Goal: Information Seeking & Learning: Learn about a topic

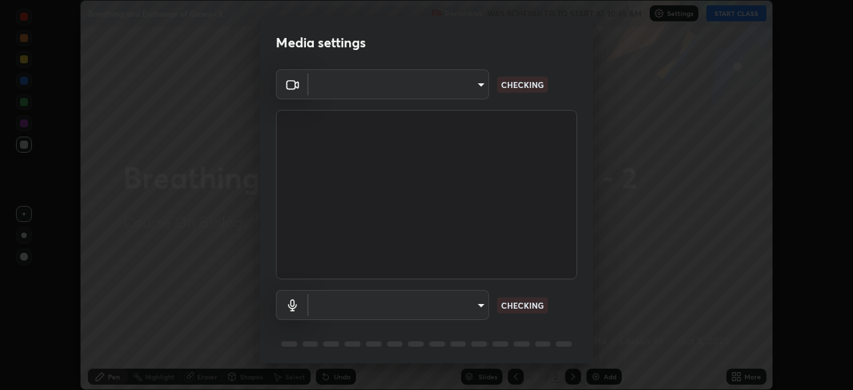
scroll to position [390, 853]
type input "e5f32b9a37d83756d2696e8423a1893a7de7eefef83412cf73fe4da3c4688103"
click at [357, 307] on body "Erase all Breathing and Exchange of Gases - 2 Recording WAS SCHEDULED TO START …" at bounding box center [426, 195] width 853 height 390
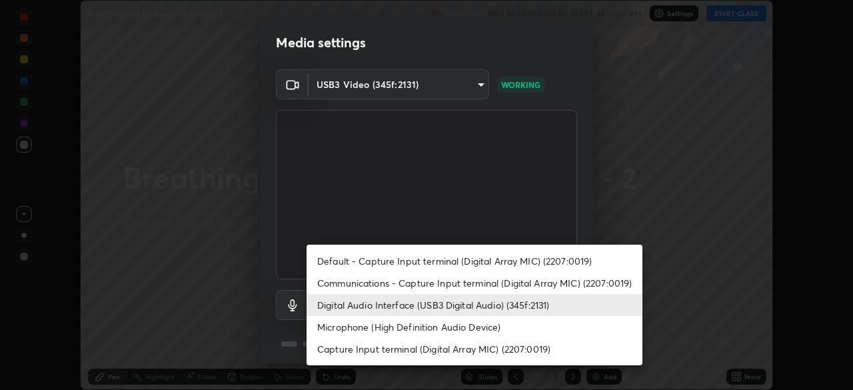
click at [347, 284] on li "Communications - Capture Input terminal (Digital Array MIC) (2207:0019)" at bounding box center [475, 283] width 336 height 22
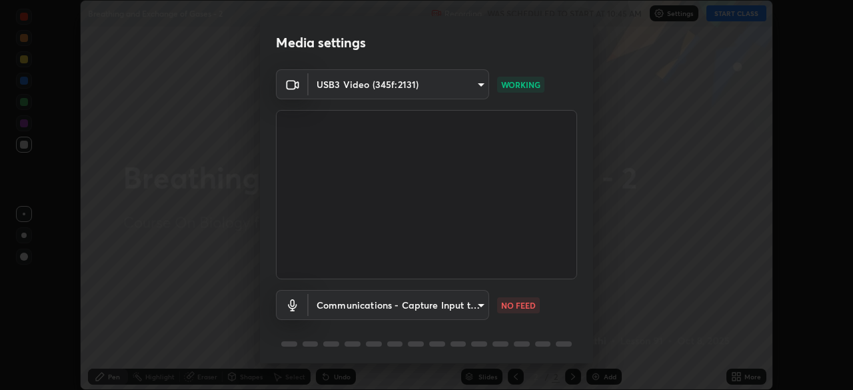
click at [348, 307] on body "Erase all Breathing and Exchange of Gases - 2 Recording WAS SCHEDULED TO START …" at bounding box center [426, 195] width 853 height 390
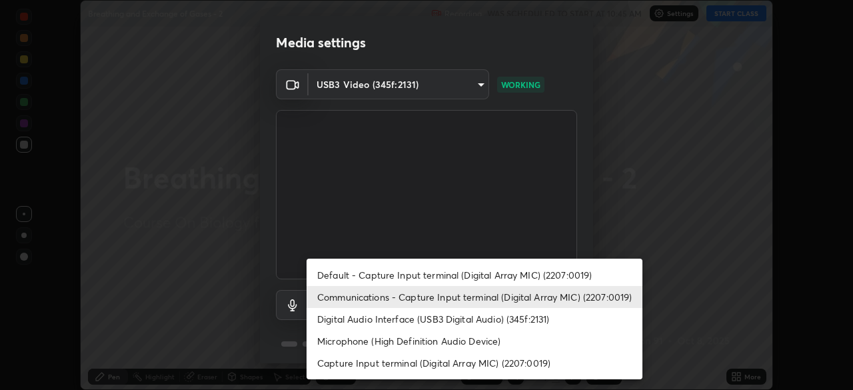
click at [345, 319] on li "Digital Audio Interface (USB3 Digital Audio) (345f:2131)" at bounding box center [475, 319] width 336 height 22
type input "f68c9ba91903ac9ba75504d23ca0c3c26111123a2a7878351e435c492be87537"
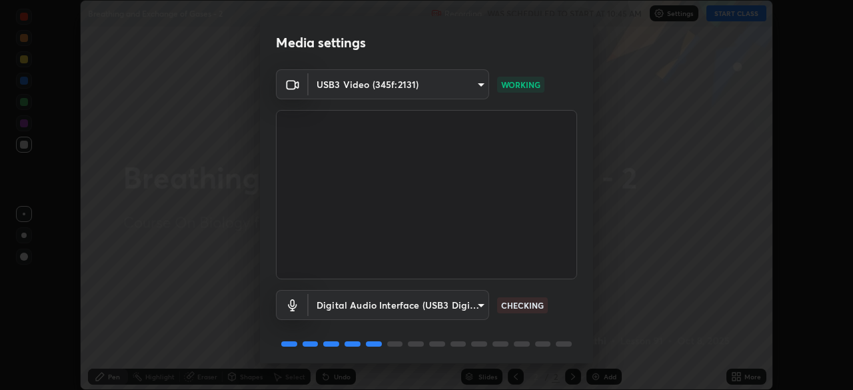
scroll to position [47, 0]
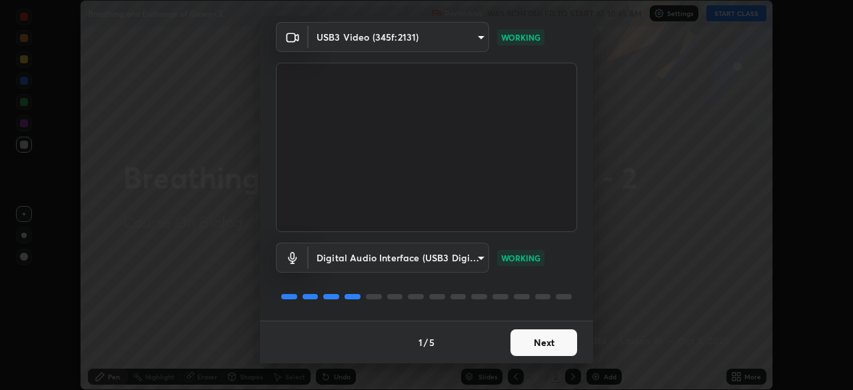
click at [549, 347] on button "Next" at bounding box center [544, 342] width 67 height 27
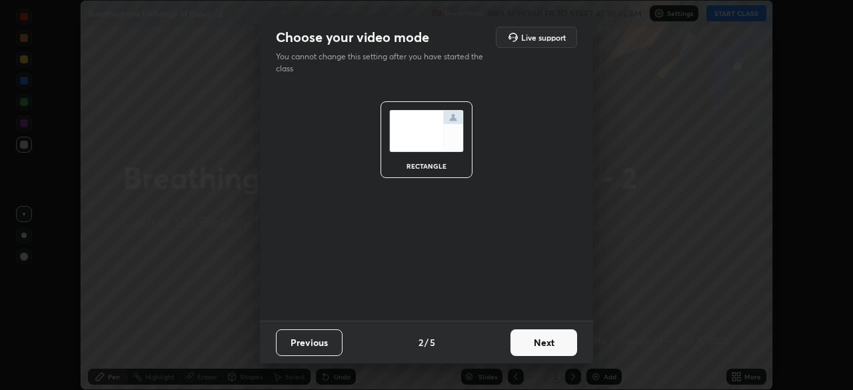
click at [557, 343] on button "Next" at bounding box center [544, 342] width 67 height 27
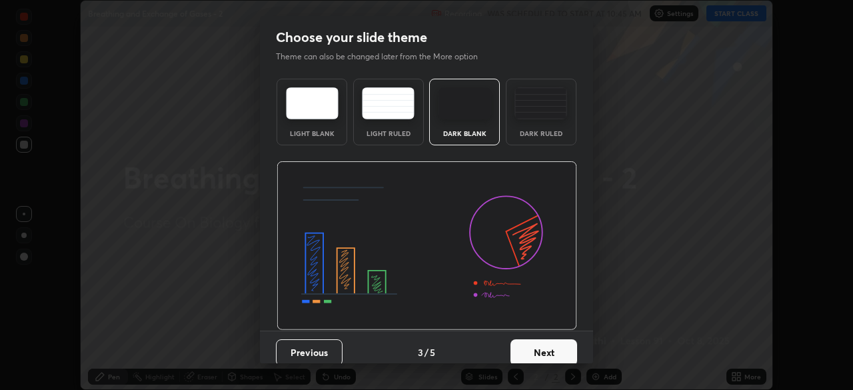
click at [555, 348] on button "Next" at bounding box center [544, 352] width 67 height 27
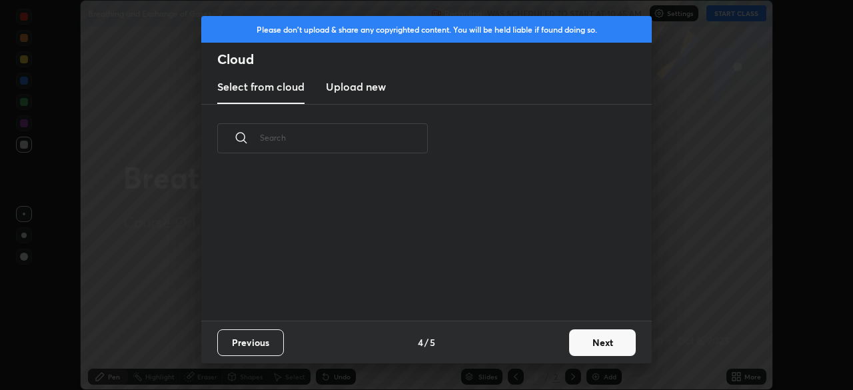
click at [595, 341] on button "Next" at bounding box center [602, 342] width 67 height 27
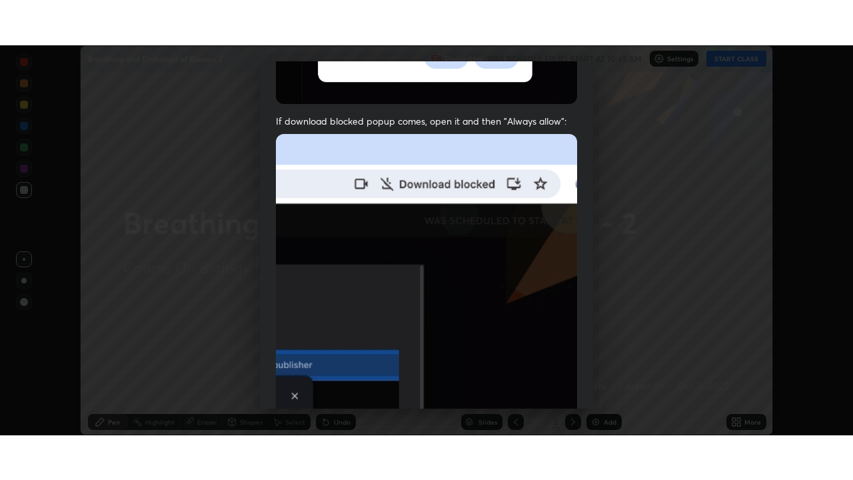
scroll to position [319, 0]
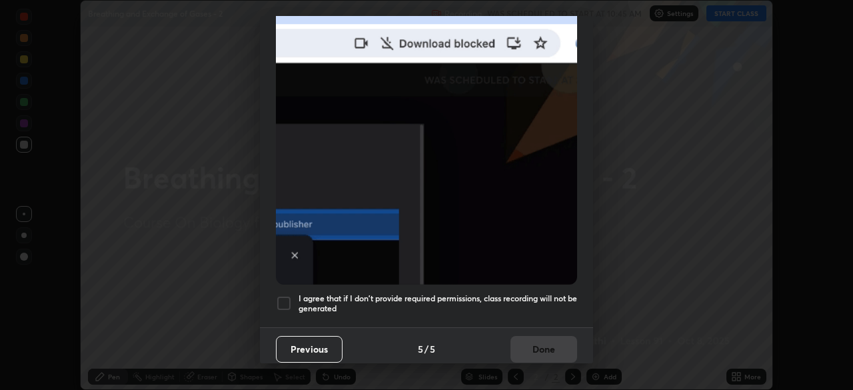
click at [449, 295] on h5 "I agree that if I don't provide required permissions, class recording will not …" at bounding box center [438, 303] width 279 height 21
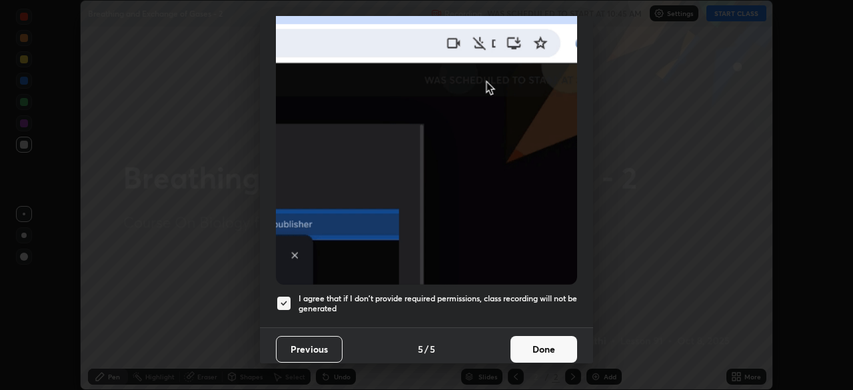
click at [537, 345] on button "Done" at bounding box center [544, 349] width 67 height 27
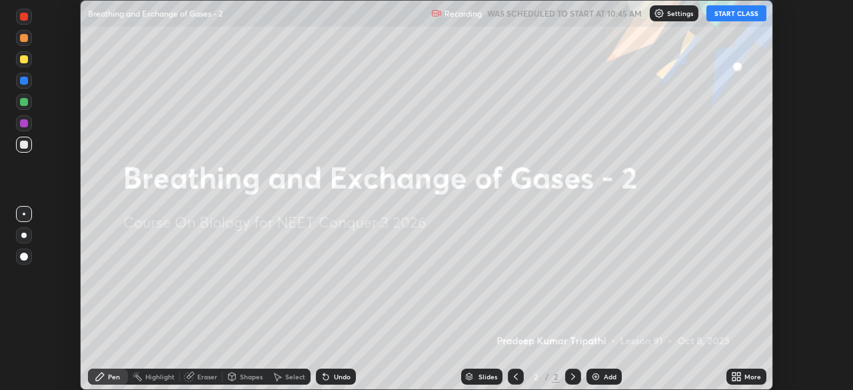
click at [734, 375] on icon at bounding box center [734, 374] width 3 height 3
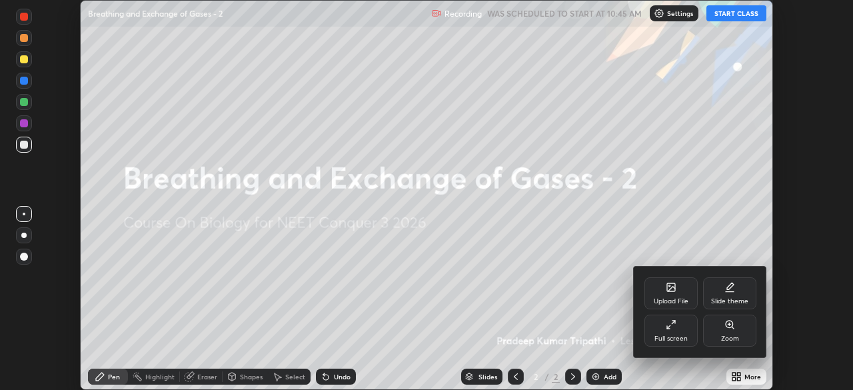
click at [676, 333] on div "Full screen" at bounding box center [671, 331] width 53 height 32
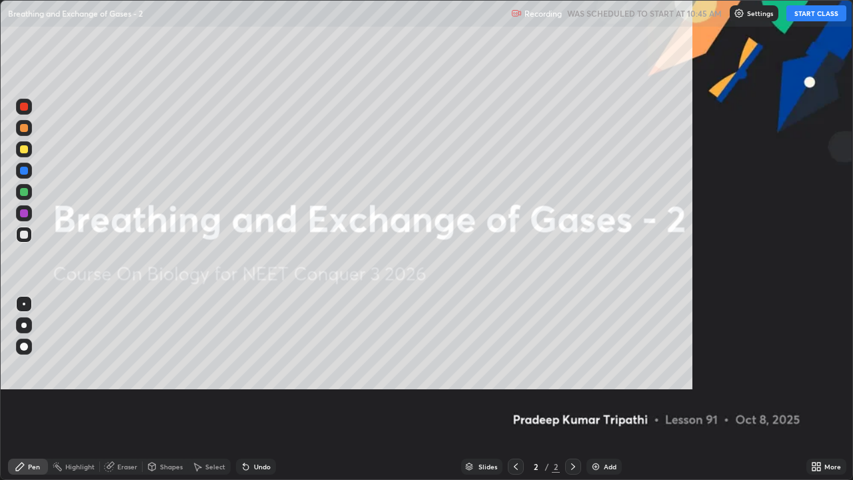
scroll to position [480, 853]
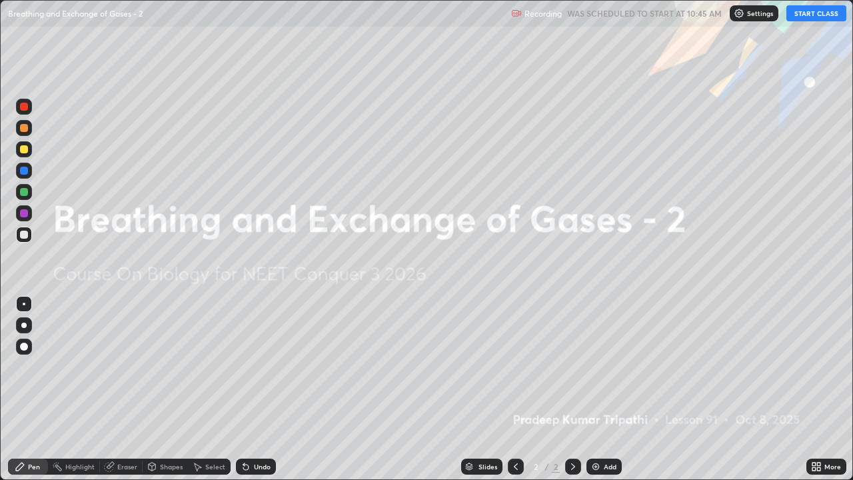
click at [810, 13] on button "START CLASS" at bounding box center [817, 13] width 60 height 16
click at [571, 389] on icon at bounding box center [573, 466] width 11 height 11
click at [596, 389] on img at bounding box center [596, 466] width 11 height 11
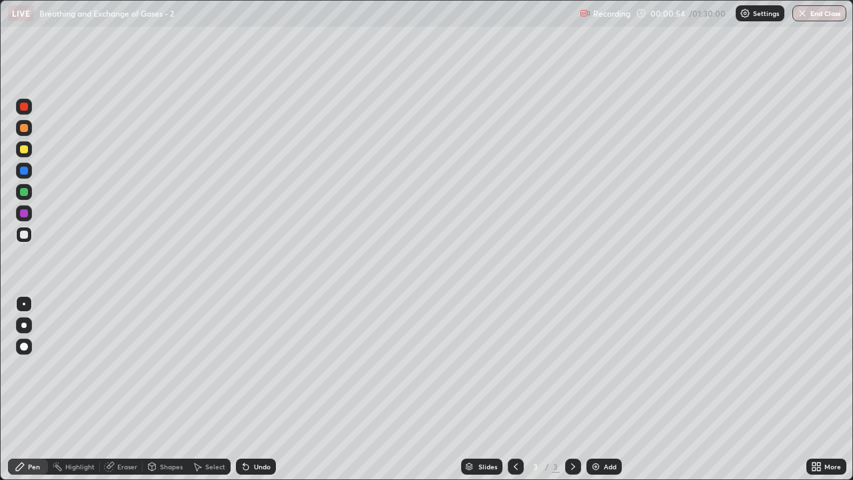
click at [25, 149] on div at bounding box center [24, 149] width 8 height 8
click at [25, 327] on div at bounding box center [23, 325] width 5 height 5
click at [31, 389] on div "Pen" at bounding box center [34, 466] width 12 height 7
click at [125, 389] on div "Eraser" at bounding box center [127, 466] width 20 height 7
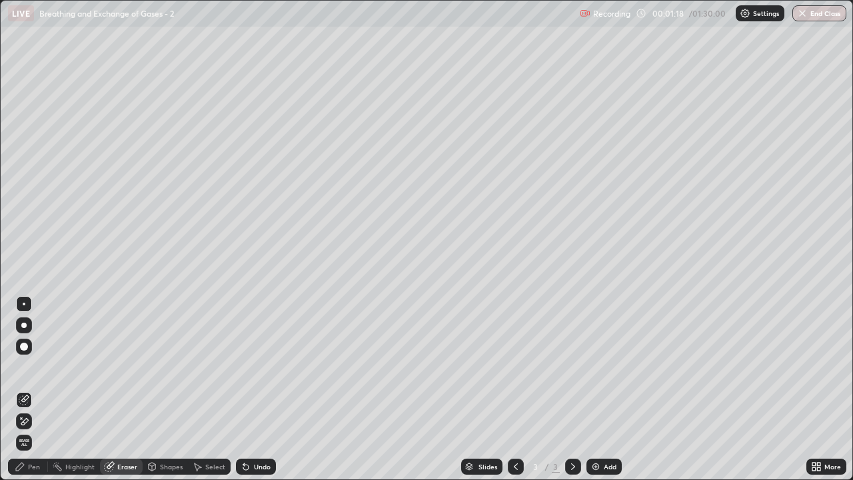
click at [121, 389] on div "Eraser" at bounding box center [127, 466] width 20 height 7
click at [27, 389] on icon at bounding box center [24, 421] width 11 height 11
click at [29, 389] on div "Pen" at bounding box center [34, 466] width 12 height 7
click at [31, 389] on div "Pen" at bounding box center [34, 466] width 12 height 7
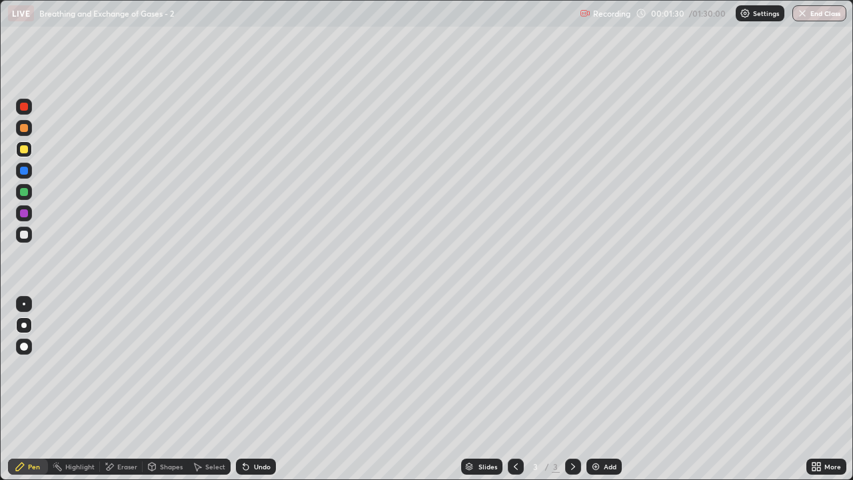
click at [119, 389] on div "Eraser" at bounding box center [127, 466] width 20 height 7
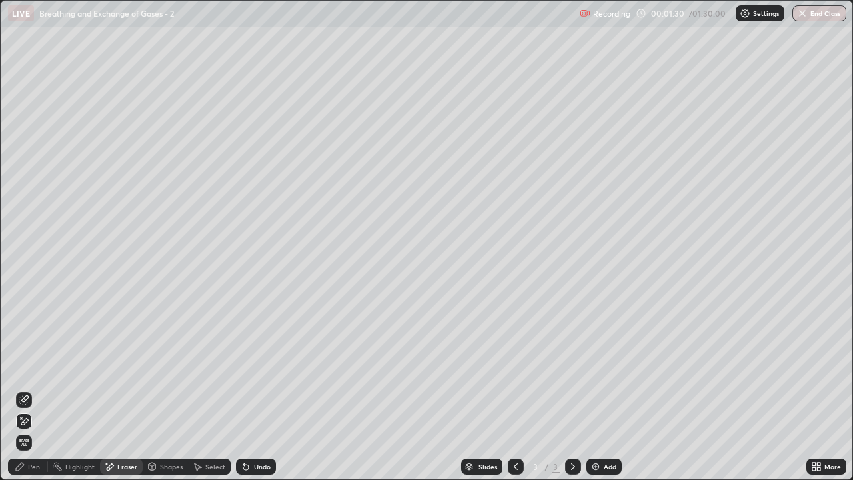
click at [25, 389] on icon at bounding box center [24, 421] width 11 height 11
click at [33, 389] on div "Pen" at bounding box center [34, 466] width 12 height 7
click at [31, 389] on div "Pen" at bounding box center [28, 467] width 40 height 16
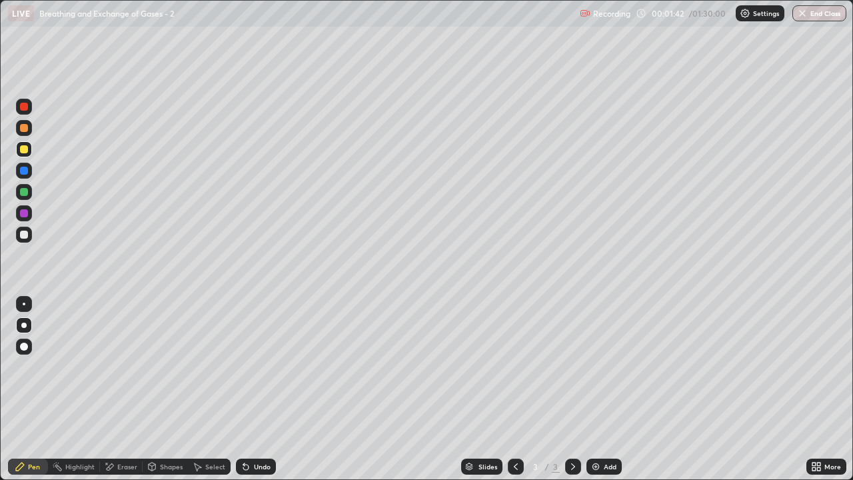
click at [120, 389] on div "Eraser" at bounding box center [121, 467] width 43 height 16
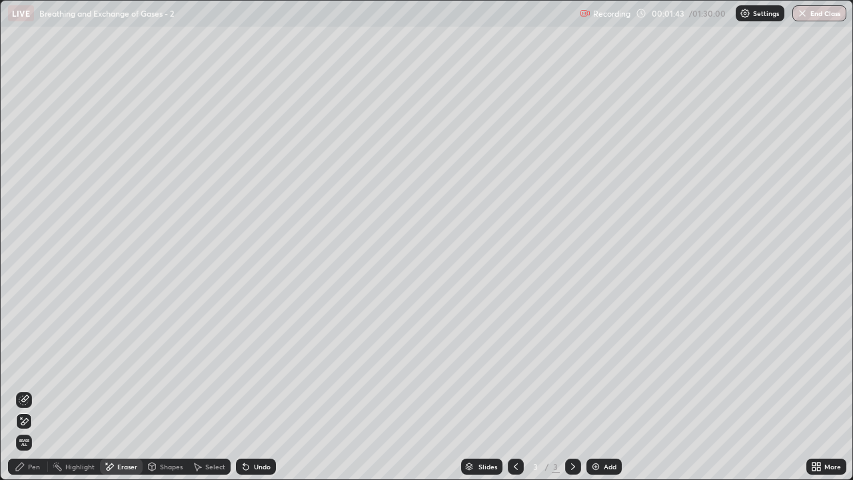
click at [34, 389] on div "Pen" at bounding box center [34, 466] width 12 height 7
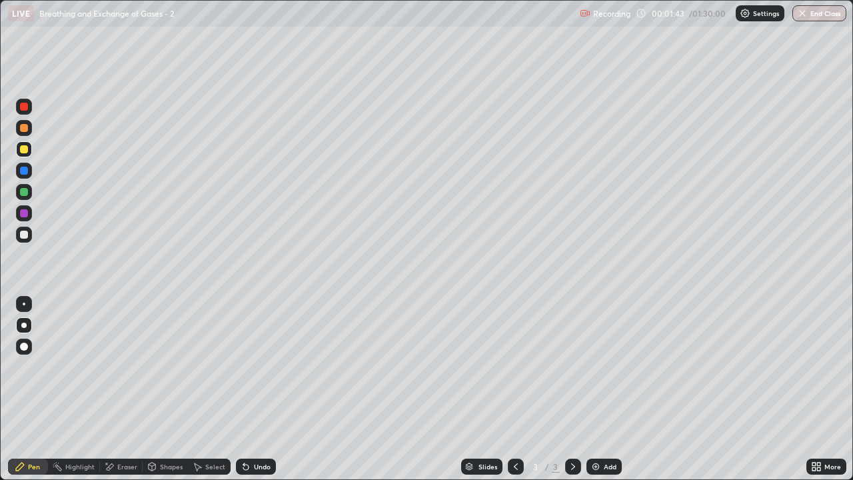
click at [37, 389] on div "Pen" at bounding box center [34, 466] width 12 height 7
click at [27, 131] on div at bounding box center [24, 128] width 16 height 16
click at [127, 389] on div "Eraser" at bounding box center [127, 466] width 20 height 7
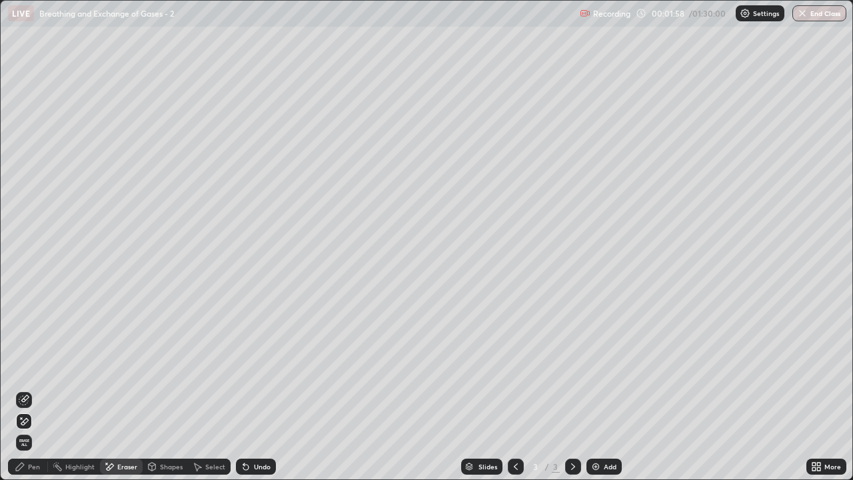
click at [164, 389] on div "Shapes" at bounding box center [171, 466] width 23 height 7
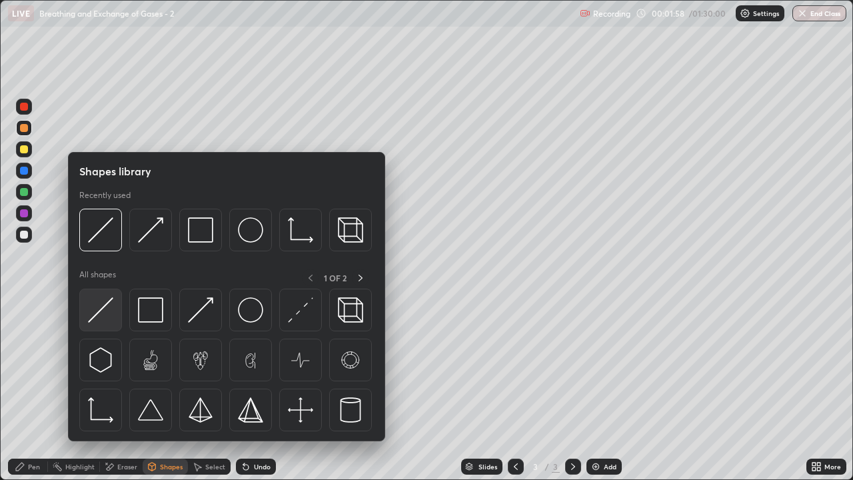
click at [111, 319] on img at bounding box center [100, 309] width 25 height 25
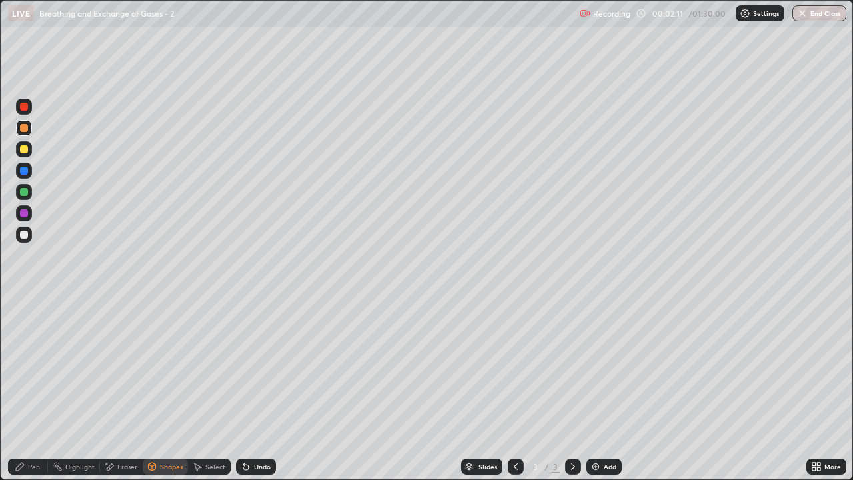
click at [25, 152] on div at bounding box center [24, 149] width 8 height 8
click at [34, 389] on div "Pen" at bounding box center [34, 466] width 12 height 7
click at [25, 235] on div at bounding box center [24, 235] width 8 height 8
click at [163, 389] on div "Shapes" at bounding box center [165, 467] width 45 height 16
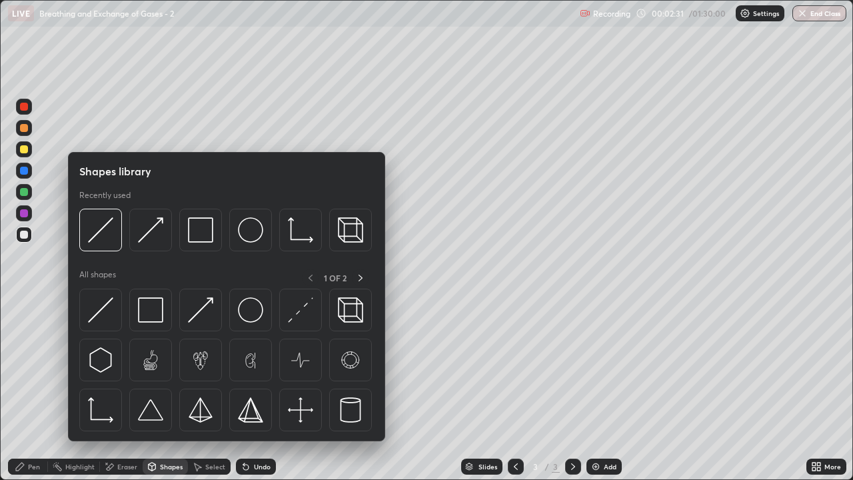
click at [31, 389] on div "Pen" at bounding box center [28, 467] width 40 height 16
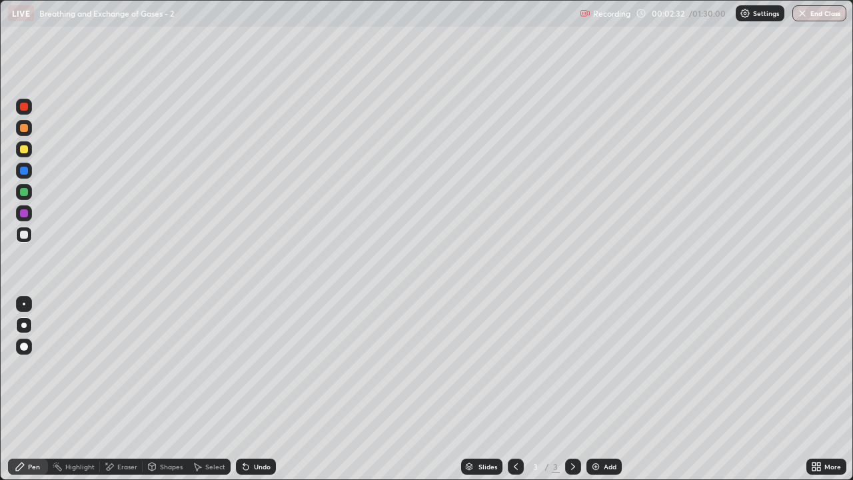
click at [26, 235] on div at bounding box center [24, 235] width 8 height 8
click at [25, 235] on div at bounding box center [24, 235] width 8 height 8
click at [166, 389] on div "Shapes" at bounding box center [171, 466] width 23 height 7
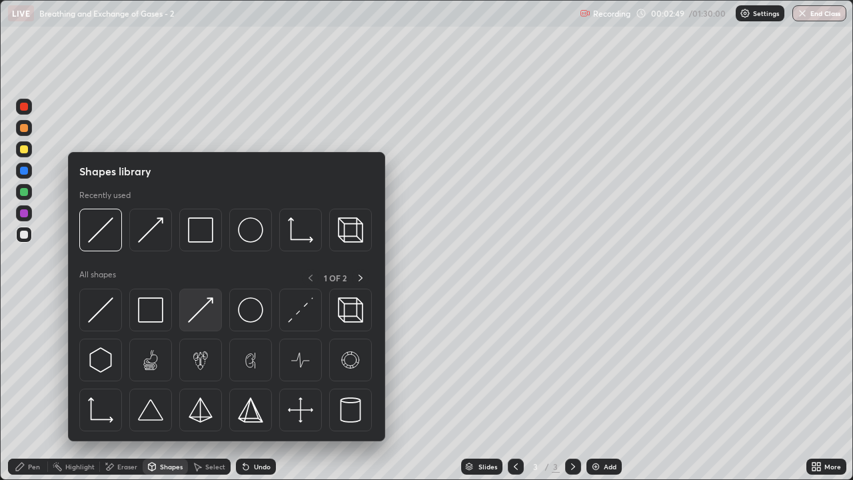
click at [202, 320] on img at bounding box center [200, 309] width 25 height 25
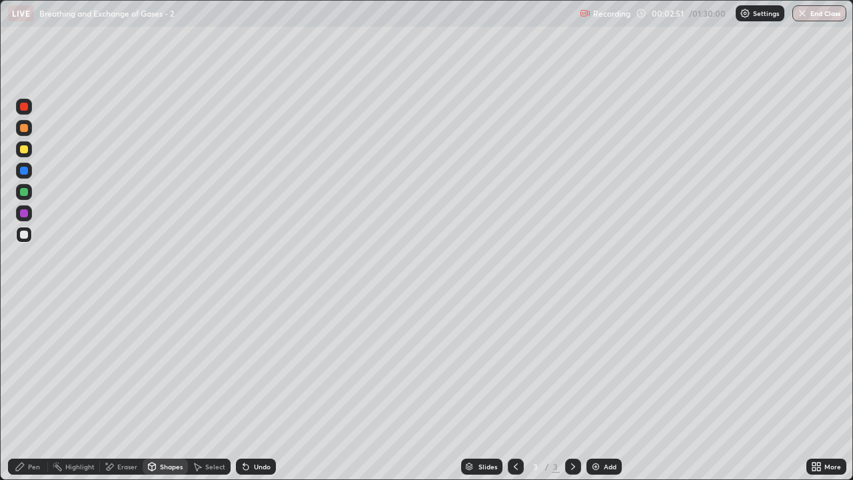
click at [34, 389] on div "Pen" at bounding box center [28, 467] width 40 height 16
click at [26, 151] on div at bounding box center [24, 149] width 8 height 8
click at [166, 389] on div "Shapes" at bounding box center [171, 466] width 23 height 7
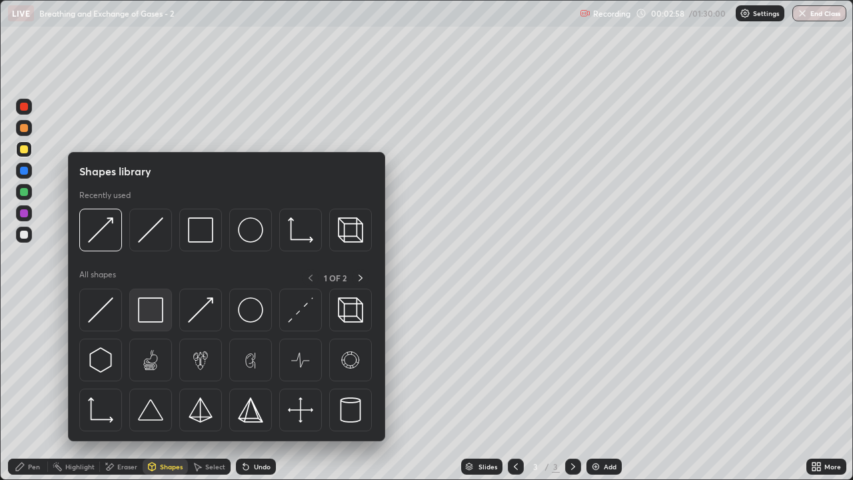
click at [149, 313] on img at bounding box center [150, 309] width 25 height 25
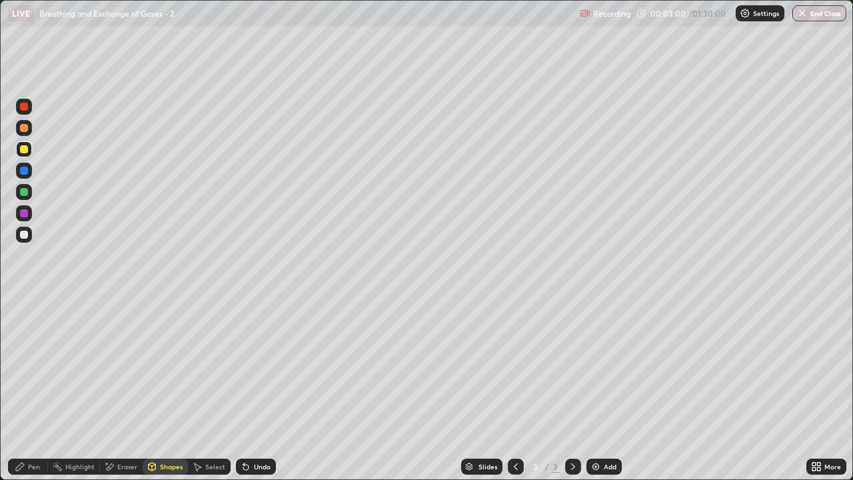
click at [34, 389] on div "Pen" at bounding box center [34, 466] width 12 height 7
click at [25, 214] on div at bounding box center [24, 213] width 8 height 8
click at [27, 131] on div at bounding box center [24, 128] width 8 height 8
click at [163, 389] on div "Shapes" at bounding box center [171, 466] width 23 height 7
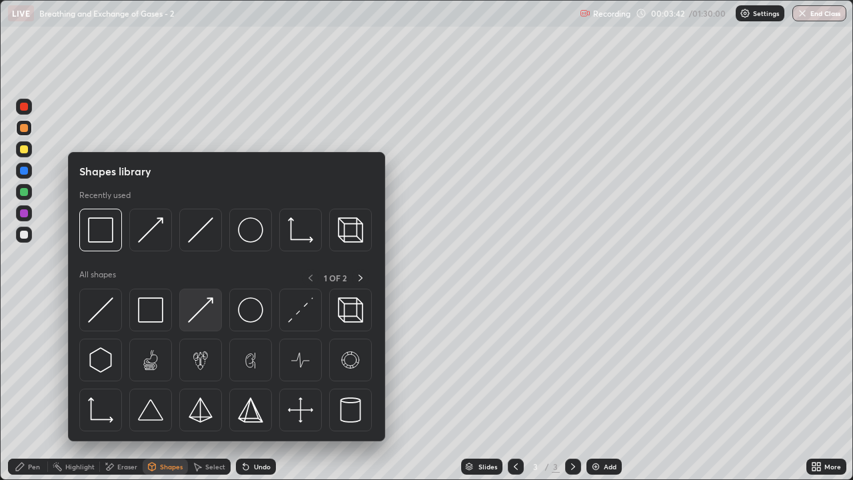
click at [200, 313] on img at bounding box center [200, 309] width 25 height 25
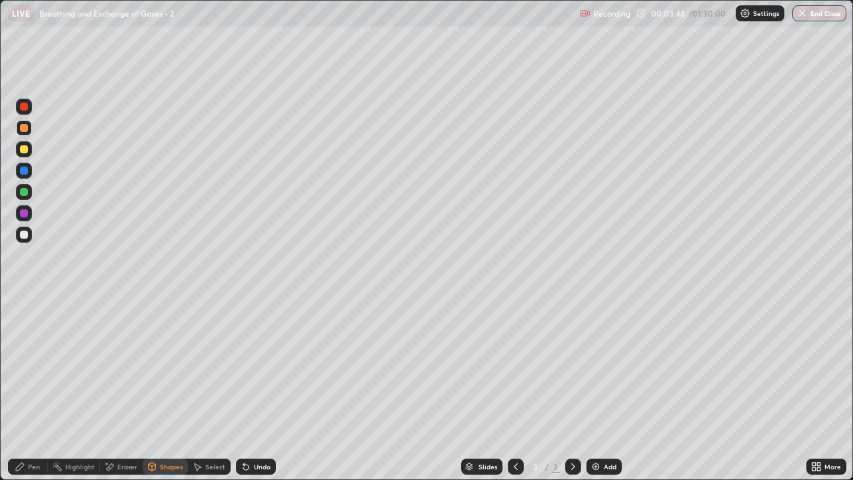
click at [33, 389] on div "Pen" at bounding box center [34, 466] width 12 height 7
click at [35, 389] on div "Pen" at bounding box center [34, 466] width 12 height 7
click at [24, 214] on div at bounding box center [24, 213] width 8 height 8
click at [25, 234] on div at bounding box center [24, 235] width 8 height 8
click at [27, 233] on div at bounding box center [24, 235] width 8 height 8
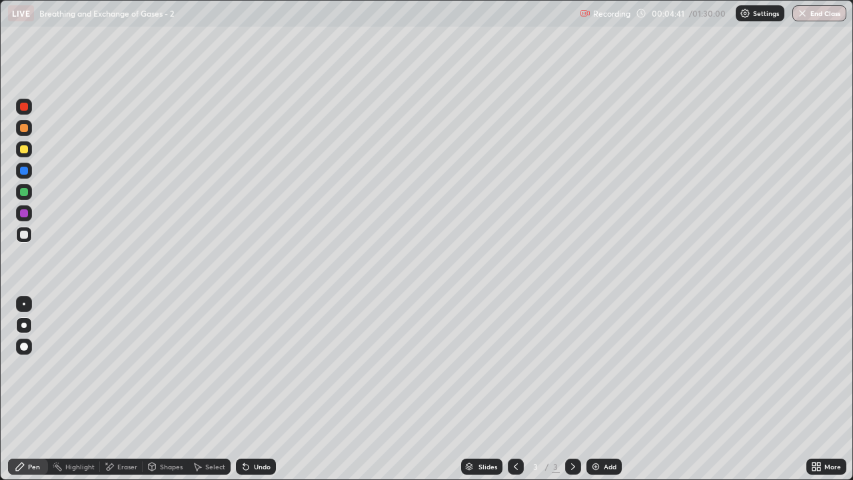
click at [127, 389] on div "Eraser" at bounding box center [127, 466] width 20 height 7
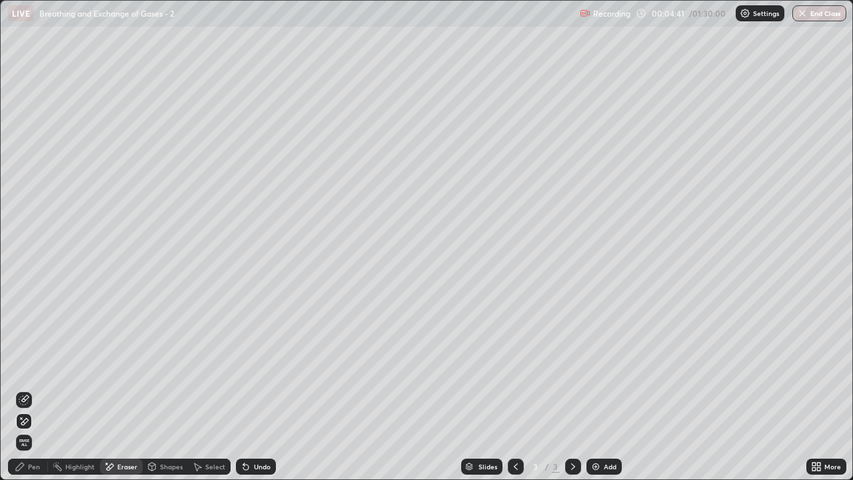
click at [27, 389] on icon at bounding box center [24, 421] width 11 height 11
click at [35, 389] on div "Pen" at bounding box center [34, 466] width 12 height 7
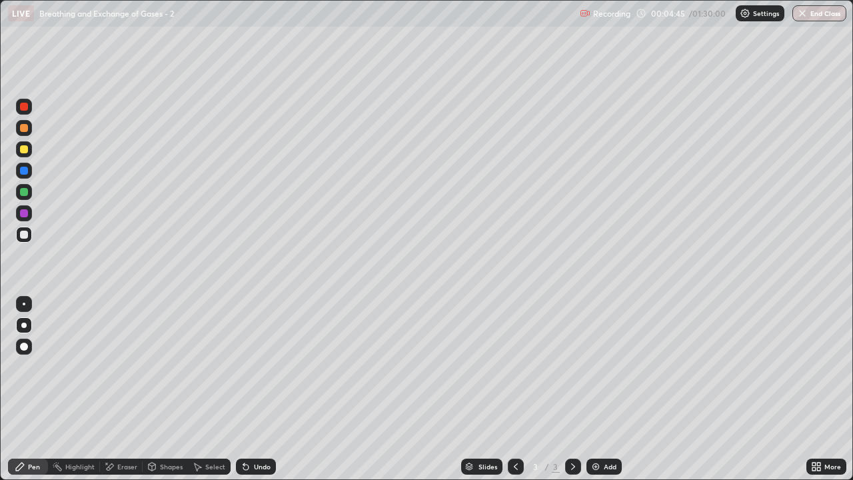
click at [24, 235] on div at bounding box center [24, 235] width 8 height 8
click at [24, 150] on div at bounding box center [24, 149] width 8 height 8
click at [166, 389] on div "Shapes" at bounding box center [165, 467] width 45 height 16
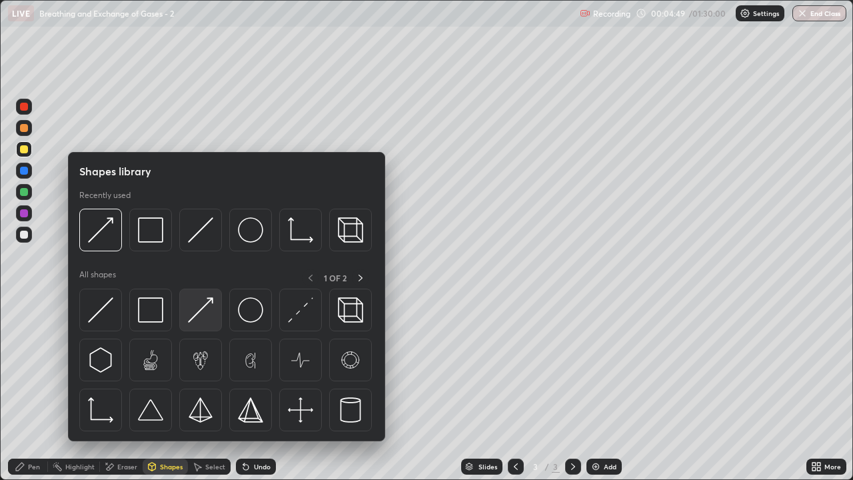
click at [203, 316] on img at bounding box center [200, 309] width 25 height 25
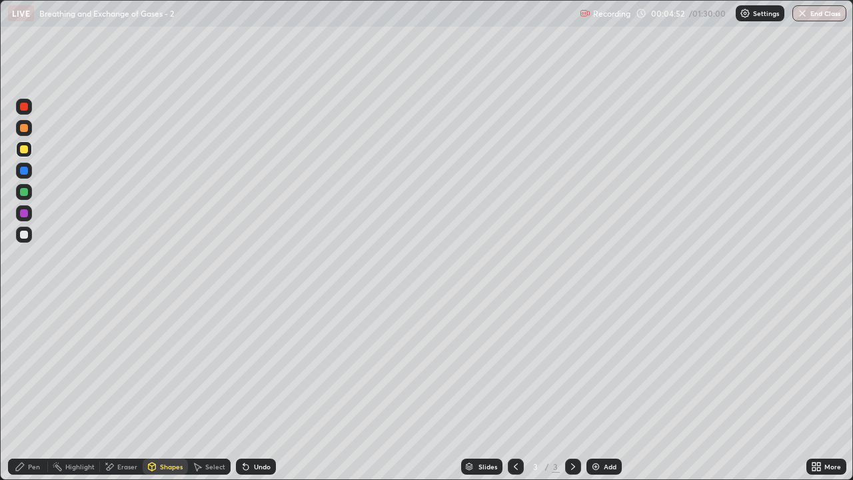
click at [28, 389] on div "Pen" at bounding box center [34, 466] width 12 height 7
click at [30, 389] on div "Pen" at bounding box center [34, 466] width 12 height 7
click at [27, 233] on div at bounding box center [24, 235] width 8 height 8
click at [27, 211] on div at bounding box center [24, 213] width 8 height 8
click at [27, 129] on div at bounding box center [24, 128] width 8 height 8
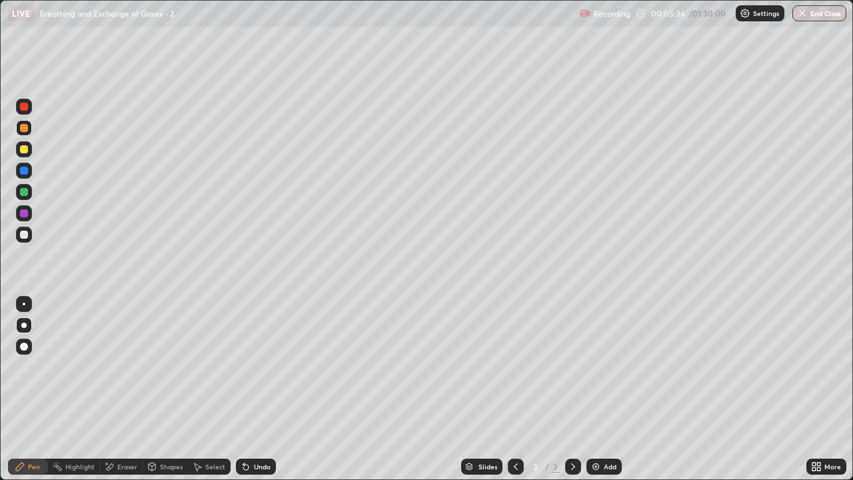
click at [131, 389] on div "Eraser" at bounding box center [127, 466] width 20 height 7
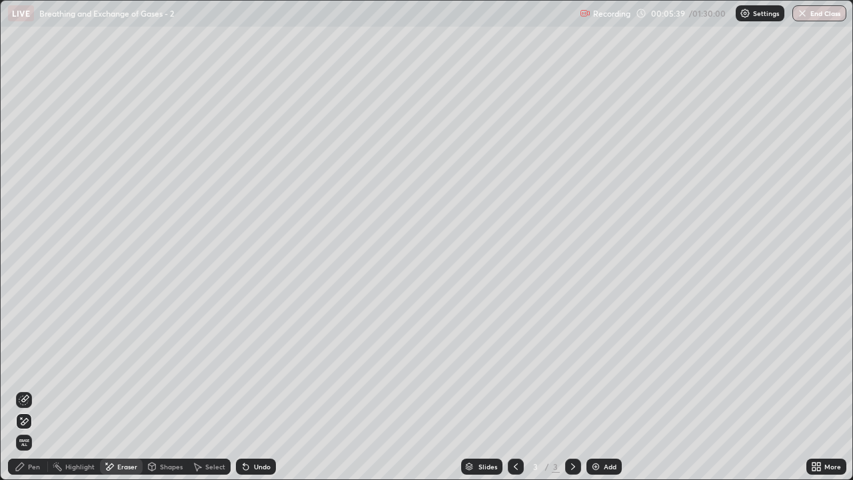
click at [35, 389] on div "Pen" at bounding box center [34, 466] width 12 height 7
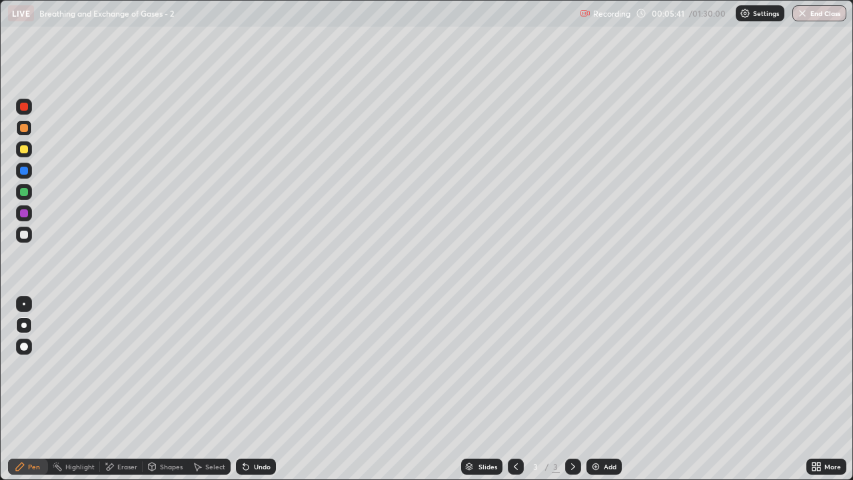
click at [26, 127] on div at bounding box center [24, 128] width 8 height 8
click at [26, 235] on div at bounding box center [24, 235] width 8 height 8
click at [166, 389] on div "Shapes" at bounding box center [171, 466] width 23 height 7
click at [119, 389] on div "Eraser" at bounding box center [127, 466] width 20 height 7
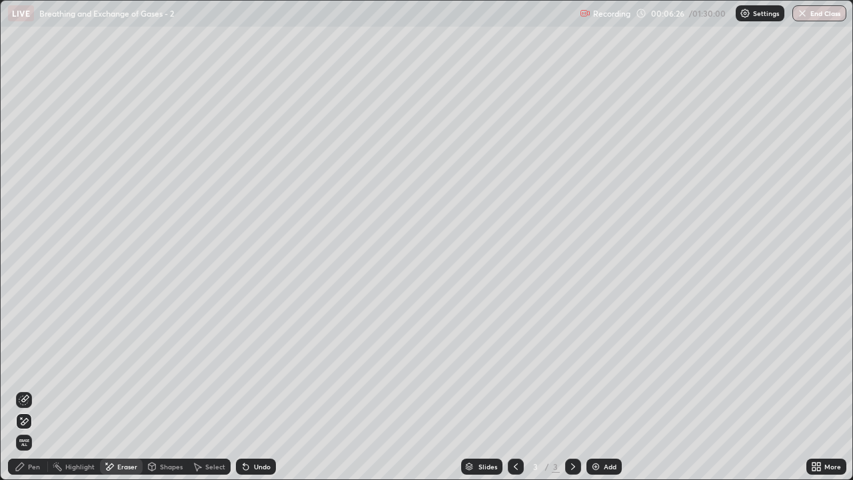
click at [35, 389] on div "Pen" at bounding box center [28, 467] width 40 height 16
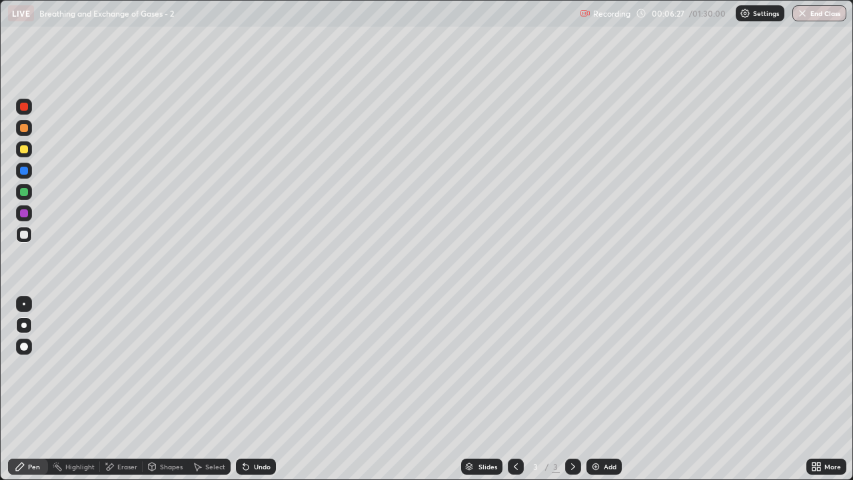
click at [24, 233] on div at bounding box center [24, 235] width 8 height 8
click at [23, 153] on div at bounding box center [24, 149] width 8 height 8
click at [24, 235] on div at bounding box center [24, 235] width 8 height 8
click at [25, 214] on div at bounding box center [24, 213] width 8 height 8
click at [23, 234] on div at bounding box center [24, 235] width 8 height 8
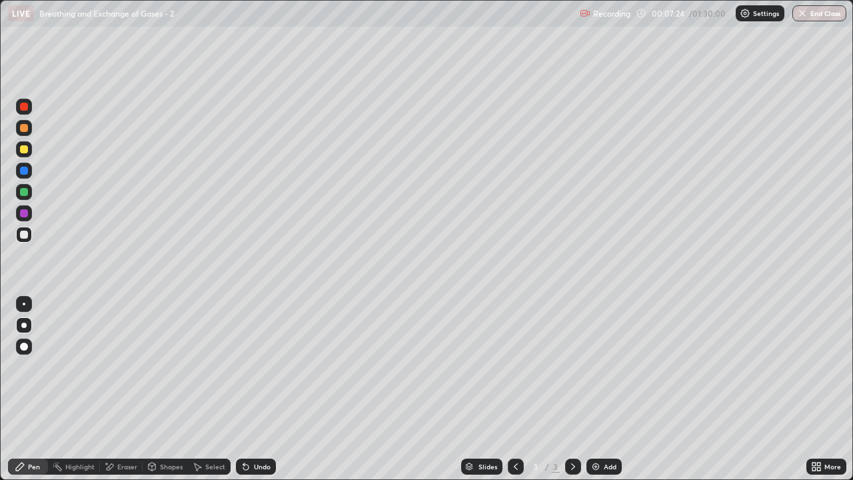
click at [25, 235] on div at bounding box center [24, 235] width 8 height 8
click at [163, 389] on div "Shapes" at bounding box center [171, 466] width 23 height 7
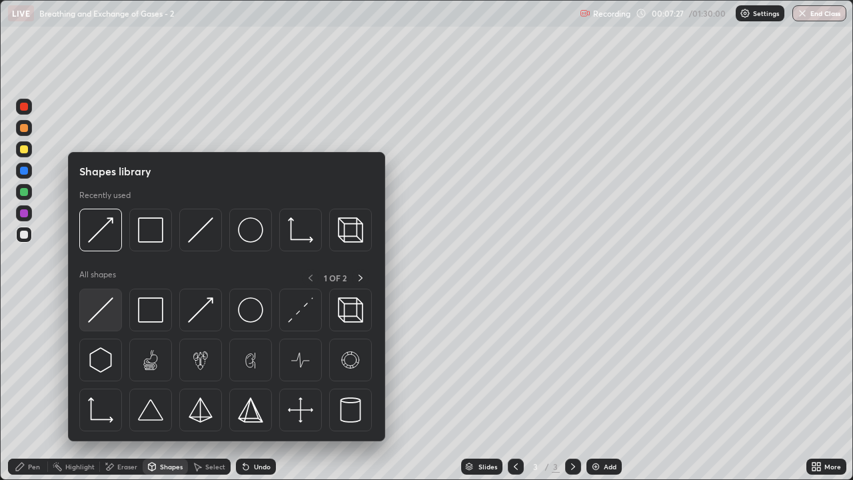
click at [101, 312] on img at bounding box center [100, 309] width 25 height 25
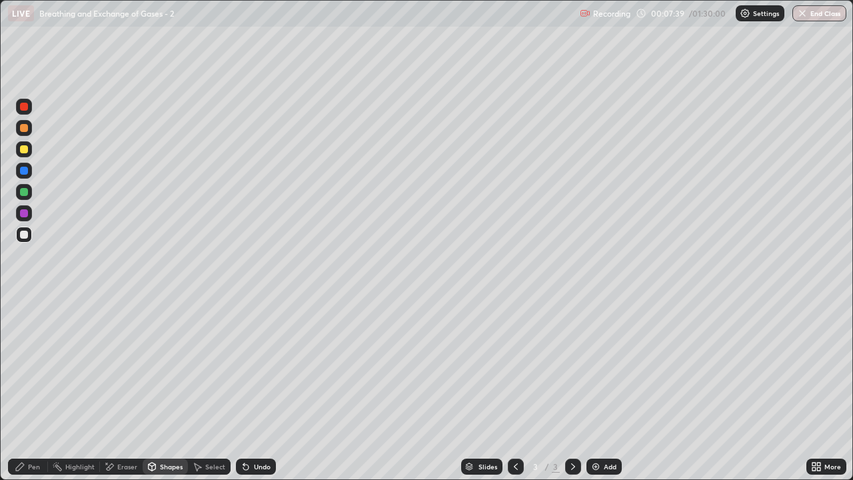
click at [83, 389] on div "Highlight" at bounding box center [79, 466] width 29 height 7
click at [27, 389] on div "Pen" at bounding box center [28, 467] width 40 height 16
click at [23, 133] on div at bounding box center [24, 128] width 16 height 16
click at [24, 150] on div at bounding box center [24, 149] width 8 height 8
click at [165, 389] on div "Shapes" at bounding box center [171, 466] width 23 height 7
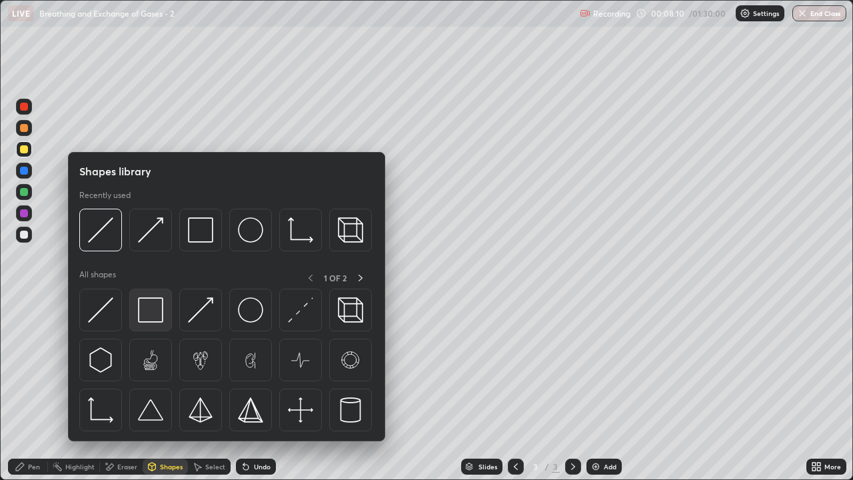
click at [157, 311] on img at bounding box center [150, 309] width 25 height 25
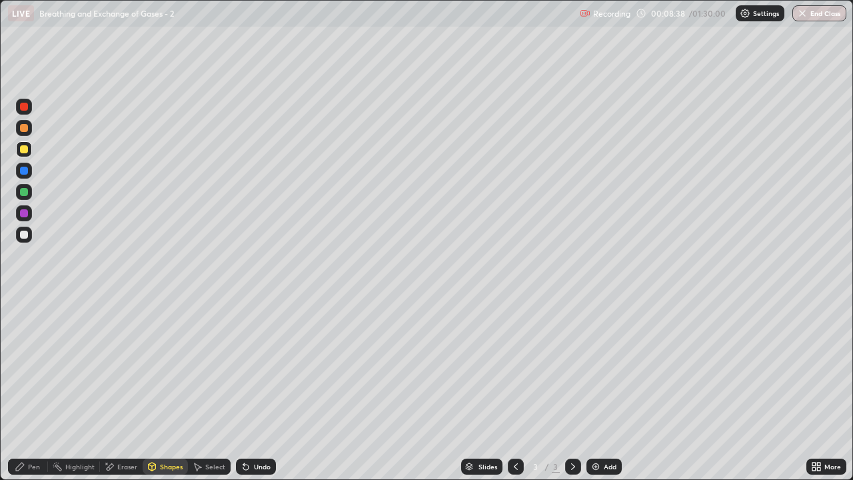
click at [123, 389] on div "Eraser" at bounding box center [127, 466] width 20 height 7
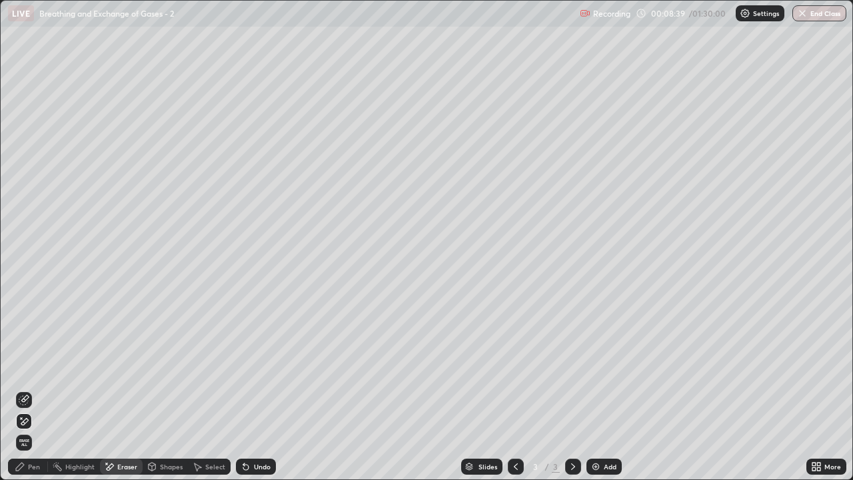
click at [30, 389] on div "Pen" at bounding box center [34, 466] width 12 height 7
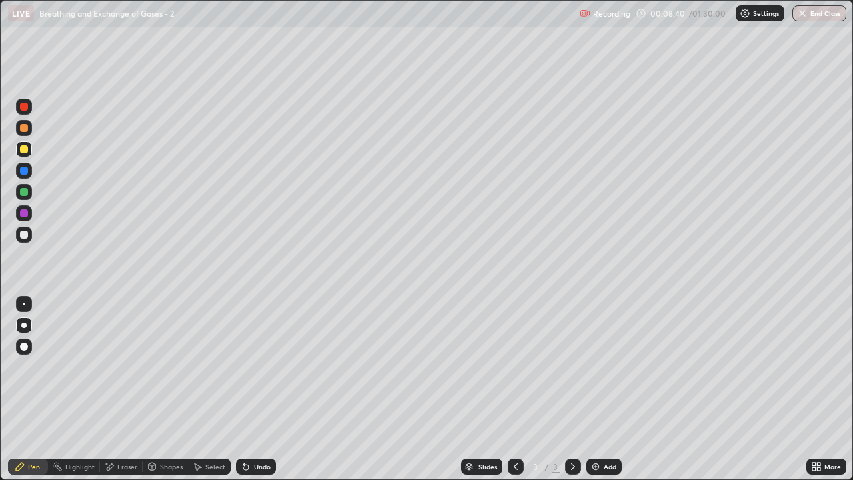
click at [23, 237] on div at bounding box center [24, 235] width 8 height 8
click at [166, 389] on div "Shapes" at bounding box center [171, 466] width 23 height 7
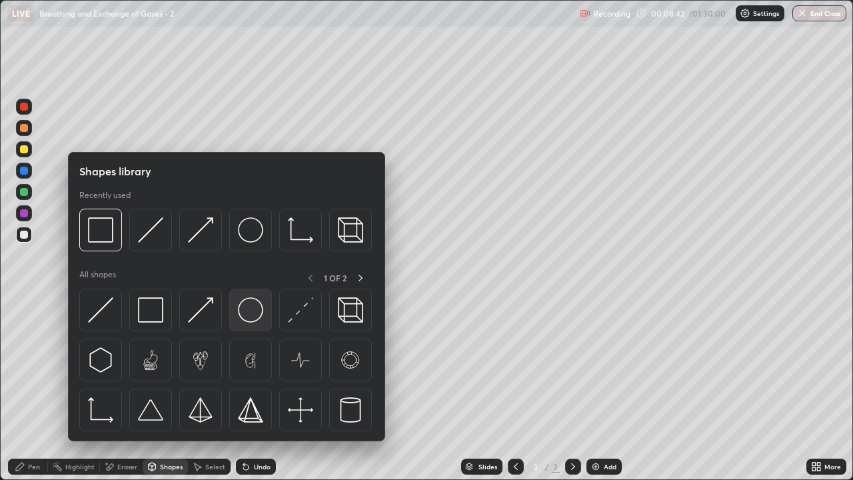
click at [250, 308] on img at bounding box center [250, 309] width 25 height 25
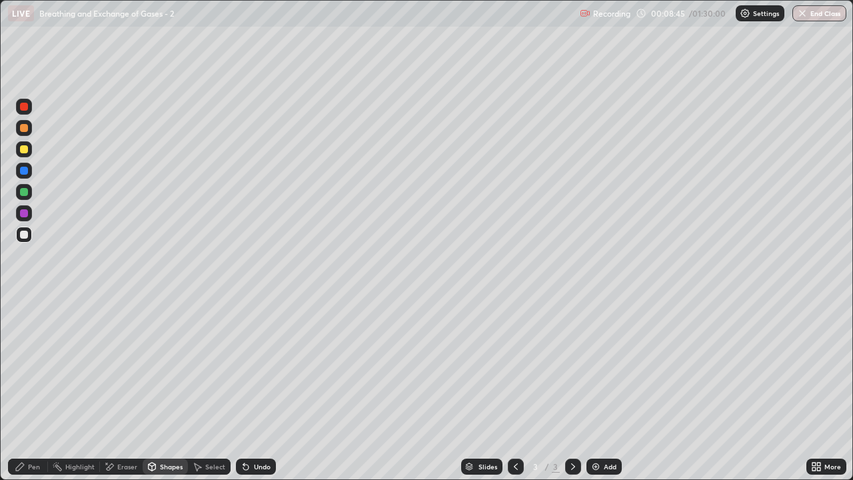
click at [33, 389] on div "Pen" at bounding box center [28, 467] width 40 height 16
click at [24, 152] on div at bounding box center [24, 149] width 8 height 8
click at [127, 389] on div "Eraser" at bounding box center [127, 466] width 20 height 7
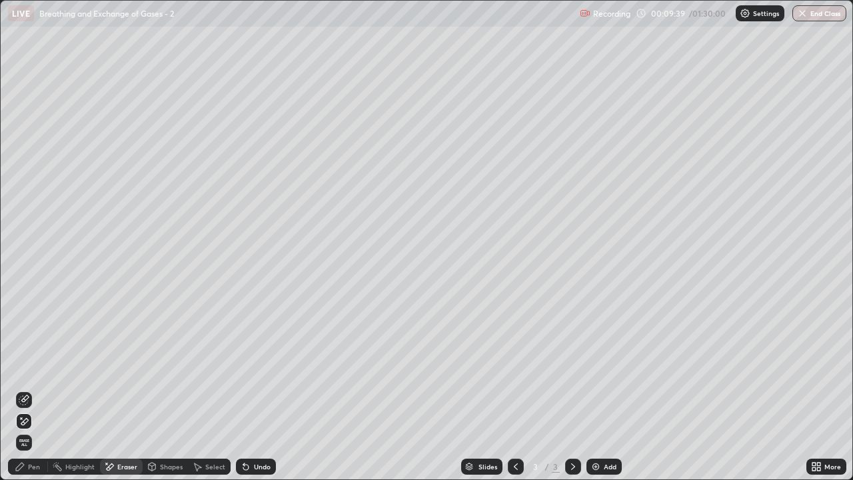
click at [24, 389] on icon at bounding box center [24, 421] width 7 height 7
click at [27, 389] on div "Pen" at bounding box center [28, 467] width 40 height 16
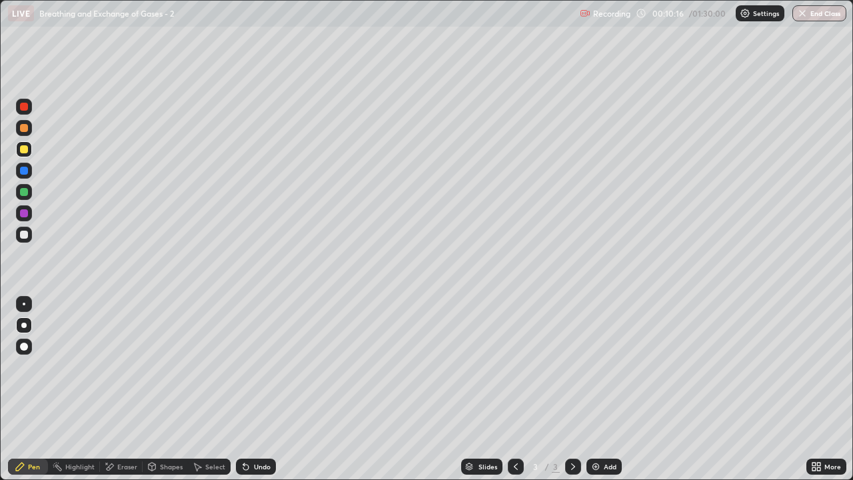
click at [119, 389] on div "Eraser" at bounding box center [127, 466] width 20 height 7
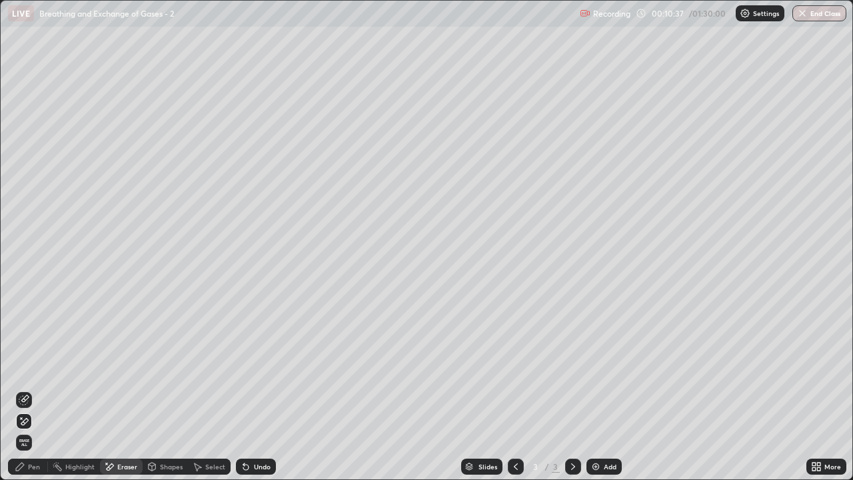
click at [30, 389] on div "Pen" at bounding box center [34, 466] width 12 height 7
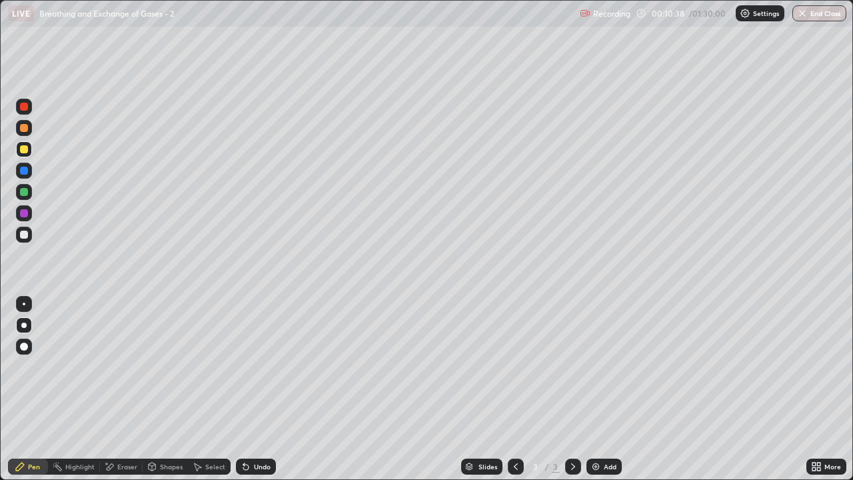
click at [25, 238] on div at bounding box center [24, 235] width 8 height 8
click at [24, 150] on div at bounding box center [24, 149] width 8 height 8
click at [161, 389] on div "Shapes" at bounding box center [171, 466] width 23 height 7
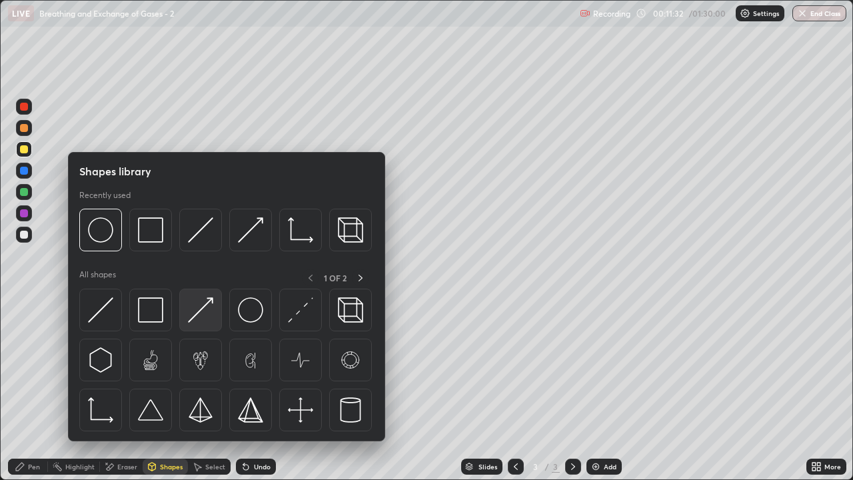
click at [199, 319] on img at bounding box center [200, 309] width 25 height 25
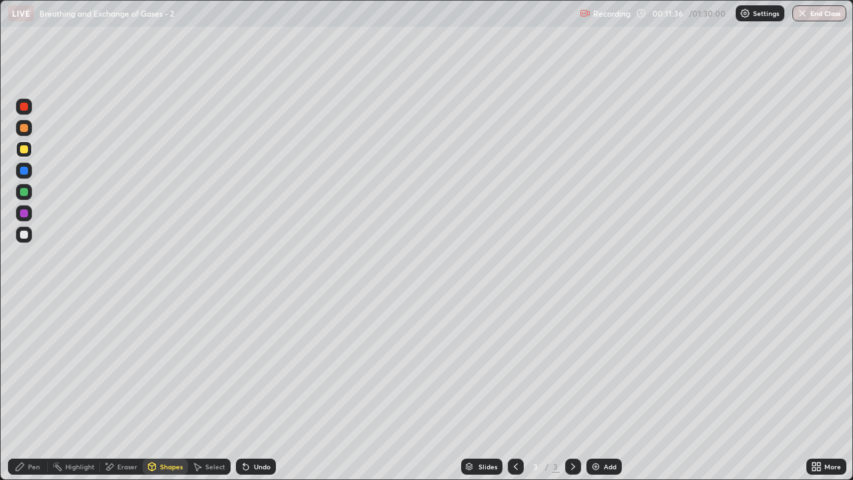
click at [29, 389] on div "Pen" at bounding box center [34, 466] width 12 height 7
click at [26, 237] on div at bounding box center [24, 235] width 8 height 8
click at [21, 155] on div at bounding box center [24, 149] width 16 height 16
click at [121, 389] on div "Eraser" at bounding box center [127, 466] width 20 height 7
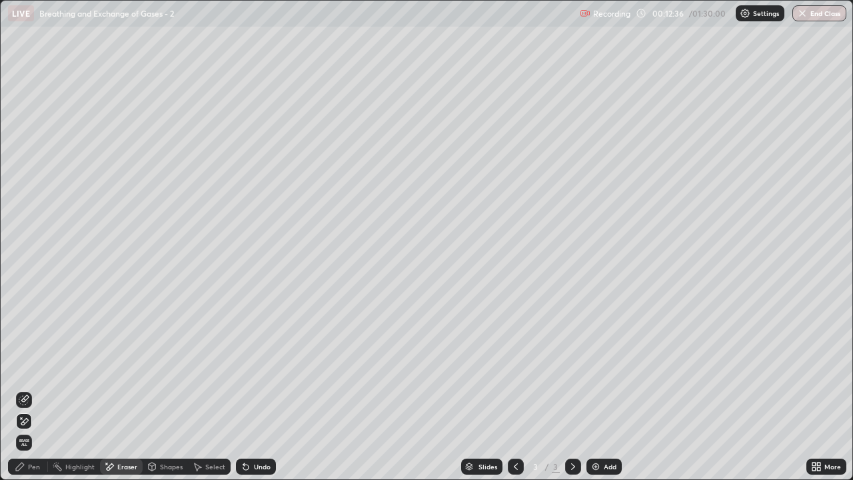
click at [27, 389] on div "Pen" at bounding box center [28, 467] width 40 height 16
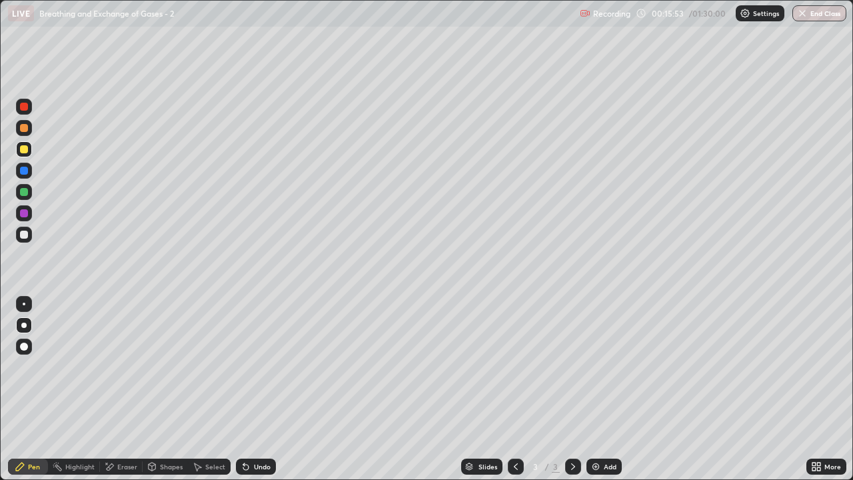
click at [27, 237] on div at bounding box center [24, 235] width 8 height 8
click at [175, 389] on div "Shapes" at bounding box center [171, 466] width 23 height 7
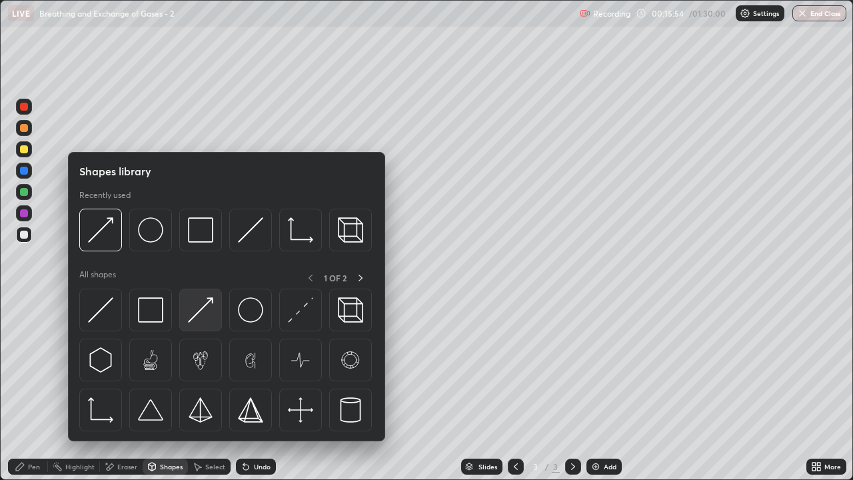
click at [211, 319] on img at bounding box center [200, 309] width 25 height 25
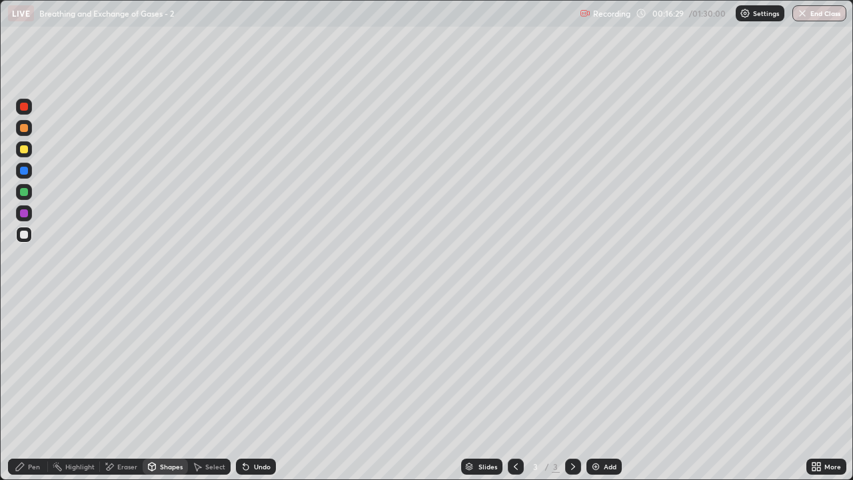
click at [25, 153] on div at bounding box center [24, 149] width 8 height 8
click at [131, 389] on div "Eraser" at bounding box center [127, 466] width 20 height 7
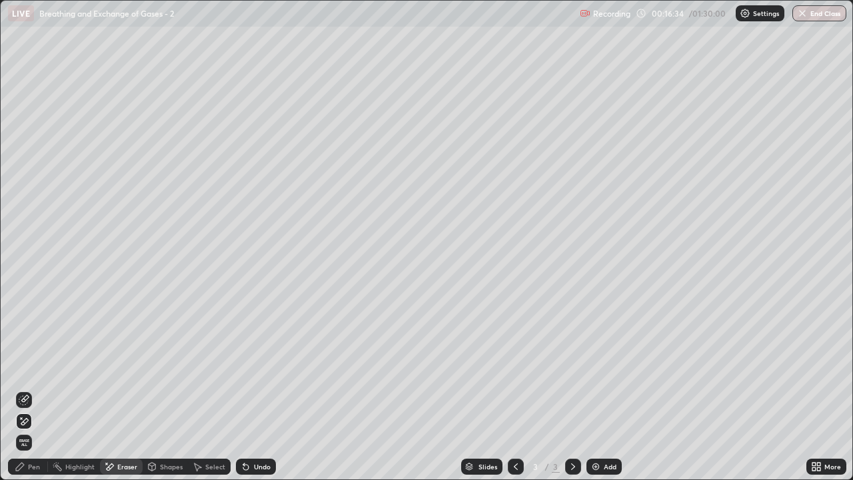
click at [35, 389] on div "Pen" at bounding box center [34, 466] width 12 height 7
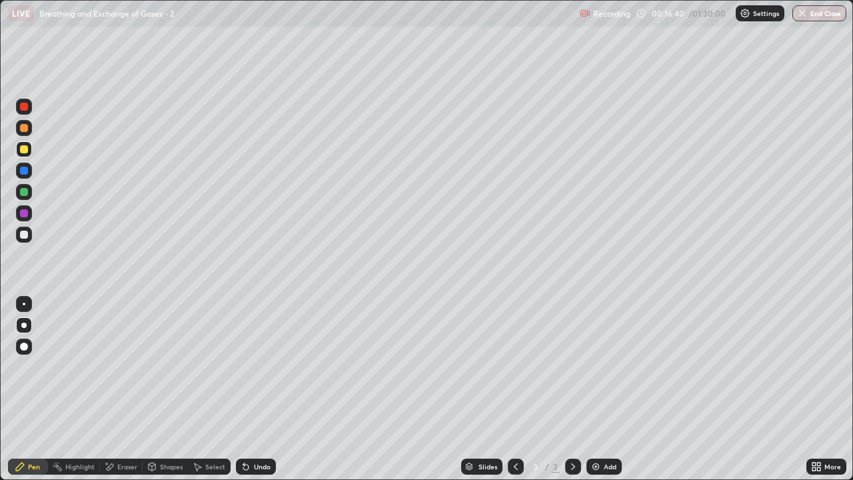
click at [23, 131] on div at bounding box center [24, 128] width 8 height 8
click at [171, 389] on div "Shapes" at bounding box center [171, 466] width 23 height 7
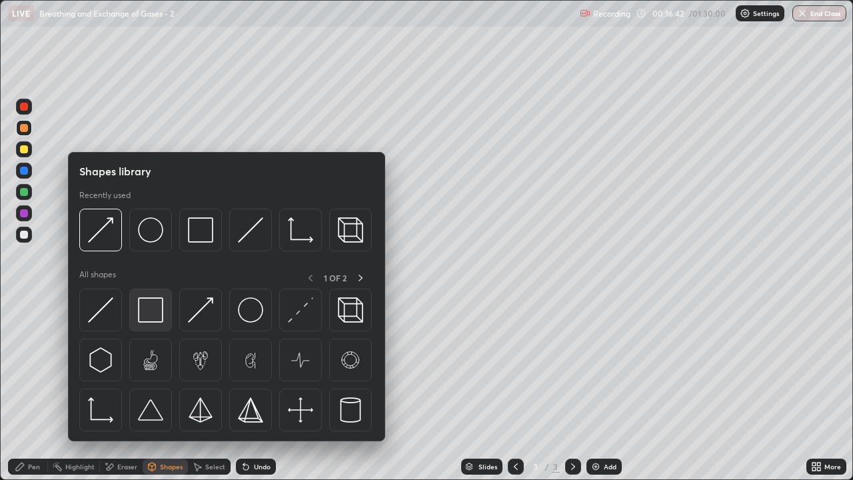
click at [156, 313] on img at bounding box center [150, 309] width 25 height 25
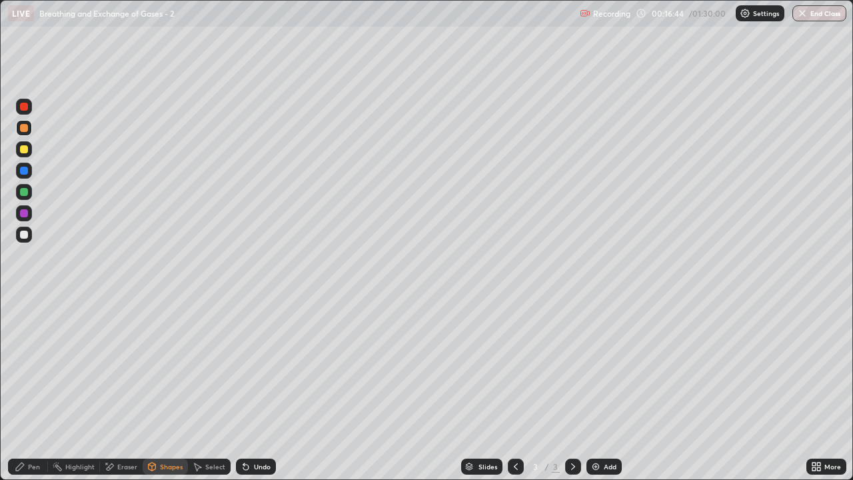
click at [167, 389] on div "Shapes" at bounding box center [171, 466] width 23 height 7
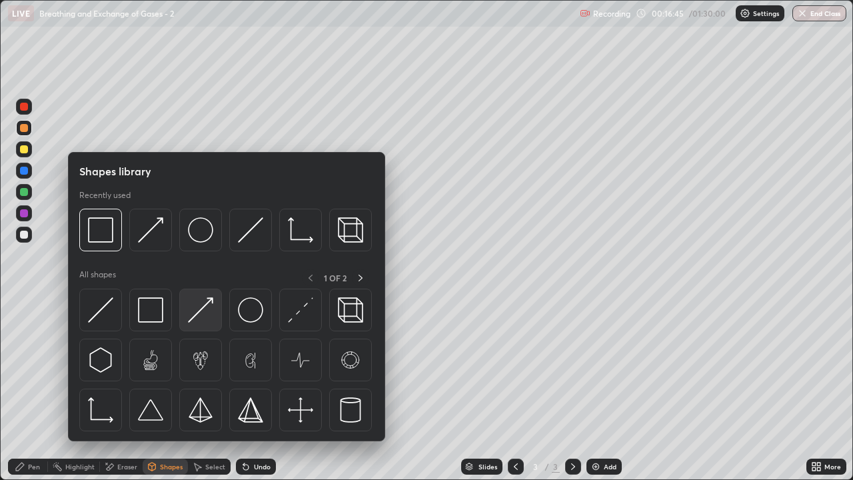
click at [208, 319] on img at bounding box center [200, 309] width 25 height 25
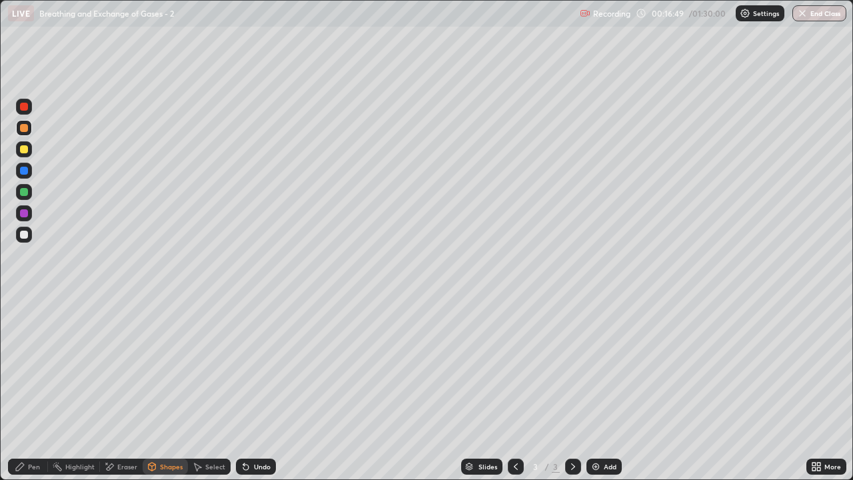
click at [27, 389] on div "Pen" at bounding box center [28, 467] width 40 height 16
click at [29, 389] on div "Pen" at bounding box center [34, 466] width 12 height 7
click at [124, 389] on div "Eraser" at bounding box center [121, 467] width 43 height 16
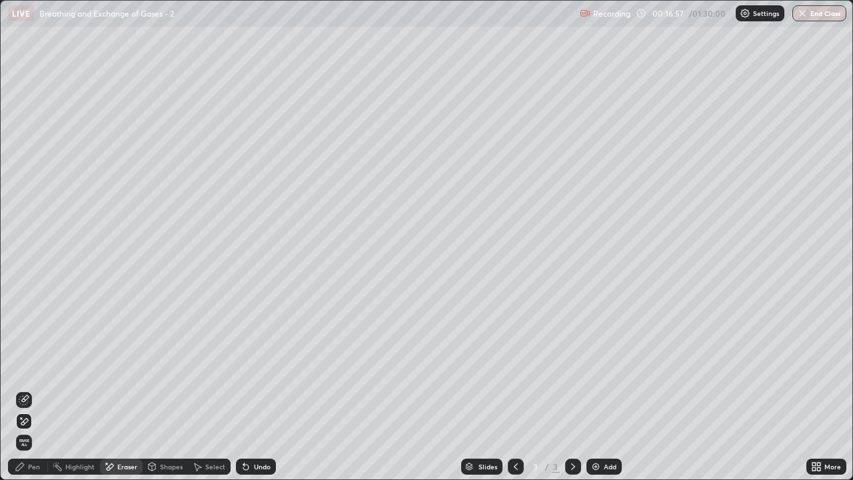
click at [33, 389] on div "Pen" at bounding box center [34, 466] width 12 height 7
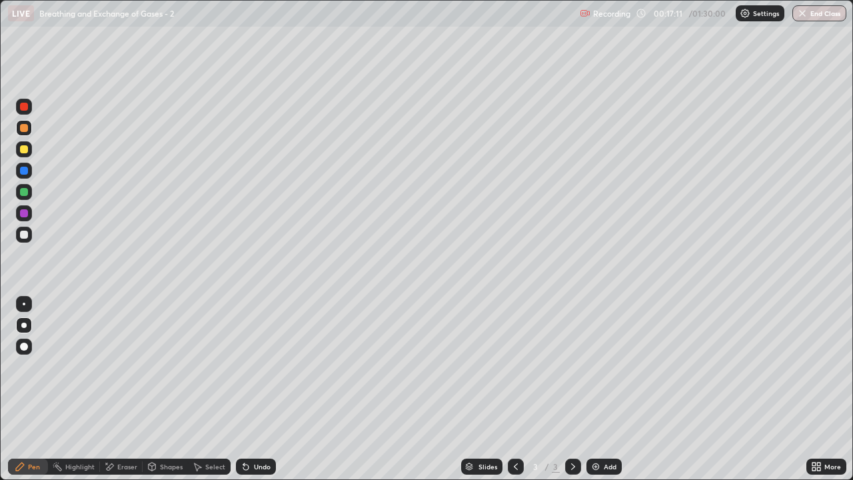
click at [160, 389] on div "Shapes" at bounding box center [171, 466] width 23 height 7
click at [124, 389] on div "Eraser" at bounding box center [127, 466] width 20 height 7
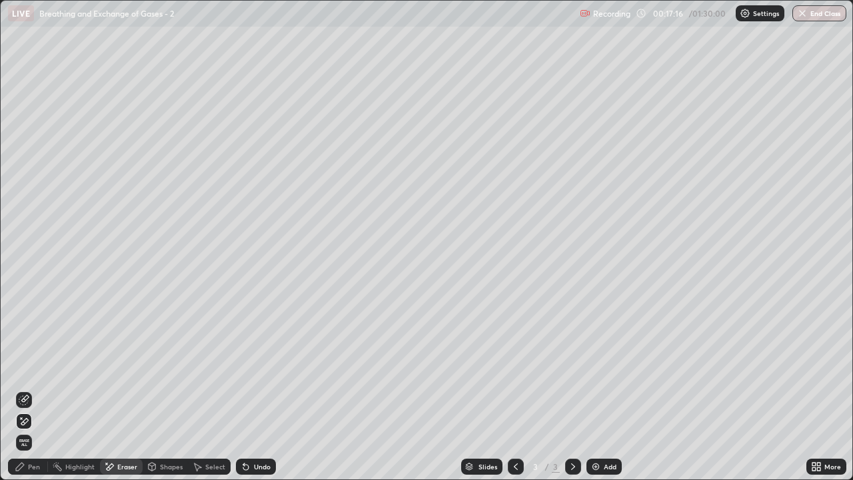
click at [27, 389] on div "Pen" at bounding box center [28, 467] width 40 height 16
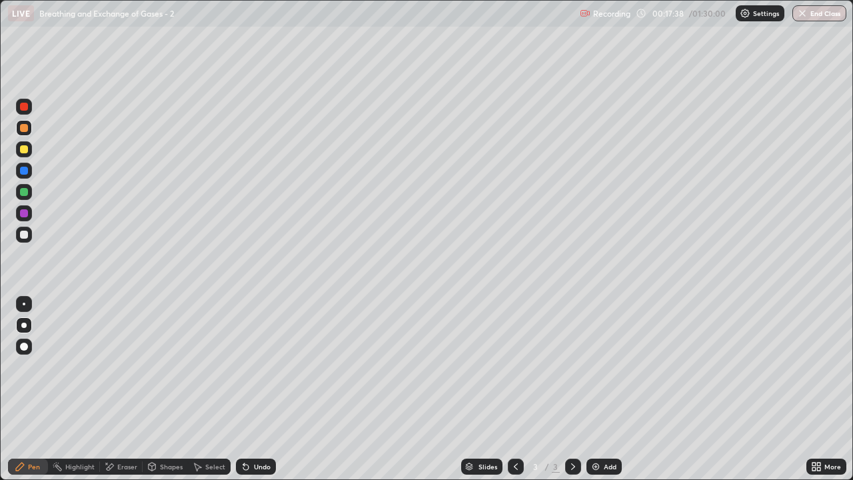
click at [23, 152] on div at bounding box center [24, 149] width 8 height 8
click at [31, 215] on div at bounding box center [24, 213] width 16 height 16
click at [25, 235] on div at bounding box center [24, 235] width 8 height 8
click at [166, 389] on div "Shapes" at bounding box center [171, 466] width 23 height 7
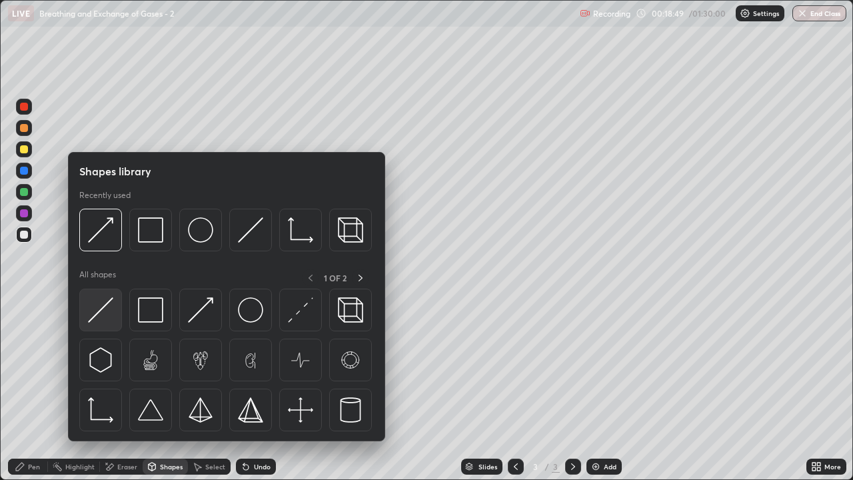
click at [114, 318] on div at bounding box center [100, 310] width 43 height 43
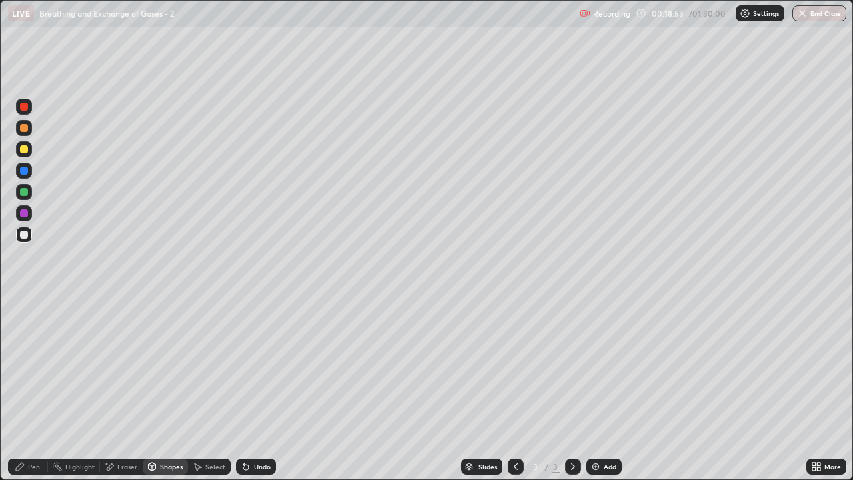
click at [20, 131] on div at bounding box center [24, 128] width 8 height 8
click at [171, 389] on div "Shapes" at bounding box center [171, 466] width 23 height 7
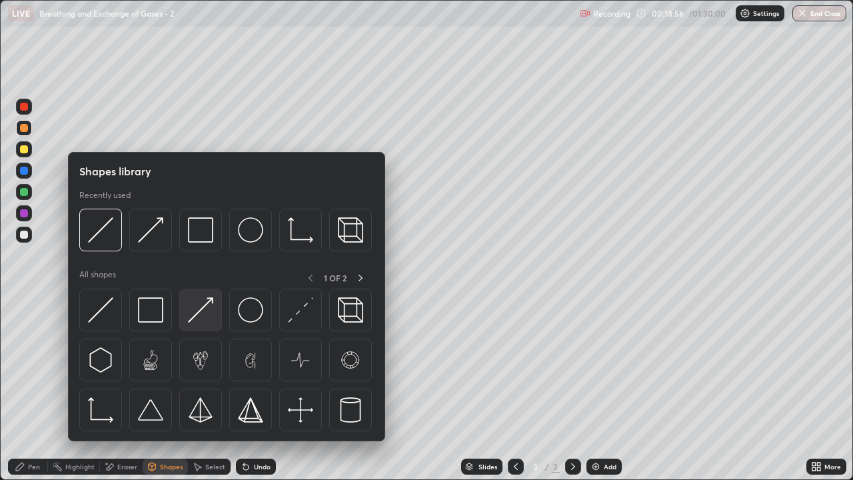
click at [208, 319] on img at bounding box center [200, 309] width 25 height 25
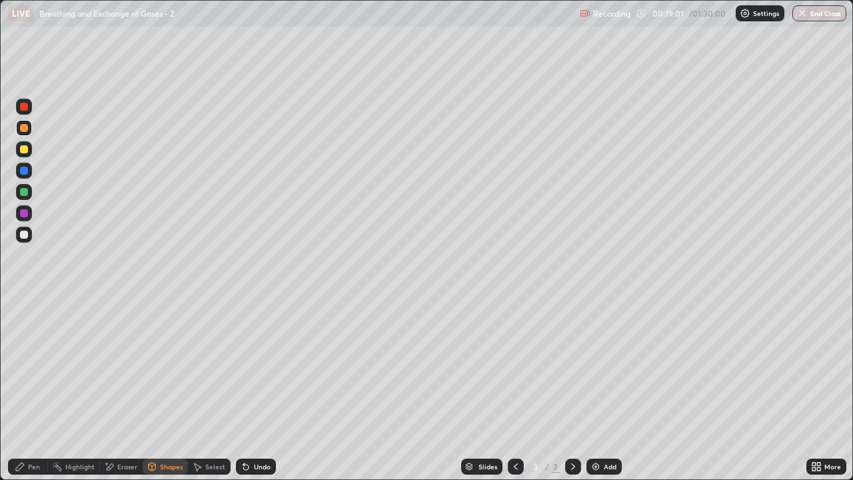
click at [23, 389] on div "Pen" at bounding box center [28, 467] width 40 height 16
click at [29, 389] on div "Pen" at bounding box center [34, 466] width 12 height 7
click at [27, 151] on div at bounding box center [24, 149] width 8 height 8
click at [129, 389] on div "Eraser" at bounding box center [127, 466] width 20 height 7
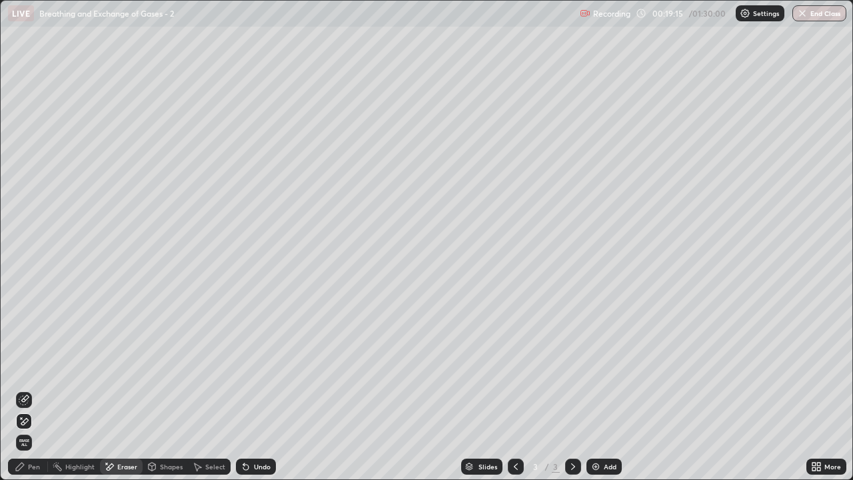
click at [28, 389] on div "Pen" at bounding box center [34, 466] width 12 height 7
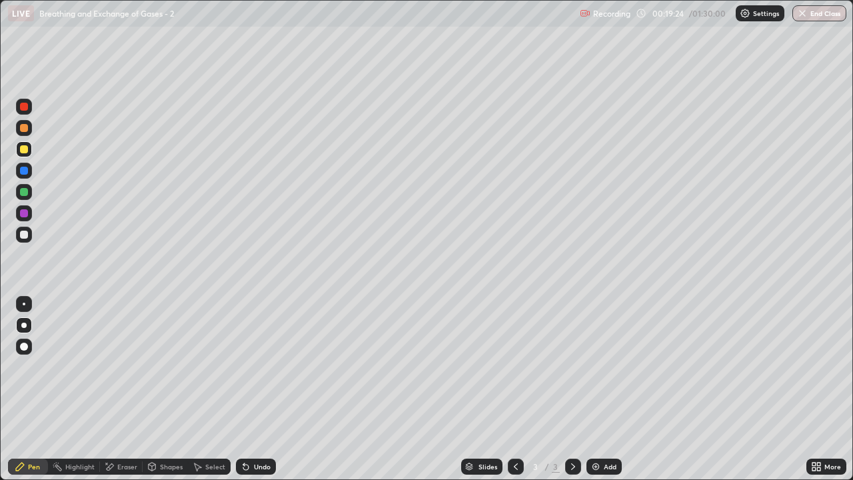
click at [28, 133] on div at bounding box center [24, 128] width 16 height 16
click at [160, 389] on div "Shapes" at bounding box center [171, 466] width 23 height 7
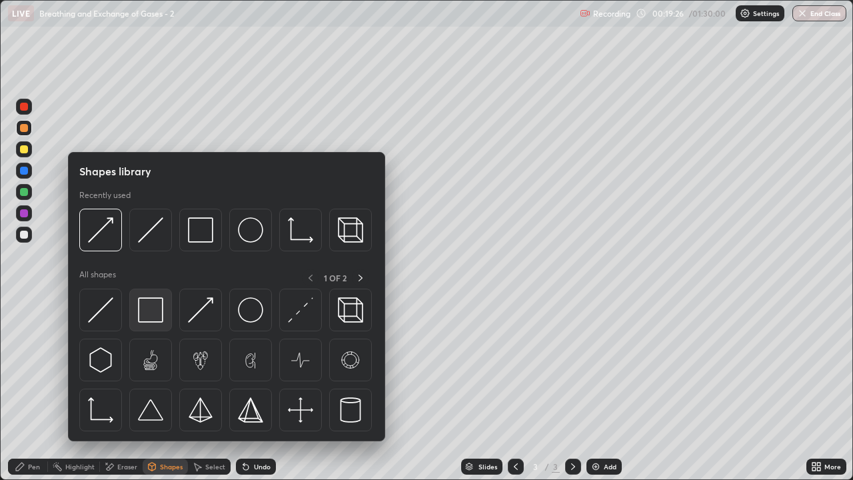
click at [156, 309] on img at bounding box center [150, 309] width 25 height 25
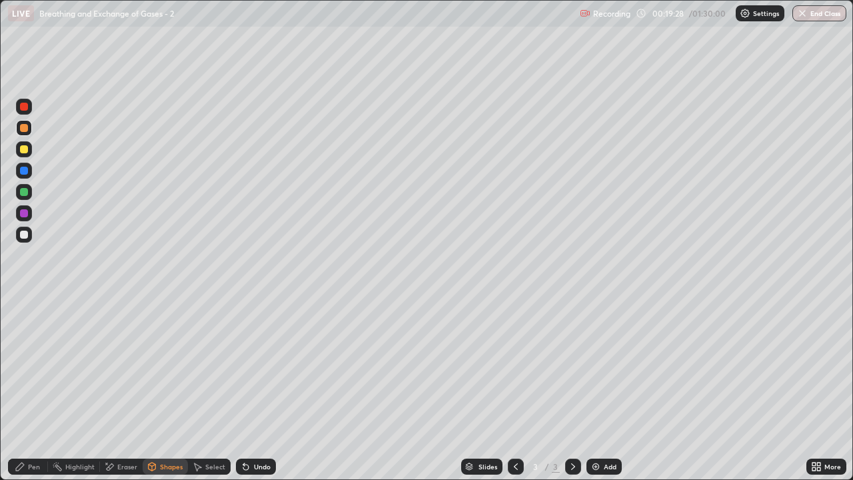
click at [163, 389] on div "Shapes" at bounding box center [171, 466] width 23 height 7
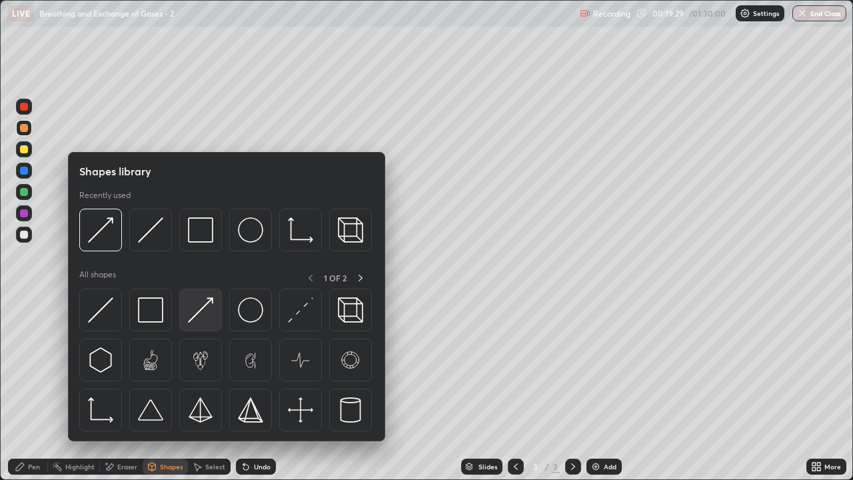
click at [205, 311] on img at bounding box center [200, 309] width 25 height 25
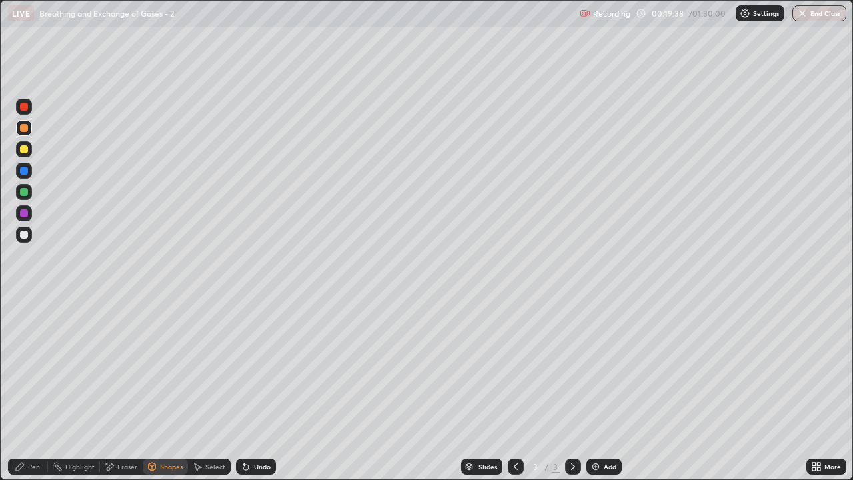
click at [25, 389] on div "Pen" at bounding box center [28, 467] width 40 height 16
click at [23, 151] on div at bounding box center [24, 149] width 8 height 8
click at [26, 238] on div at bounding box center [24, 235] width 8 height 8
click at [21, 216] on div at bounding box center [24, 213] width 8 height 8
click at [154, 389] on icon at bounding box center [152, 467] width 7 height 8
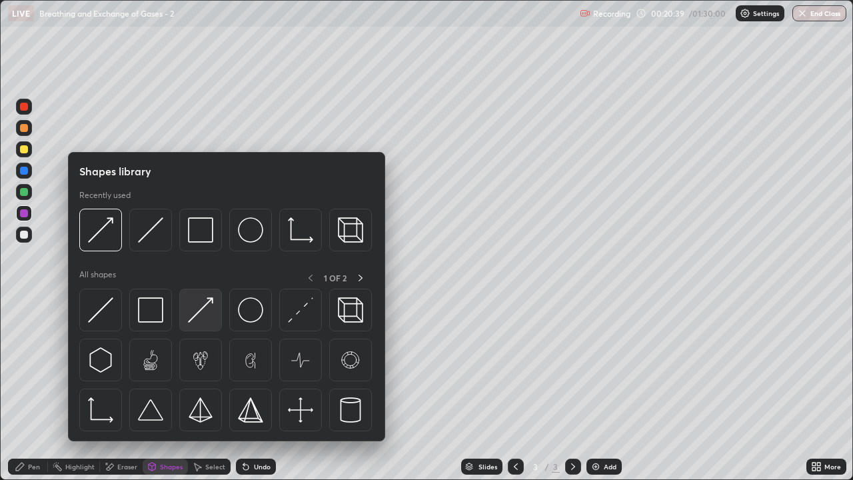
click at [203, 314] on img at bounding box center [200, 309] width 25 height 25
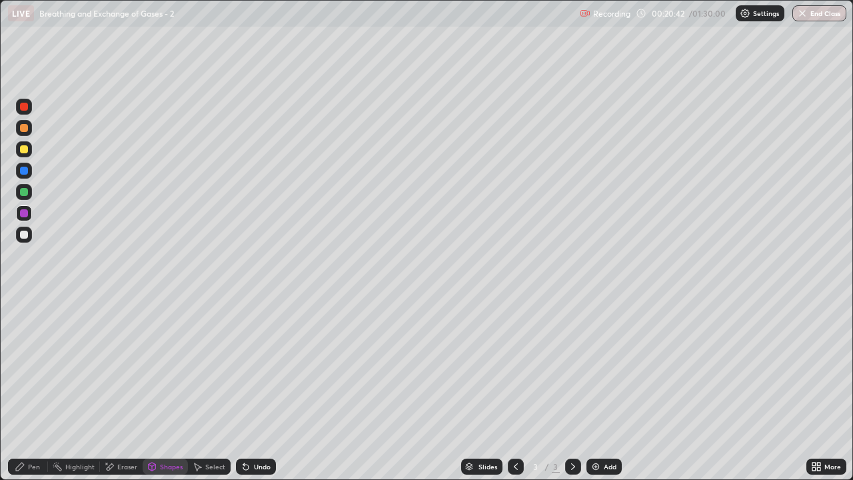
click at [163, 389] on div "Shapes" at bounding box center [171, 466] width 23 height 7
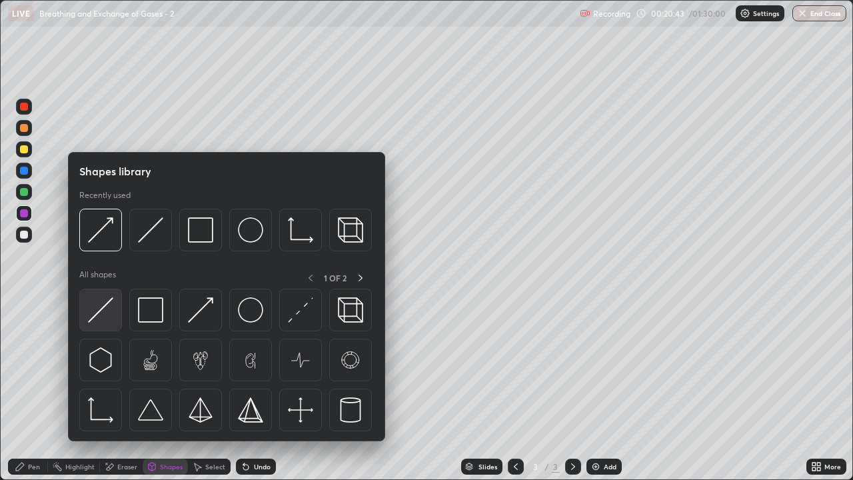
click at [110, 313] on img at bounding box center [100, 309] width 25 height 25
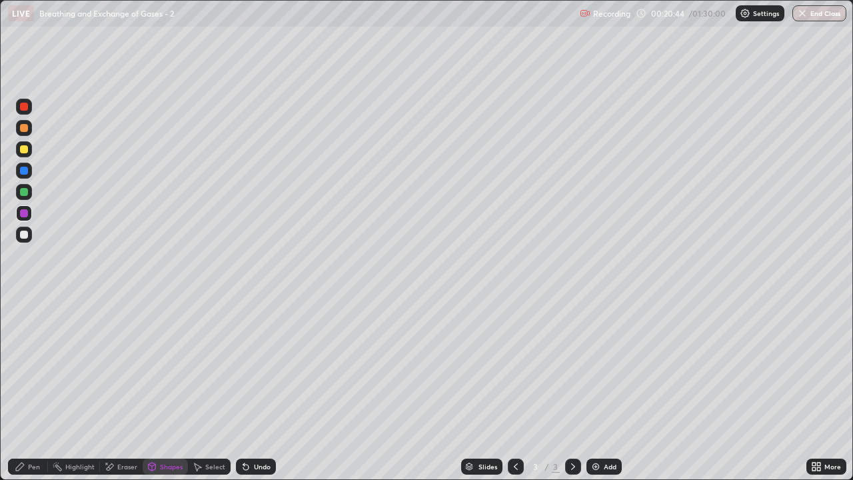
click at [24, 238] on div at bounding box center [24, 235] width 8 height 8
click at [32, 389] on div "Pen" at bounding box center [34, 466] width 12 height 7
click at [26, 153] on div at bounding box center [24, 149] width 8 height 8
click at [167, 389] on div "Shapes" at bounding box center [171, 466] width 23 height 7
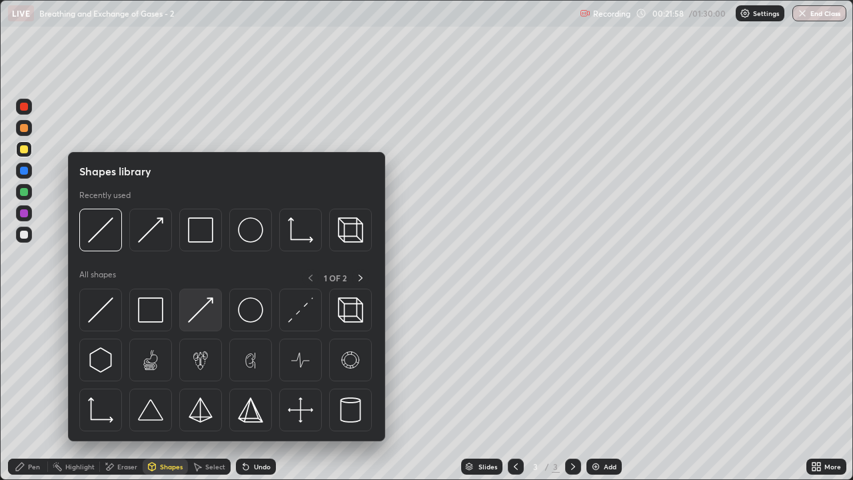
click at [203, 311] on img at bounding box center [200, 309] width 25 height 25
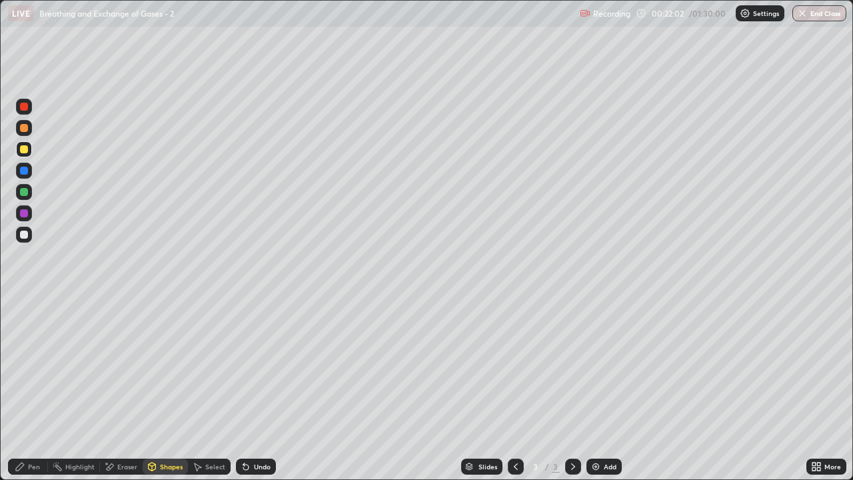
click at [32, 389] on div "Pen" at bounding box center [34, 466] width 12 height 7
click at [25, 216] on div at bounding box center [24, 213] width 8 height 8
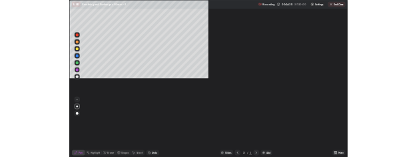
scroll to position [0, 0]
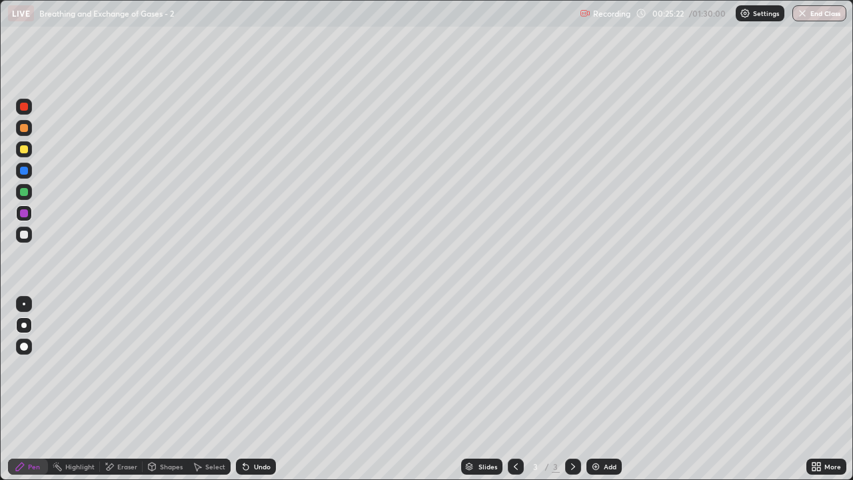
click at [29, 389] on div "Pen" at bounding box center [34, 466] width 12 height 7
click at [24, 150] on div at bounding box center [24, 149] width 8 height 8
click at [164, 389] on div "Shapes" at bounding box center [171, 466] width 23 height 7
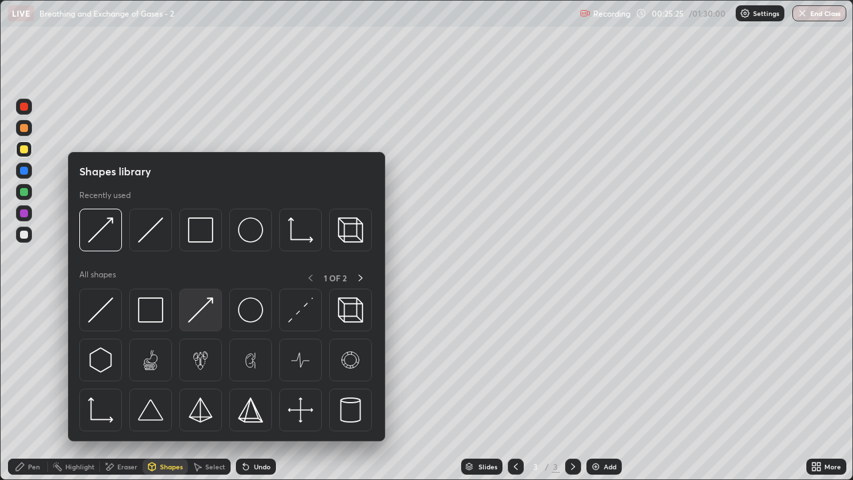
click at [203, 318] on img at bounding box center [200, 309] width 25 height 25
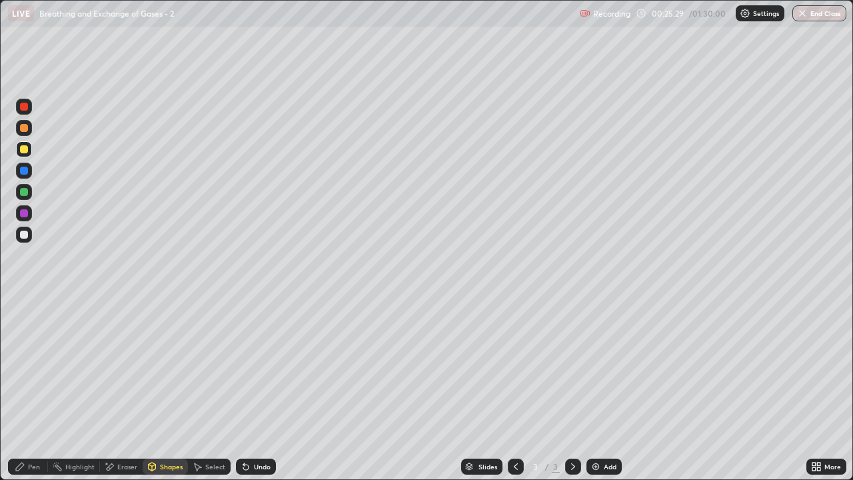
click at [37, 389] on div "Pen" at bounding box center [34, 466] width 12 height 7
click at [25, 237] on div at bounding box center [24, 235] width 8 height 8
click at [815, 389] on icon at bounding box center [816, 466] width 11 height 11
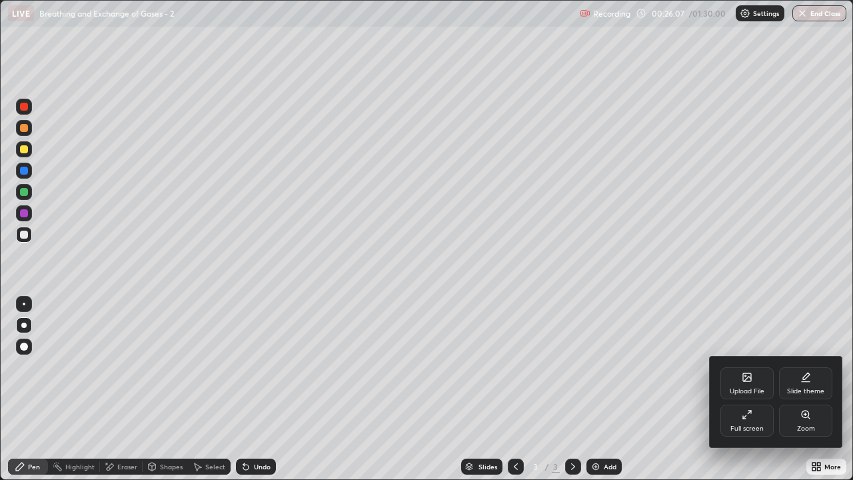
click at [752, 389] on div "Full screen" at bounding box center [747, 421] width 53 height 32
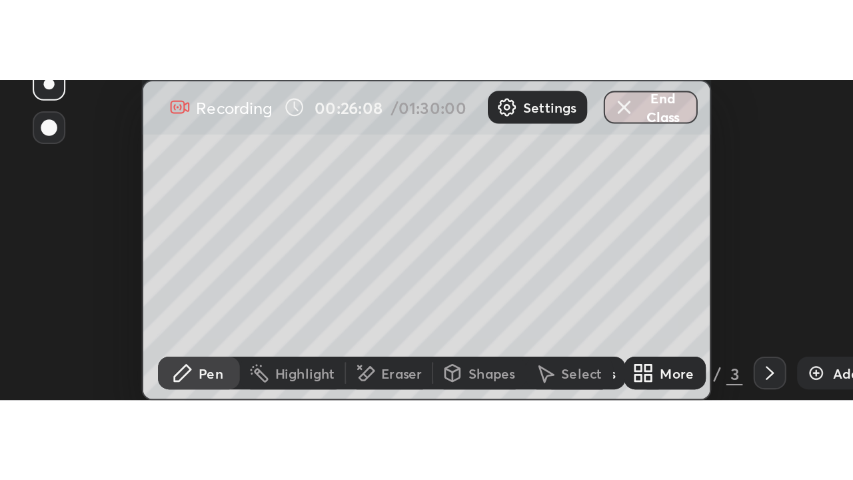
scroll to position [66517, 66257]
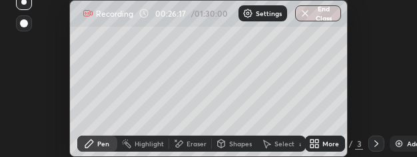
click at [313, 144] on icon at bounding box center [314, 143] width 11 height 11
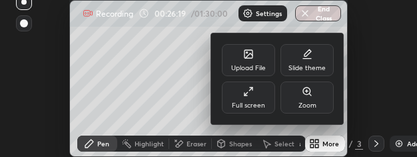
click at [258, 99] on div "Full screen" at bounding box center [248, 97] width 53 height 32
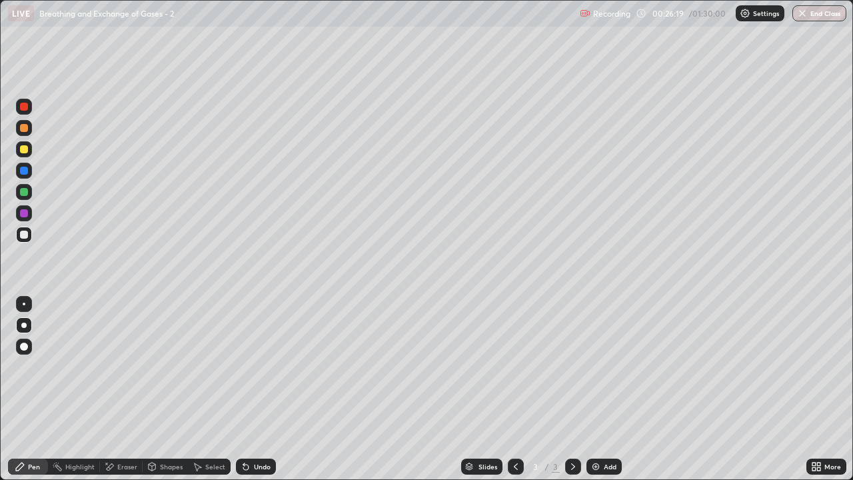
scroll to position [480, 853]
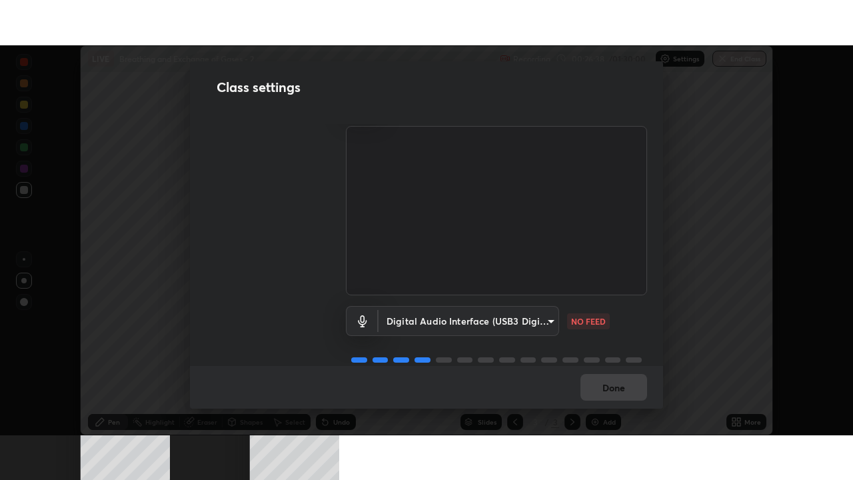
scroll to position [60, 0]
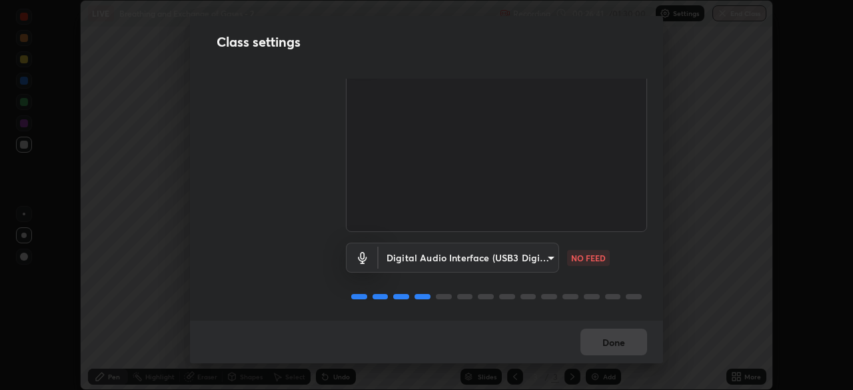
click at [470, 256] on body "Erase all LIVE Breathing and Exchange of Gases - 2 Recording 00:26:41 / 01:30:0…" at bounding box center [426, 195] width 853 height 390
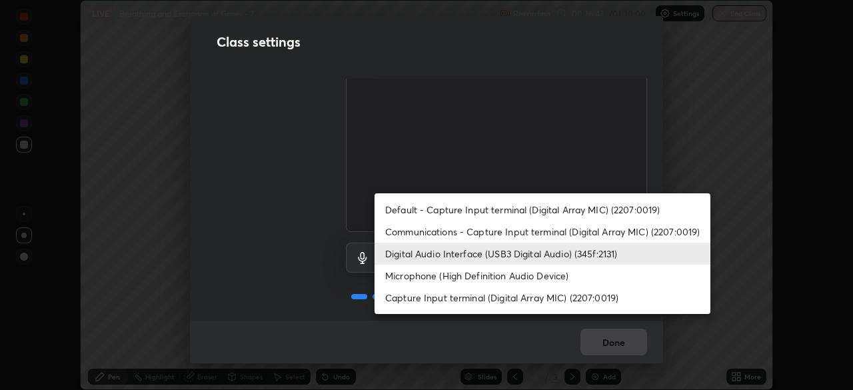
click at [448, 277] on li "Microphone (High Definition Audio Device)" at bounding box center [543, 276] width 336 height 22
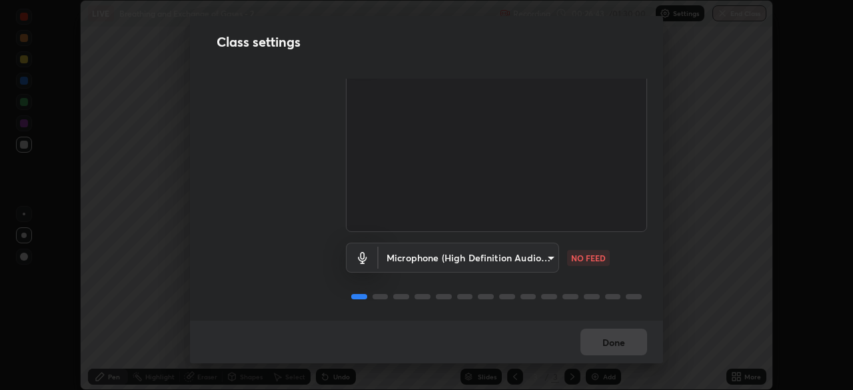
click at [447, 257] on body "Erase all LIVE Breathing and Exchange of Gases - 2 Recording 00:26:43 / 01:30:0…" at bounding box center [426, 195] width 853 height 390
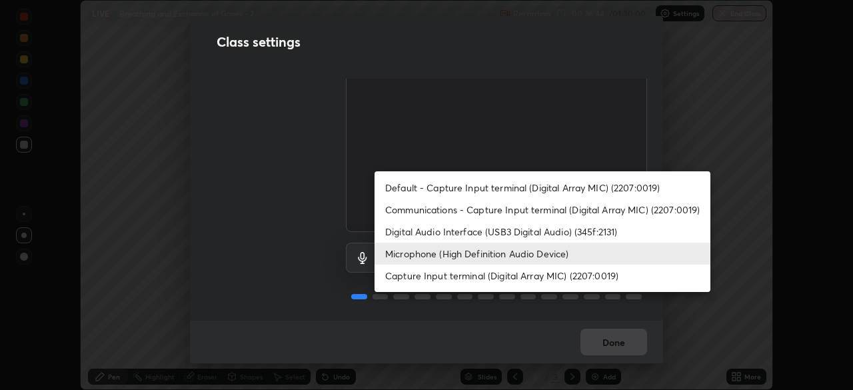
click at [446, 230] on li "Digital Audio Interface (USB3 Digital Audio) (345f:2131)" at bounding box center [543, 232] width 336 height 22
type input "f68c9ba91903ac9ba75504d23ca0c3c26111123a2a7878351e435c492be87537"
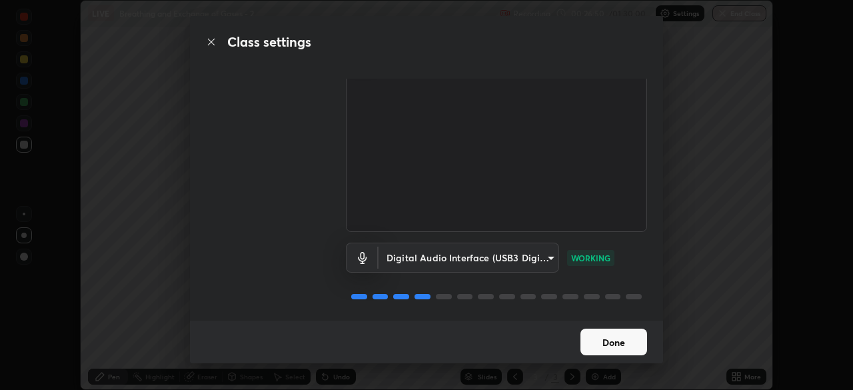
click at [632, 341] on button "Done" at bounding box center [614, 342] width 67 height 27
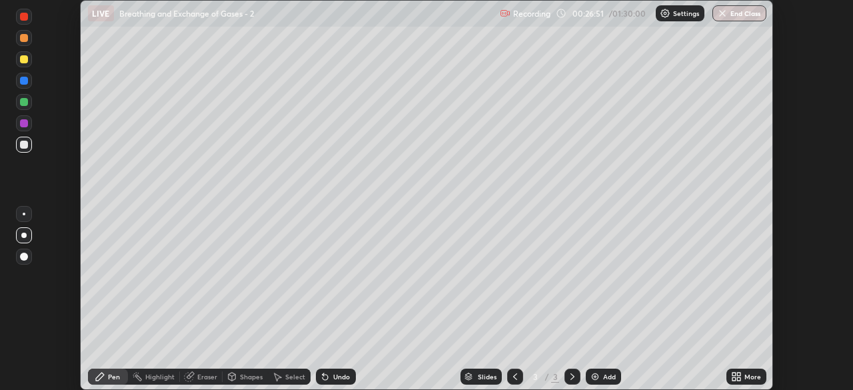
click at [737, 379] on icon at bounding box center [738, 378] width 3 height 3
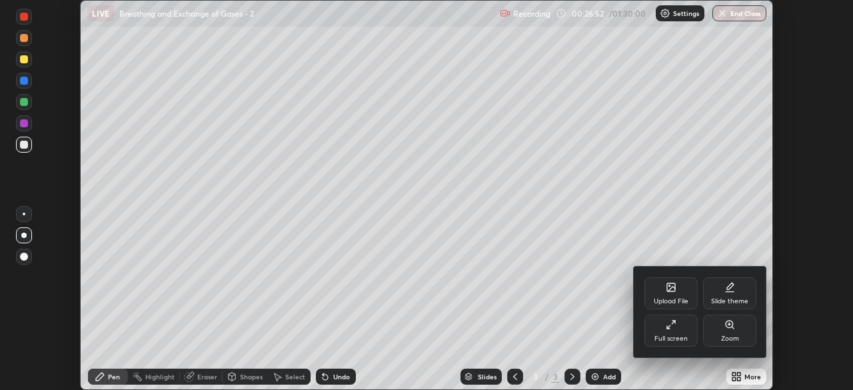
click at [688, 335] on div "Full screen" at bounding box center [671, 331] width 53 height 32
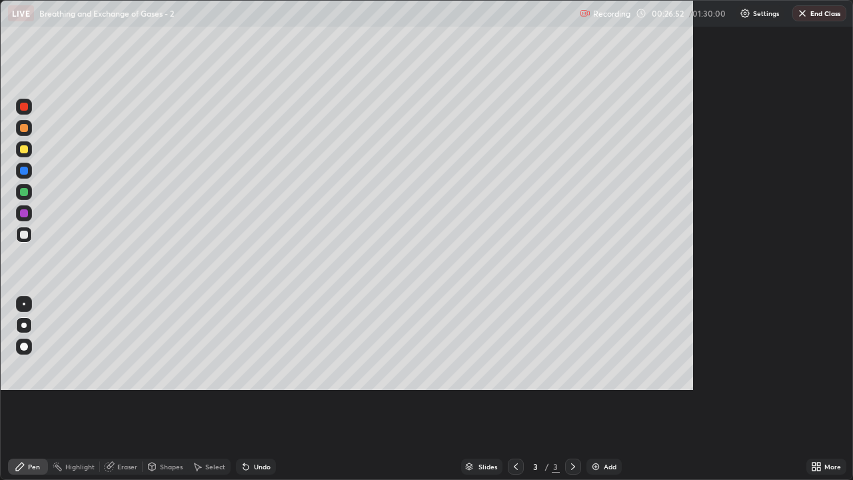
scroll to position [480, 853]
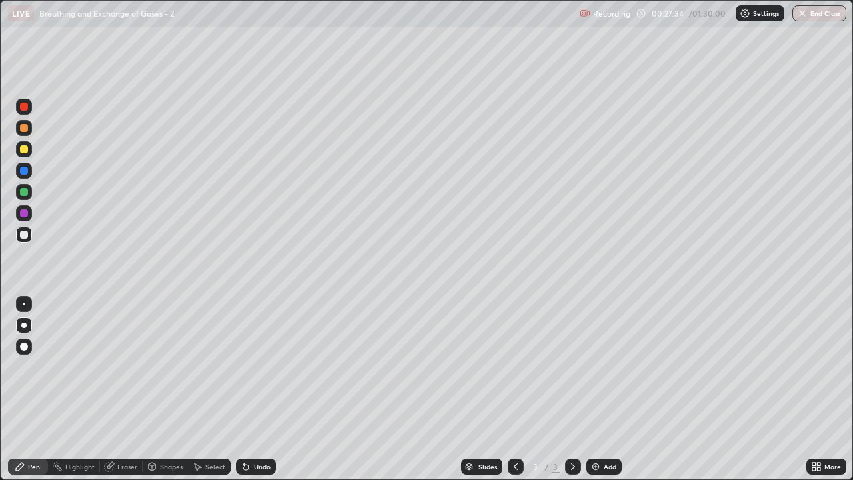
click at [571, 389] on icon at bounding box center [573, 466] width 11 height 11
click at [597, 389] on img at bounding box center [596, 466] width 11 height 11
click at [27, 149] on div at bounding box center [24, 149] width 8 height 8
click at [24, 235] on div at bounding box center [24, 235] width 8 height 8
click at [124, 389] on div "Eraser" at bounding box center [127, 466] width 20 height 7
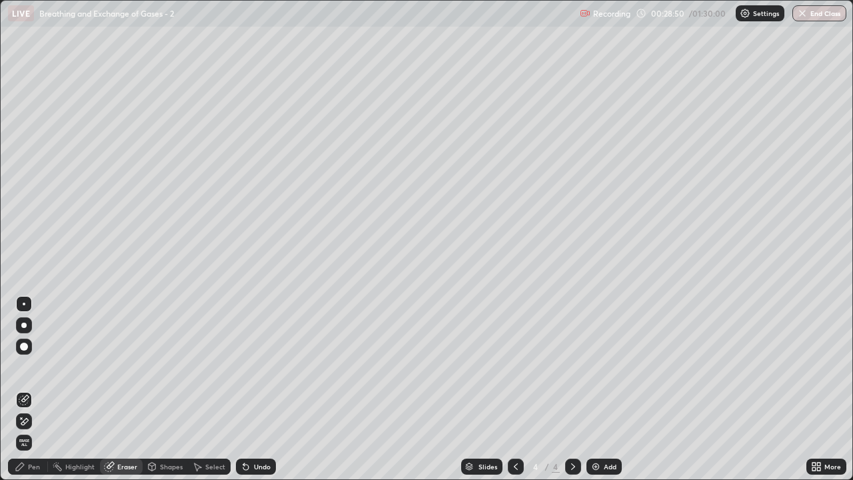
click at [27, 389] on icon at bounding box center [24, 398] width 7 height 7
click at [29, 389] on div "Pen" at bounding box center [34, 466] width 12 height 7
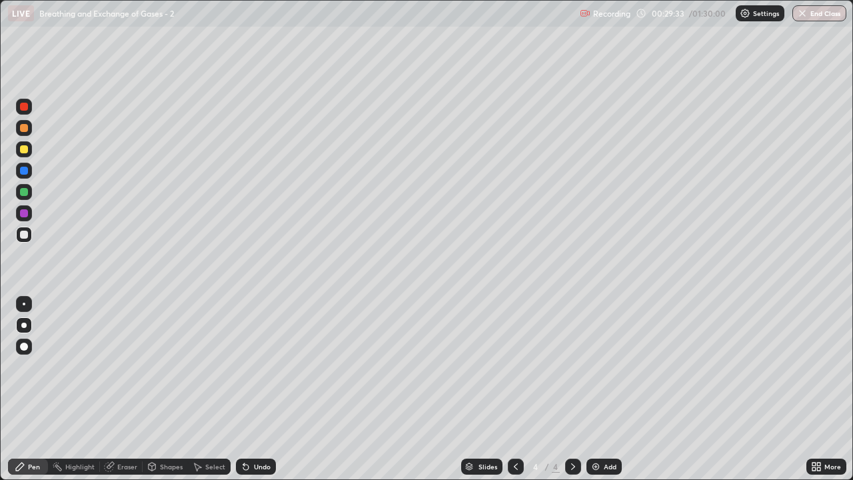
click at [26, 131] on div at bounding box center [24, 128] width 8 height 8
click at [24, 236] on div at bounding box center [24, 235] width 8 height 8
click at [21, 236] on div at bounding box center [24, 235] width 8 height 8
click at [25, 149] on div at bounding box center [24, 149] width 8 height 8
click at [128, 389] on div "Eraser" at bounding box center [127, 466] width 20 height 7
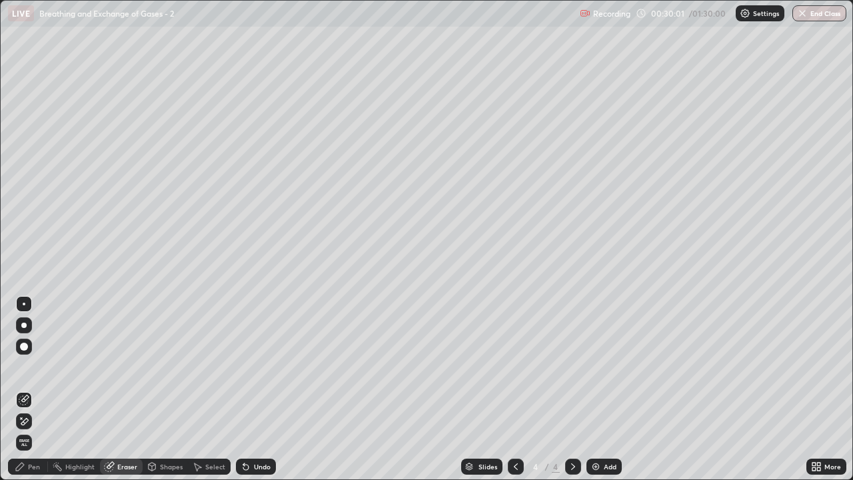
click at [38, 389] on div "Pen" at bounding box center [34, 466] width 12 height 7
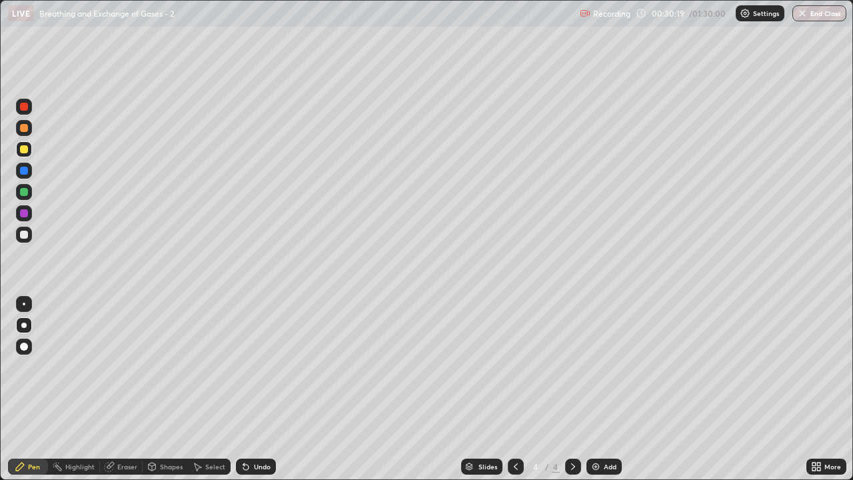
click at [29, 235] on div at bounding box center [24, 235] width 16 height 16
click at [23, 237] on div at bounding box center [24, 235] width 8 height 8
click at [24, 149] on div at bounding box center [24, 149] width 8 height 8
click at [25, 131] on div at bounding box center [24, 128] width 8 height 8
click at [29, 153] on div at bounding box center [24, 149] width 16 height 16
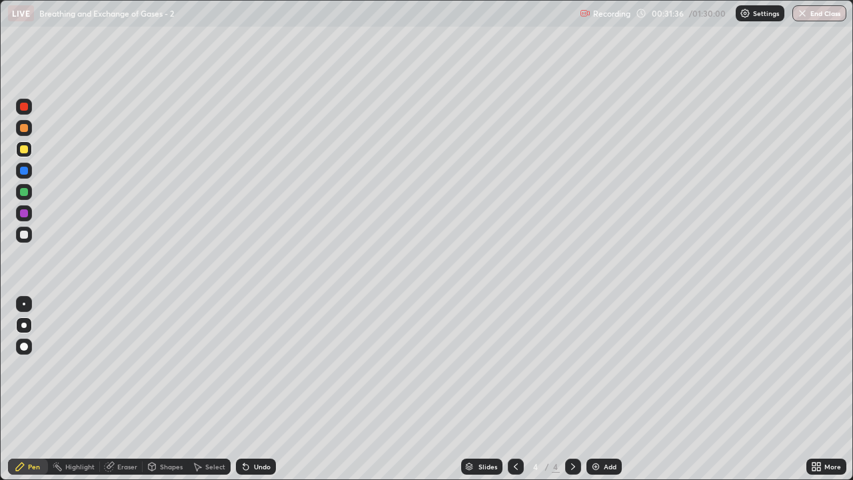
click at [131, 389] on div "Eraser" at bounding box center [127, 466] width 20 height 7
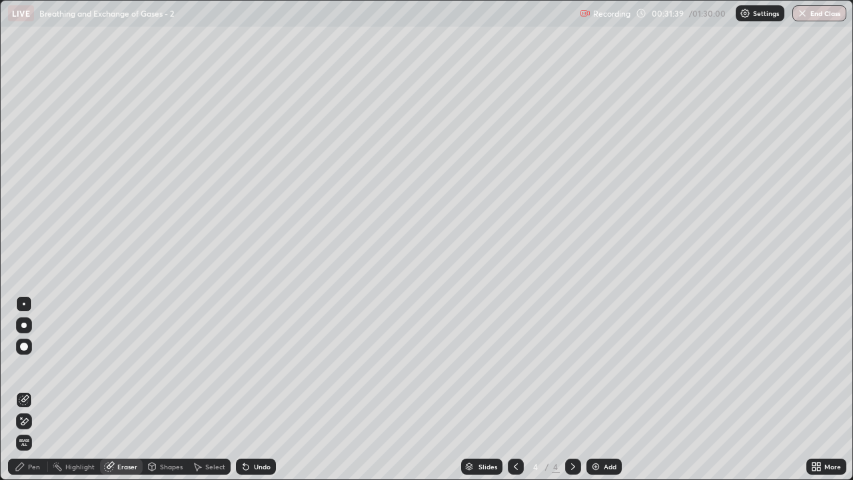
click at [39, 389] on div "Pen" at bounding box center [34, 466] width 12 height 7
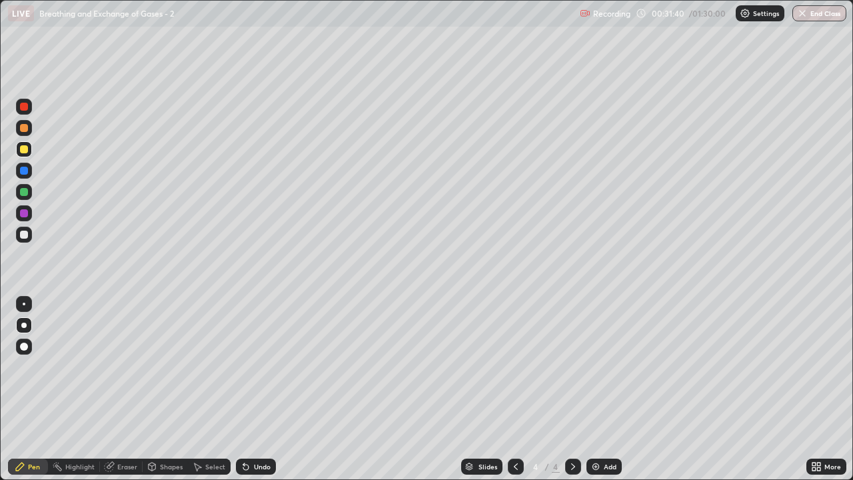
click at [163, 389] on div "Shapes" at bounding box center [171, 466] width 23 height 7
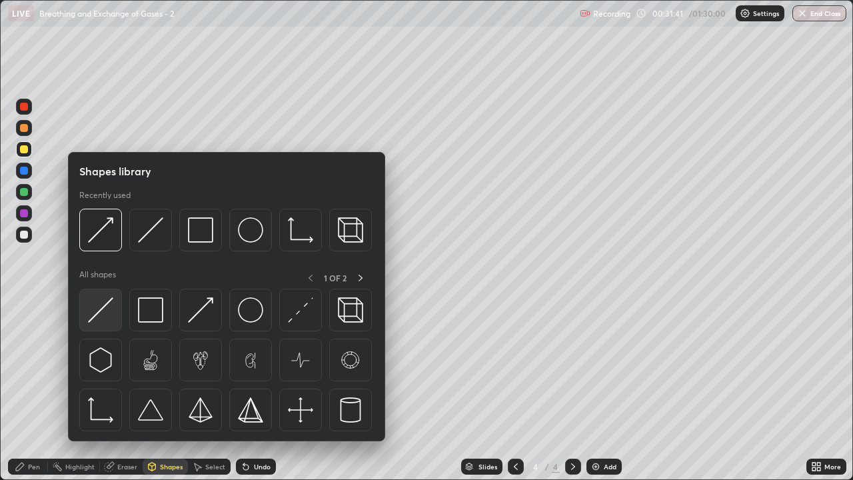
click at [111, 317] on img at bounding box center [100, 309] width 25 height 25
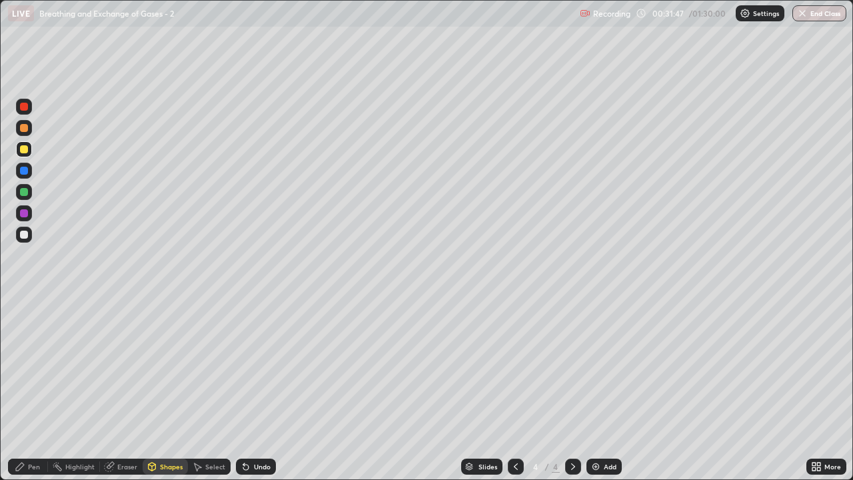
click at [127, 389] on div "Eraser" at bounding box center [127, 466] width 20 height 7
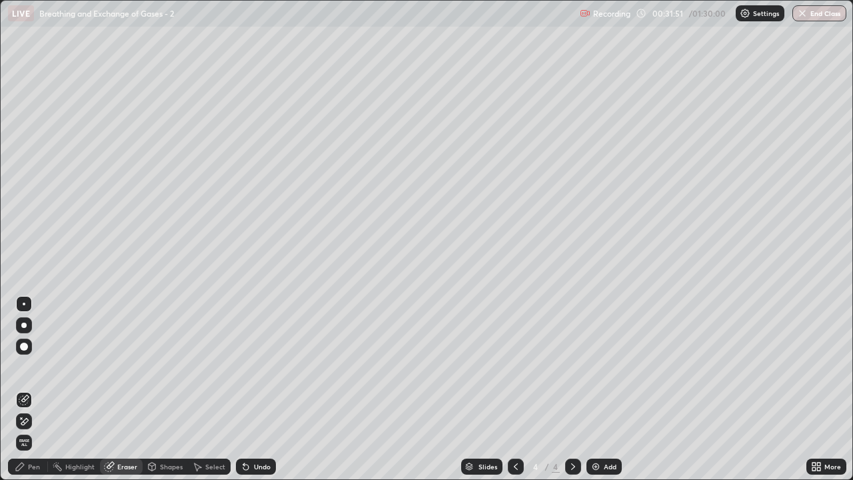
click at [35, 389] on div "Pen" at bounding box center [34, 466] width 12 height 7
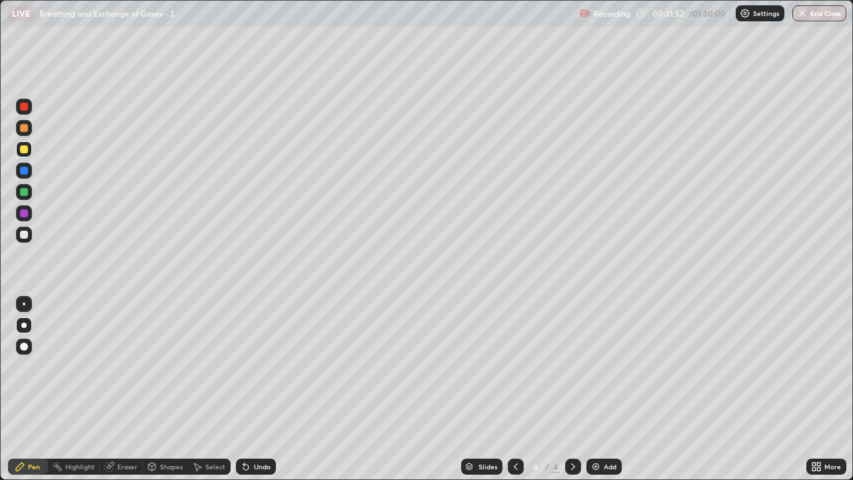
click at [27, 149] on div at bounding box center [24, 149] width 8 height 8
click at [25, 134] on div at bounding box center [24, 128] width 16 height 16
click at [25, 149] on div at bounding box center [24, 149] width 8 height 8
click at [25, 235] on div at bounding box center [24, 235] width 8 height 8
click at [24, 128] on div at bounding box center [24, 128] width 8 height 8
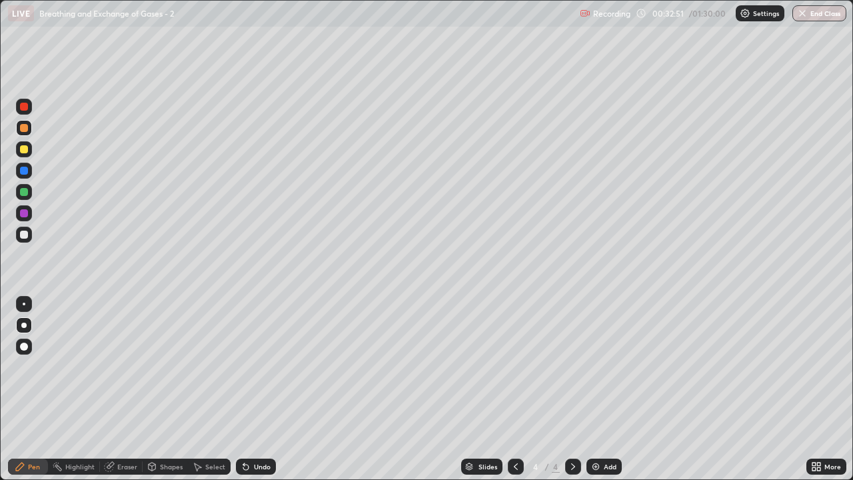
click at [25, 128] on div at bounding box center [24, 128] width 8 height 8
click at [25, 125] on div at bounding box center [24, 128] width 8 height 8
click at [26, 153] on div at bounding box center [24, 149] width 8 height 8
click at [26, 127] on div at bounding box center [24, 128] width 8 height 8
click at [27, 131] on div at bounding box center [24, 128] width 8 height 8
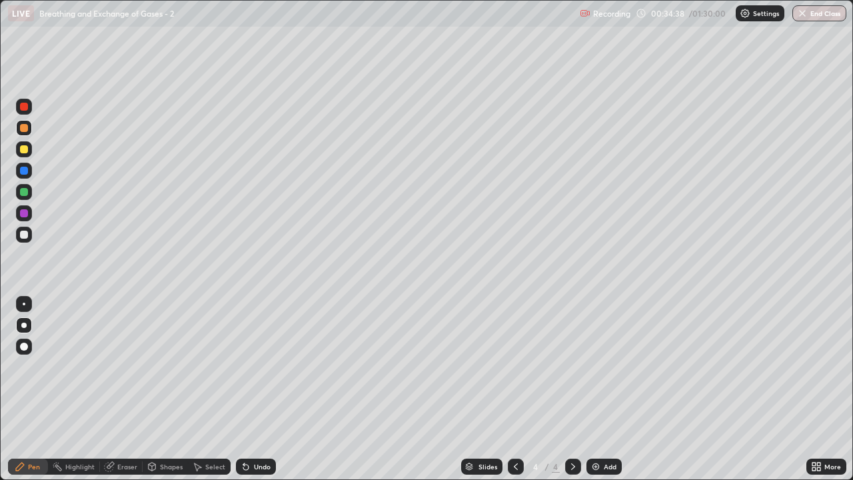
click at [24, 149] on div at bounding box center [24, 149] width 8 height 8
click at [127, 389] on div "Eraser" at bounding box center [127, 466] width 20 height 7
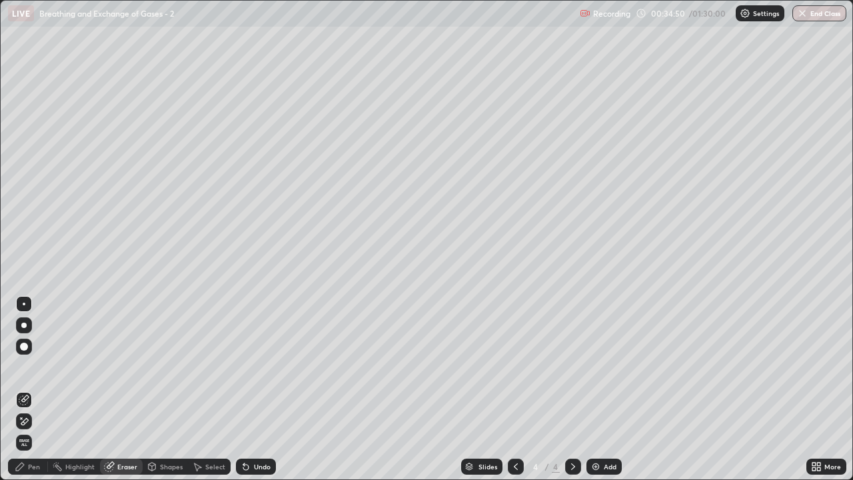
click at [39, 389] on div "Pen" at bounding box center [34, 466] width 12 height 7
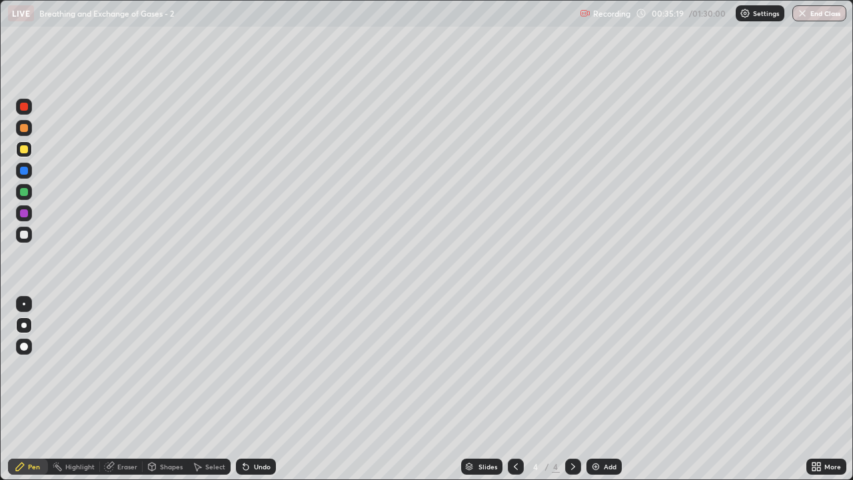
click at [25, 192] on div at bounding box center [24, 192] width 8 height 8
click at [169, 389] on div "Shapes" at bounding box center [171, 466] width 23 height 7
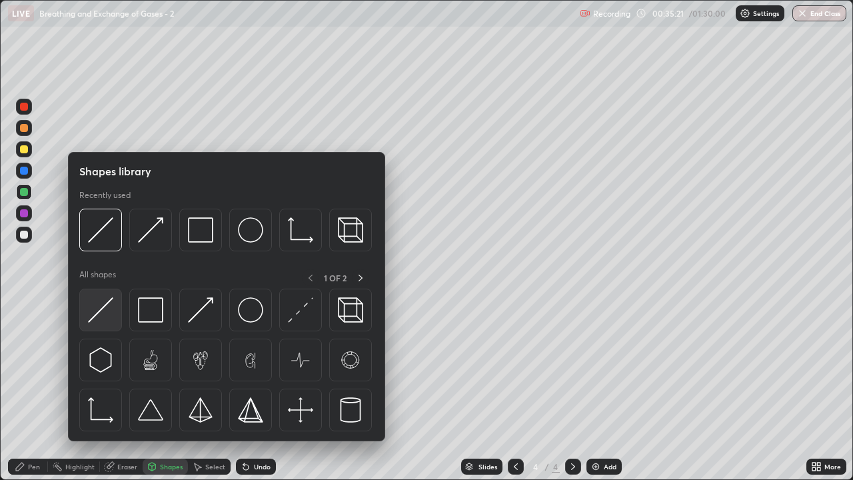
click at [115, 314] on div at bounding box center [100, 310] width 43 height 43
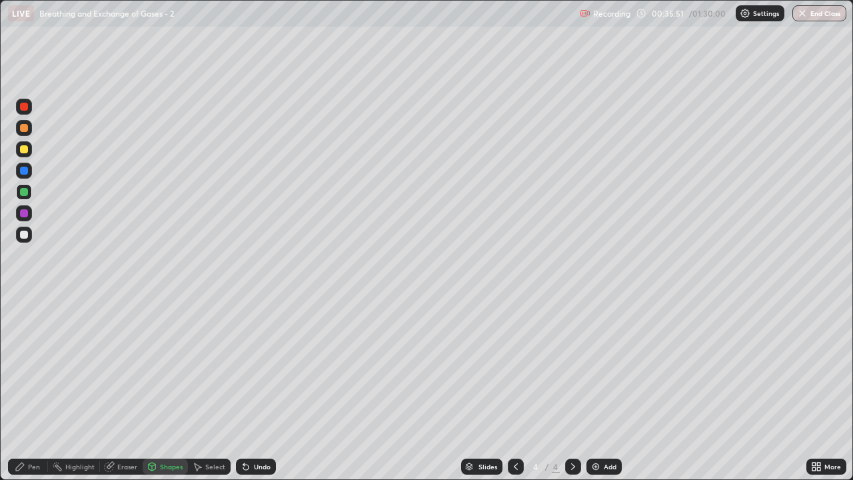
click at [25, 236] on div at bounding box center [24, 235] width 8 height 8
click at [29, 389] on div "Pen" at bounding box center [34, 466] width 12 height 7
click at [27, 172] on div at bounding box center [24, 171] width 8 height 8
click at [131, 389] on div "Eraser" at bounding box center [127, 466] width 20 height 7
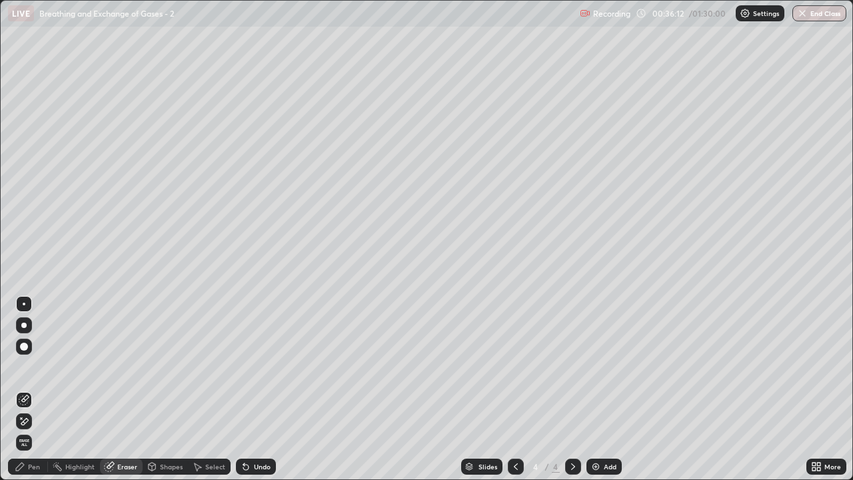
click at [38, 389] on div "Pen" at bounding box center [34, 466] width 12 height 7
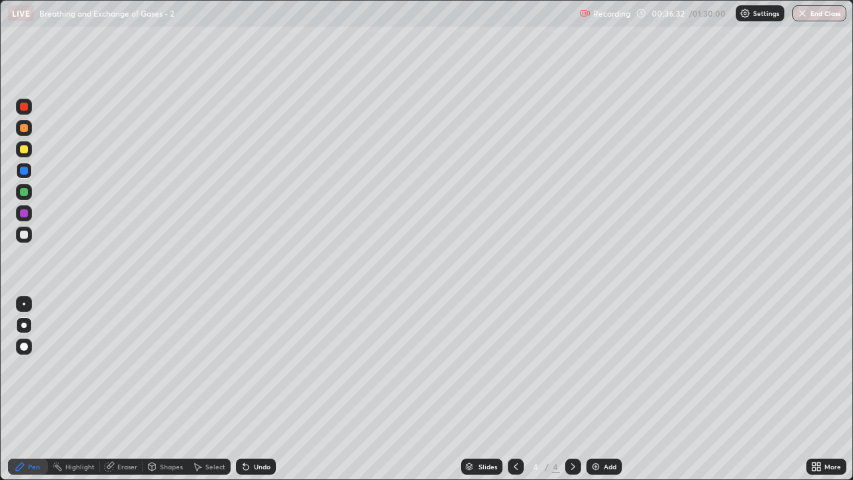
click at [33, 389] on div "Pen" at bounding box center [34, 466] width 12 height 7
click at [25, 236] on div at bounding box center [24, 235] width 8 height 8
click at [27, 151] on div at bounding box center [24, 149] width 8 height 8
click at [163, 389] on div "Shapes" at bounding box center [165, 467] width 45 height 16
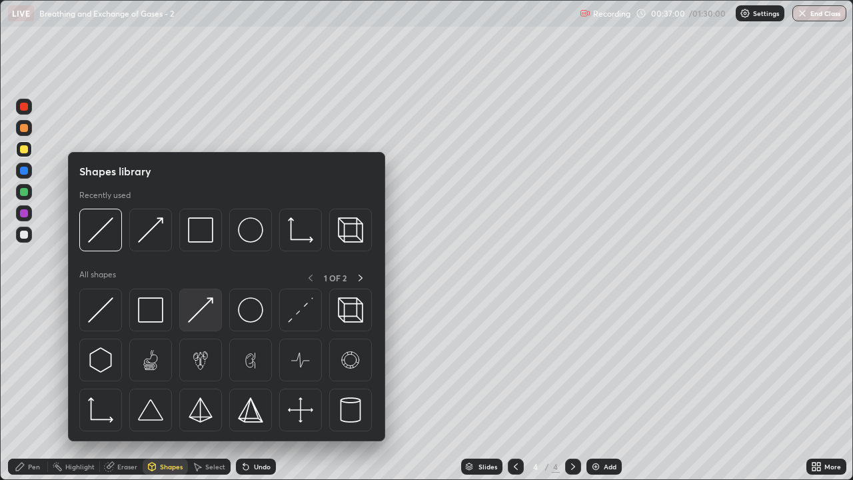
click at [200, 316] on img at bounding box center [200, 309] width 25 height 25
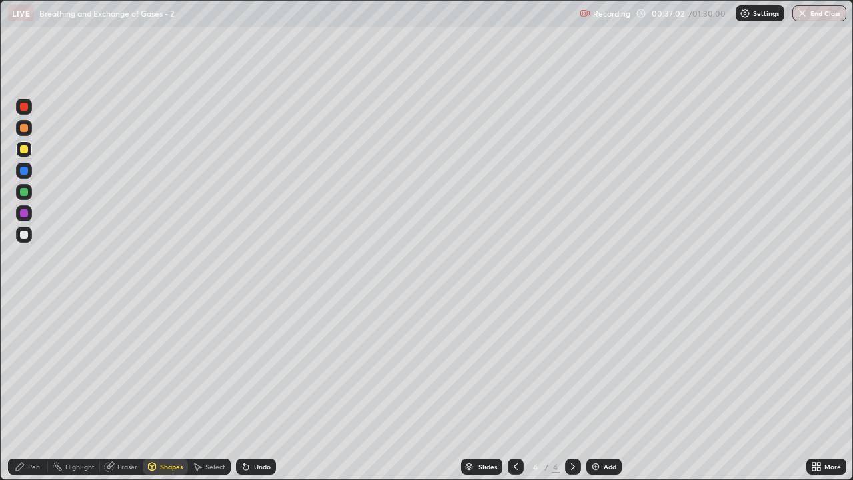
click at [31, 389] on div "Pen" at bounding box center [34, 466] width 12 height 7
click at [27, 235] on div at bounding box center [24, 235] width 8 height 8
click at [27, 150] on div at bounding box center [24, 149] width 8 height 8
click at [27, 193] on div at bounding box center [24, 192] width 8 height 8
click at [22, 214] on div at bounding box center [24, 213] width 8 height 8
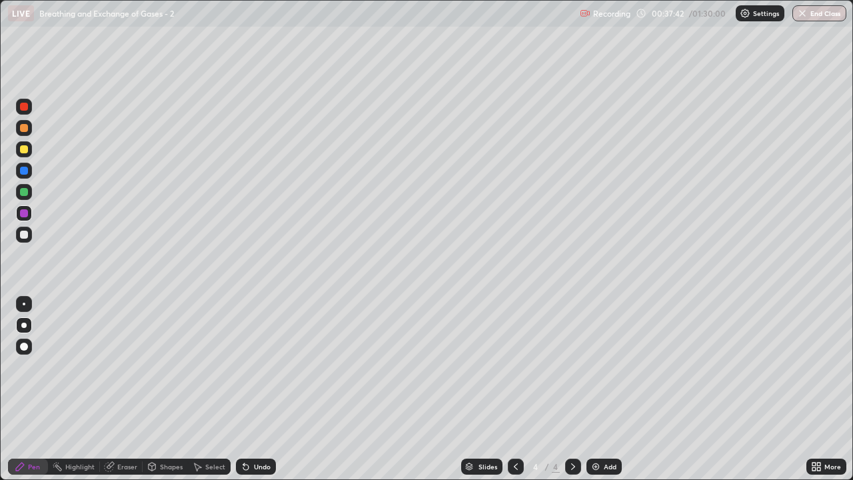
click at [27, 172] on div at bounding box center [24, 171] width 8 height 8
click at [22, 193] on div at bounding box center [24, 192] width 8 height 8
click at [21, 173] on div at bounding box center [24, 171] width 8 height 8
click at [27, 129] on div at bounding box center [24, 128] width 8 height 8
click at [163, 389] on div "Shapes" at bounding box center [171, 466] width 23 height 7
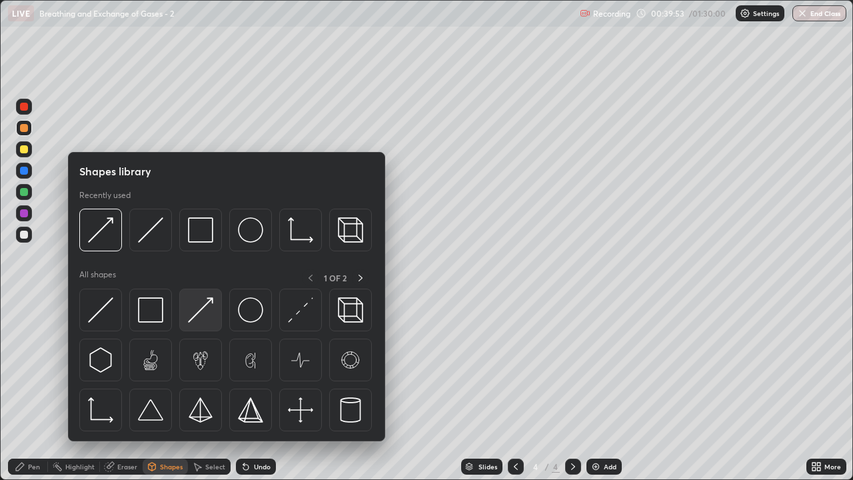
click at [201, 317] on img at bounding box center [200, 309] width 25 height 25
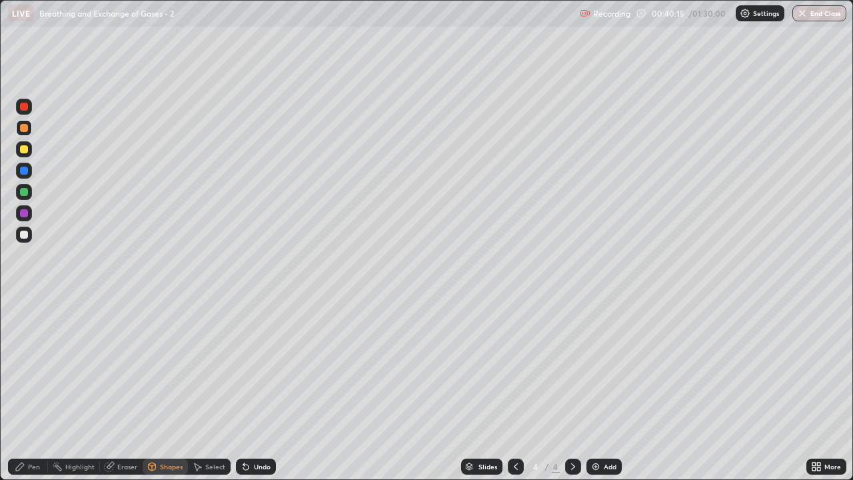
click at [38, 389] on div "Pen" at bounding box center [34, 466] width 12 height 7
click at [24, 149] on div at bounding box center [24, 149] width 8 height 8
click at [127, 389] on div "Eraser" at bounding box center [127, 466] width 20 height 7
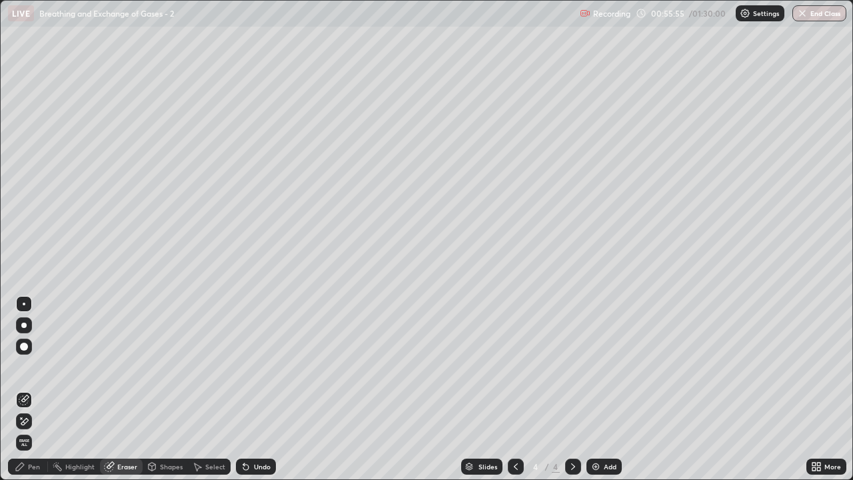
click at [23, 389] on span "Erase all" at bounding box center [24, 443] width 15 height 8
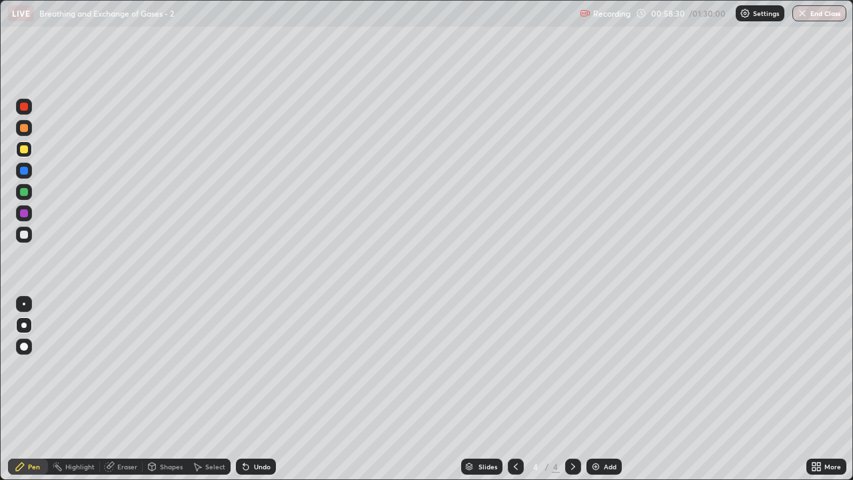
click at [514, 389] on icon at bounding box center [516, 466] width 4 height 7
click at [569, 389] on icon at bounding box center [573, 466] width 11 height 11
click at [23, 149] on div at bounding box center [24, 149] width 8 height 8
click at [38, 389] on div "Pen" at bounding box center [34, 466] width 12 height 7
click at [35, 389] on div "Pen" at bounding box center [34, 466] width 12 height 7
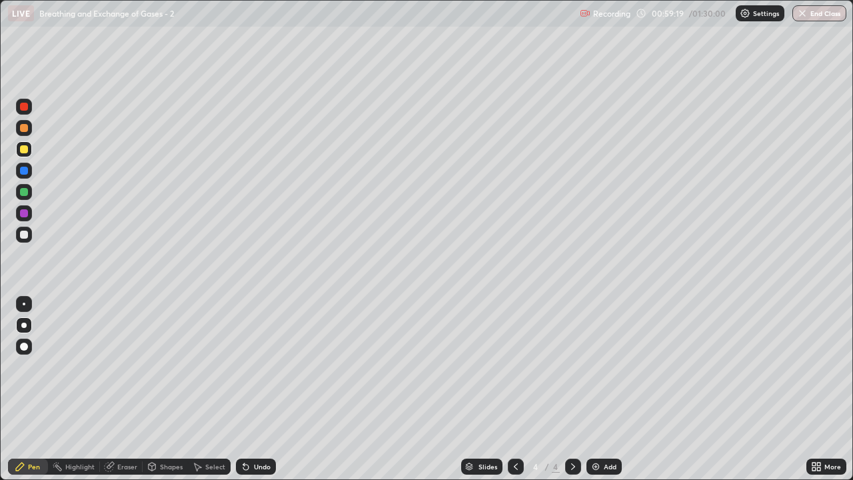
click at [25, 235] on div at bounding box center [24, 235] width 8 height 8
click at [25, 149] on div at bounding box center [24, 149] width 8 height 8
click at [167, 389] on div "Shapes" at bounding box center [165, 467] width 45 height 16
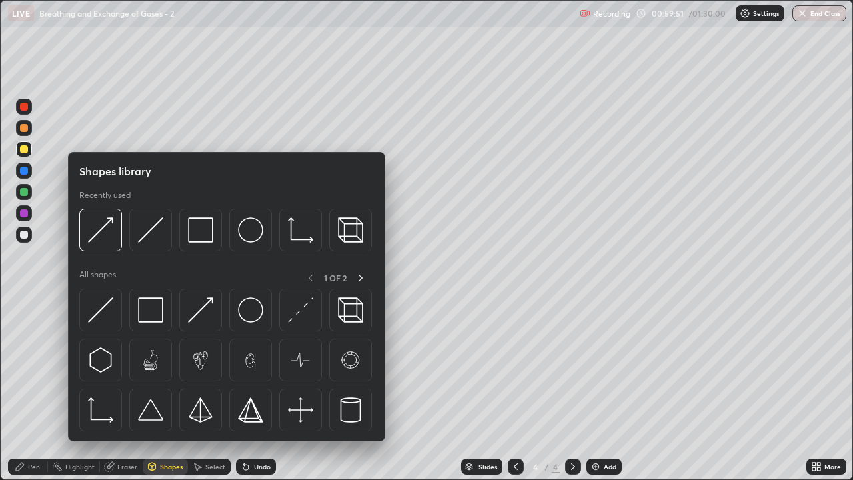
click at [129, 389] on div "Eraser" at bounding box center [127, 466] width 20 height 7
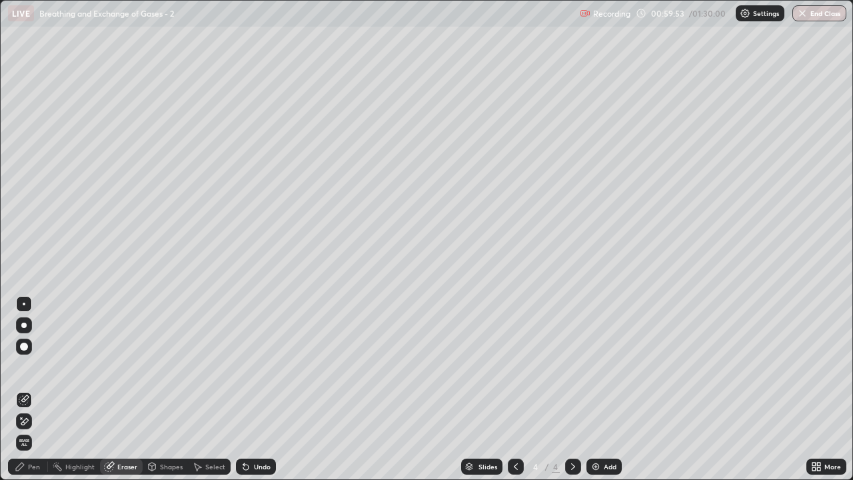
click at [35, 389] on div "Pen" at bounding box center [34, 466] width 12 height 7
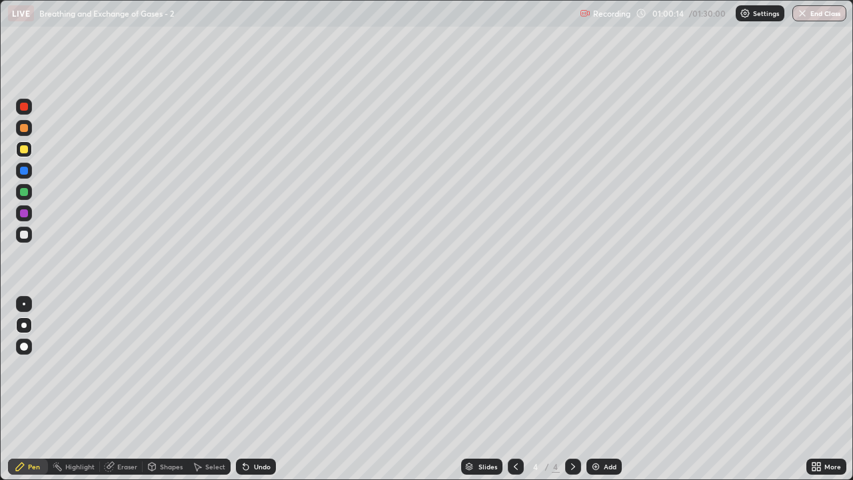
click at [129, 389] on div "Eraser" at bounding box center [127, 466] width 20 height 7
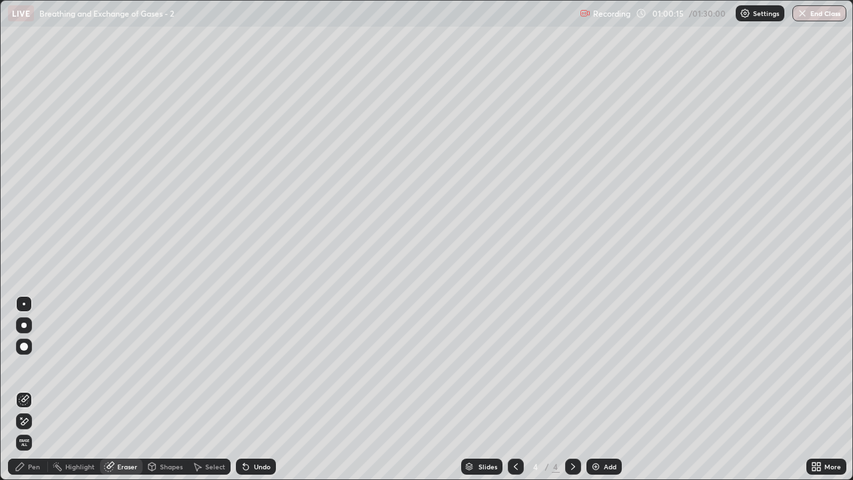
click at [162, 389] on div "Shapes" at bounding box center [171, 466] width 23 height 7
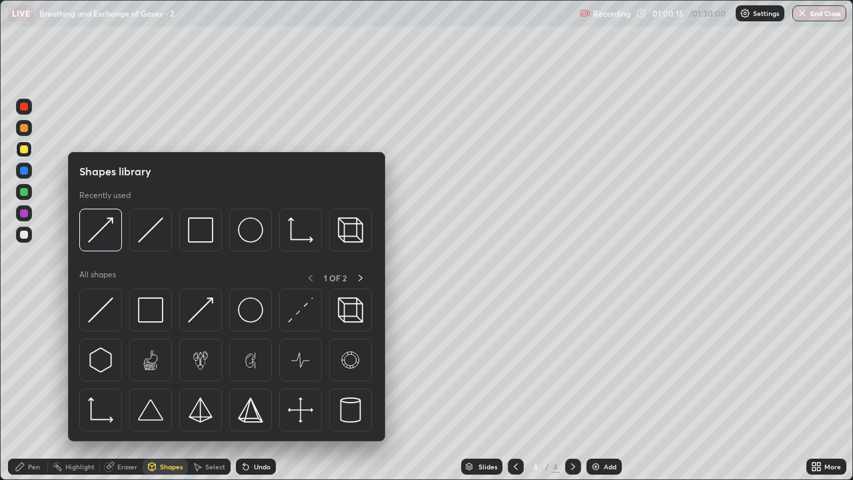
click at [119, 389] on div "Eraser" at bounding box center [127, 466] width 20 height 7
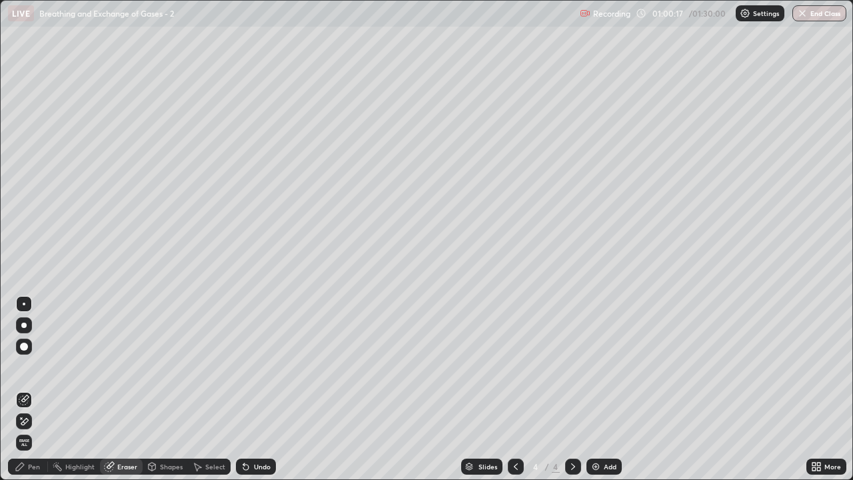
click at [26, 389] on icon at bounding box center [24, 400] width 11 height 11
click at [168, 389] on div "Shapes" at bounding box center [171, 466] width 23 height 7
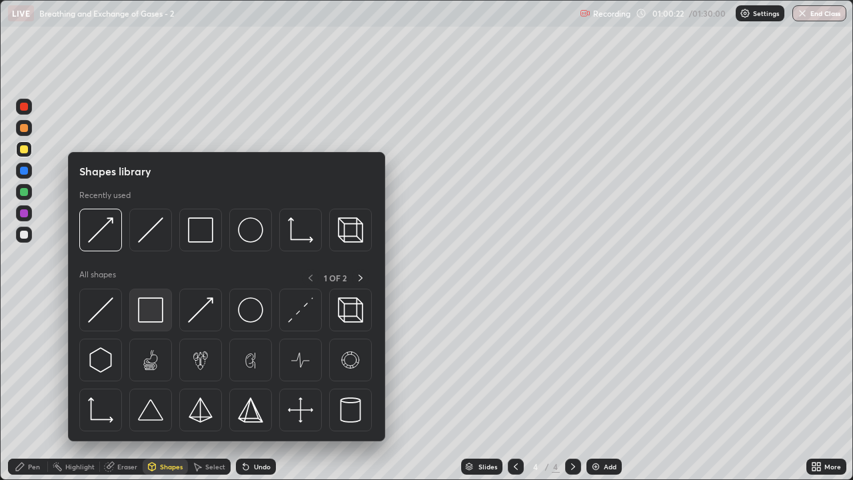
click at [150, 311] on img at bounding box center [150, 309] width 25 height 25
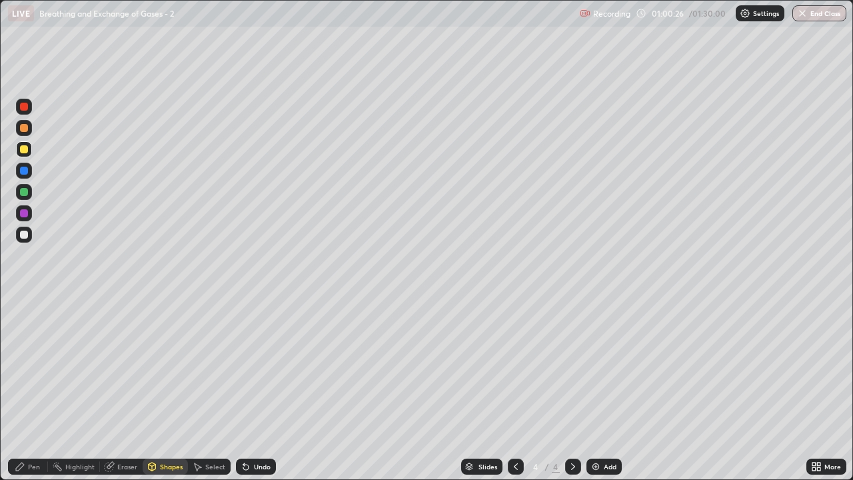
click at [118, 389] on div "Eraser" at bounding box center [121, 467] width 43 height 16
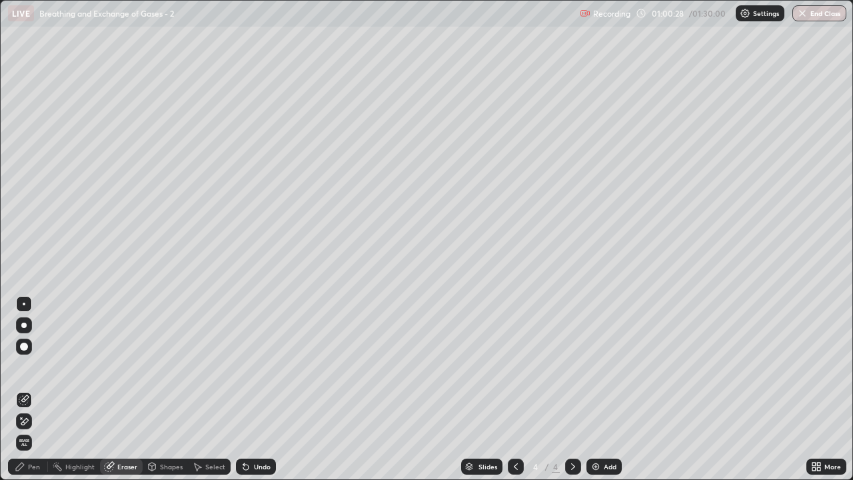
click at [24, 389] on icon at bounding box center [24, 421] width 7 height 7
click at [32, 389] on div "Pen" at bounding box center [28, 467] width 40 height 16
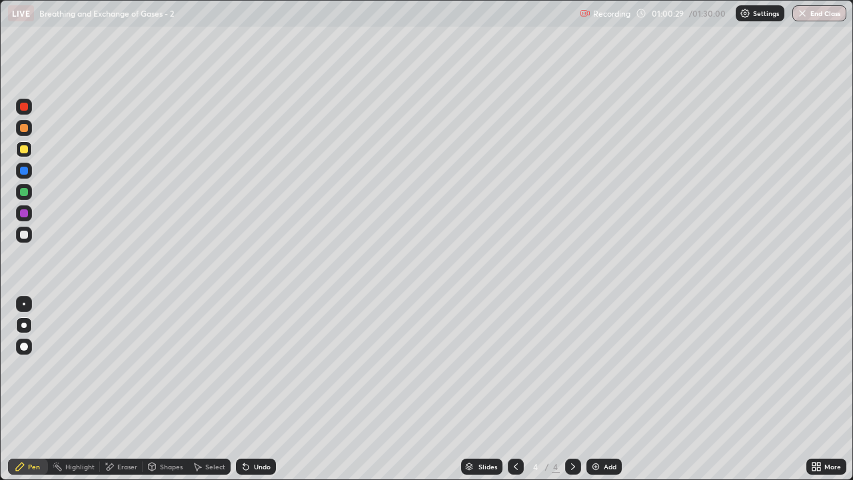
click at [167, 389] on div "Shapes" at bounding box center [171, 466] width 23 height 7
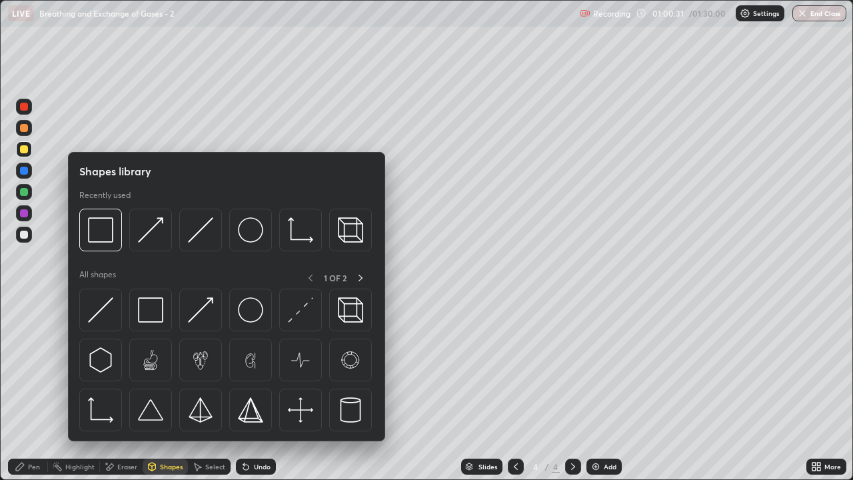
click at [24, 236] on div at bounding box center [24, 235] width 8 height 8
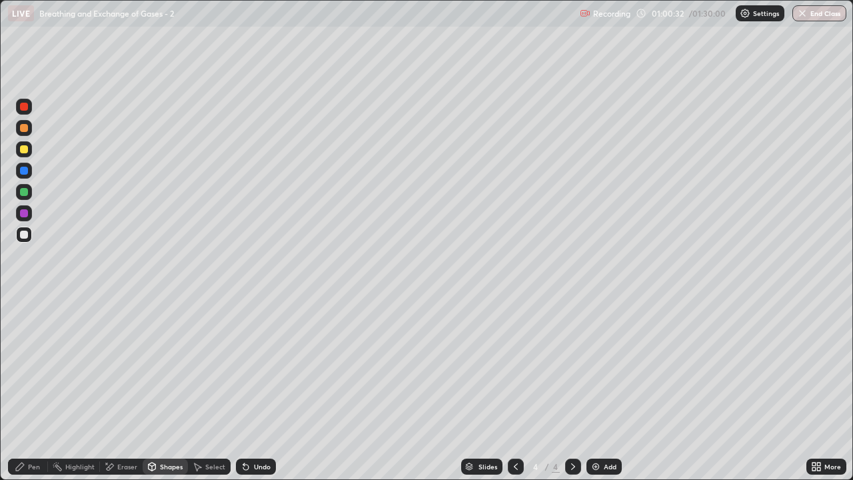
click at [163, 389] on div "Shapes" at bounding box center [171, 466] width 23 height 7
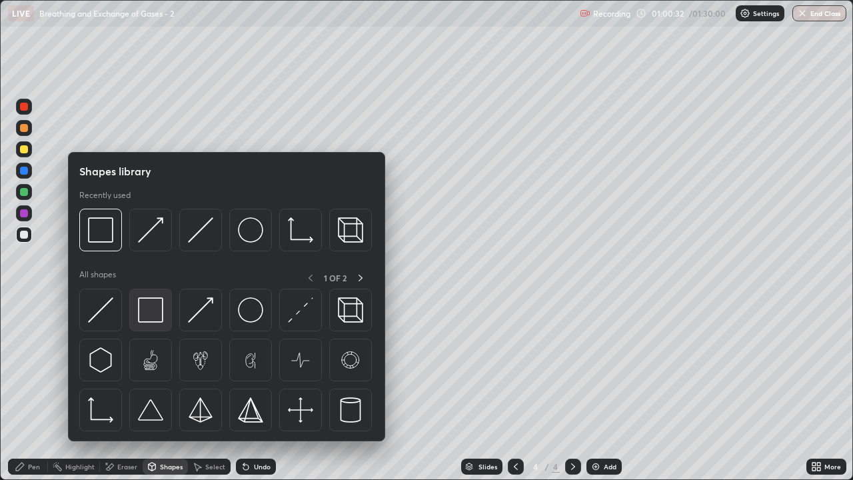
click at [151, 313] on img at bounding box center [150, 309] width 25 height 25
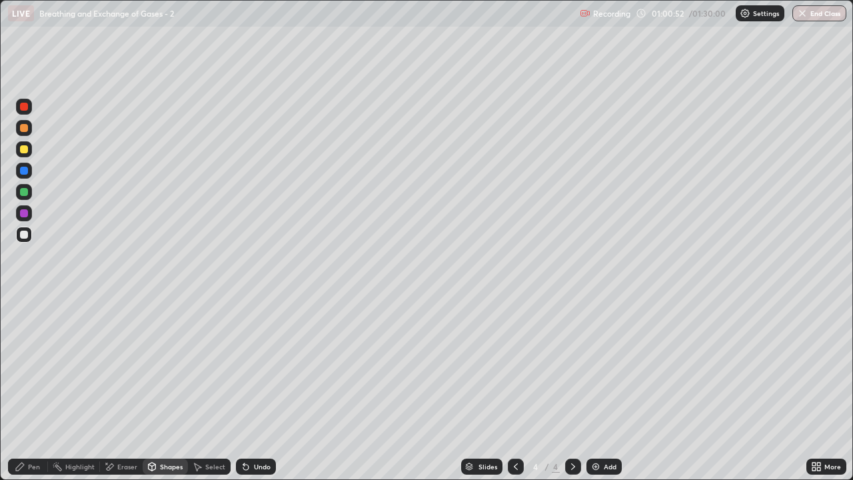
click at [24, 150] on div at bounding box center [24, 149] width 8 height 8
click at [34, 389] on div "Pen" at bounding box center [34, 466] width 12 height 7
click at [27, 238] on div at bounding box center [24, 235] width 8 height 8
click at [160, 389] on div "Shapes" at bounding box center [165, 467] width 45 height 16
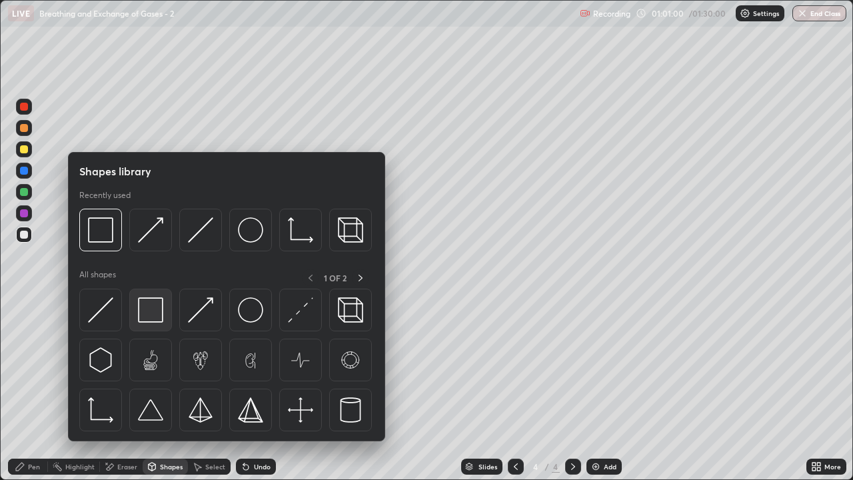
click at [156, 313] on img at bounding box center [150, 309] width 25 height 25
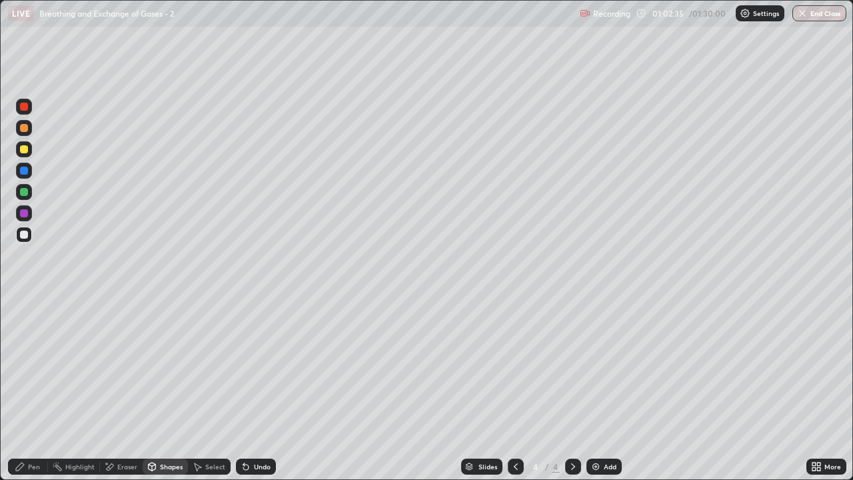
click at [26, 195] on div at bounding box center [24, 192] width 8 height 8
click at [128, 389] on div "Eraser" at bounding box center [121, 467] width 43 height 16
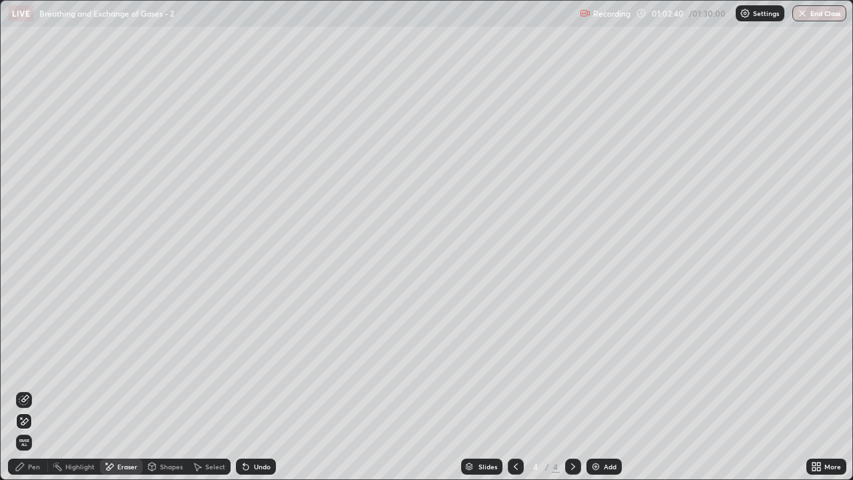
click at [36, 389] on div "Pen" at bounding box center [34, 466] width 12 height 7
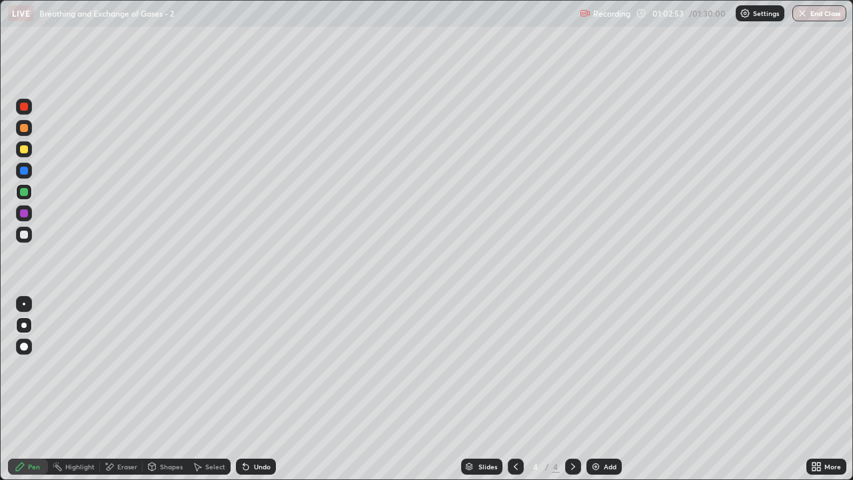
click at [128, 389] on div "Eraser" at bounding box center [127, 466] width 20 height 7
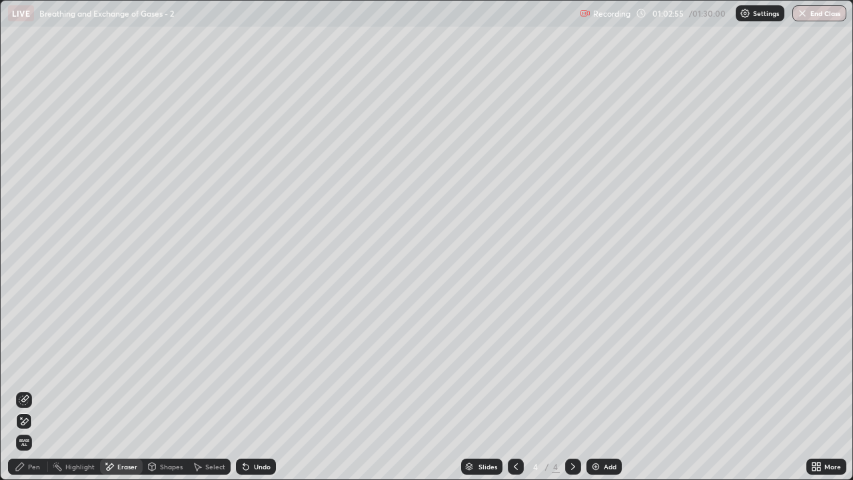
click at [31, 389] on div "Pen" at bounding box center [34, 466] width 12 height 7
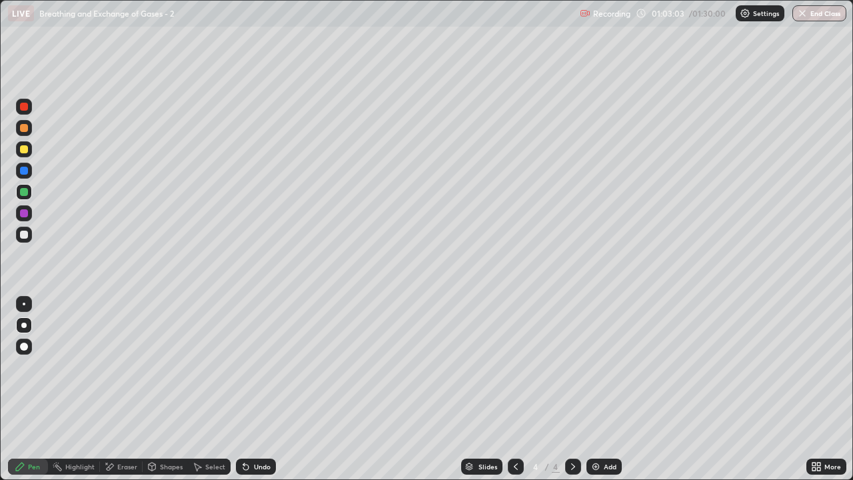
click at [25, 149] on div at bounding box center [24, 149] width 8 height 8
click at [165, 389] on div "Shapes" at bounding box center [171, 466] width 23 height 7
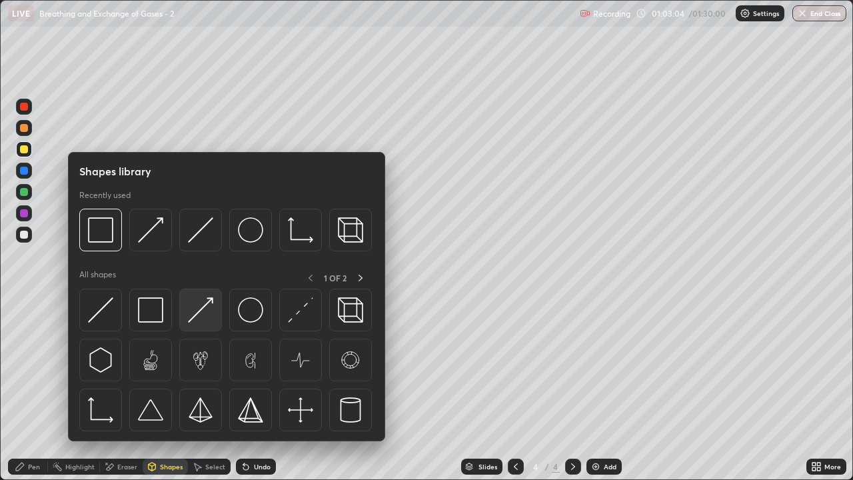
click at [212, 316] on img at bounding box center [200, 309] width 25 height 25
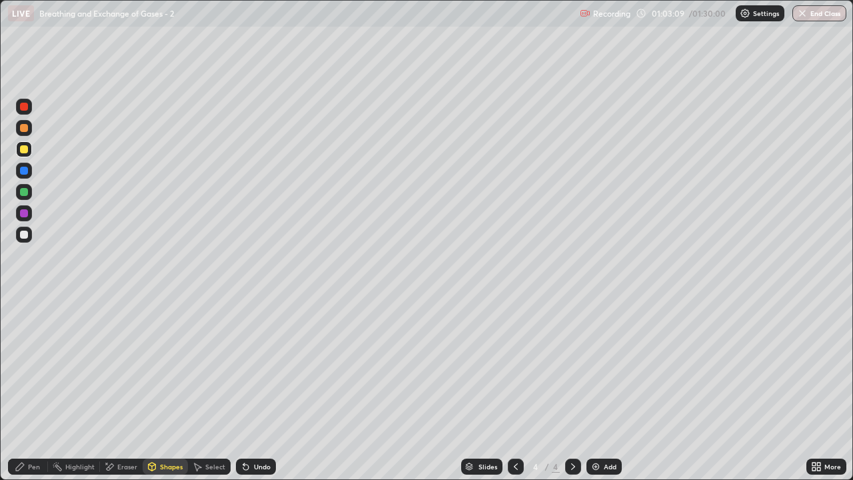
click at [33, 389] on div "Pen" at bounding box center [34, 466] width 12 height 7
click at [26, 129] on div at bounding box center [24, 128] width 8 height 8
click at [23, 128] on div at bounding box center [24, 128] width 8 height 8
click at [25, 152] on div at bounding box center [24, 149] width 8 height 8
click at [29, 389] on div "Pen" at bounding box center [34, 466] width 12 height 7
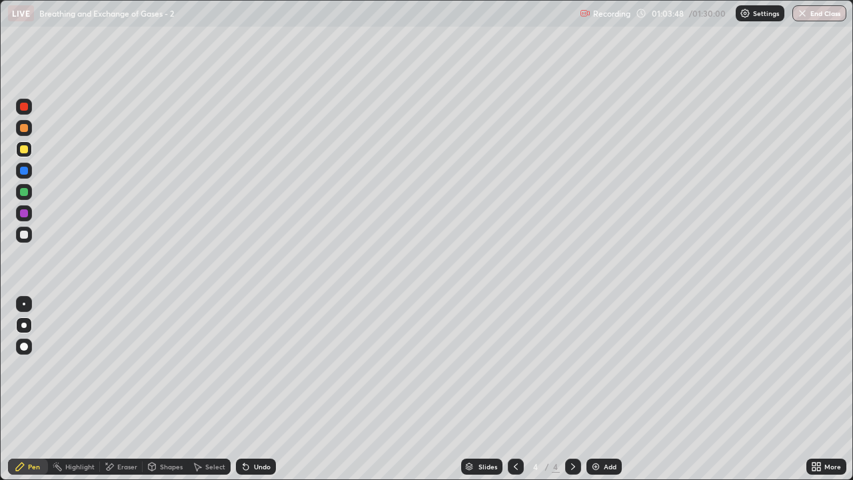
click at [127, 389] on div "Eraser" at bounding box center [127, 466] width 20 height 7
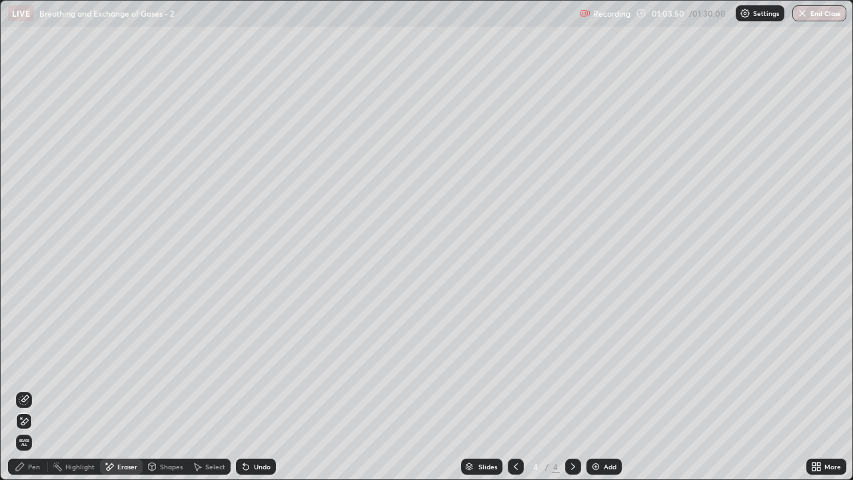
click at [33, 389] on div "Pen" at bounding box center [34, 466] width 12 height 7
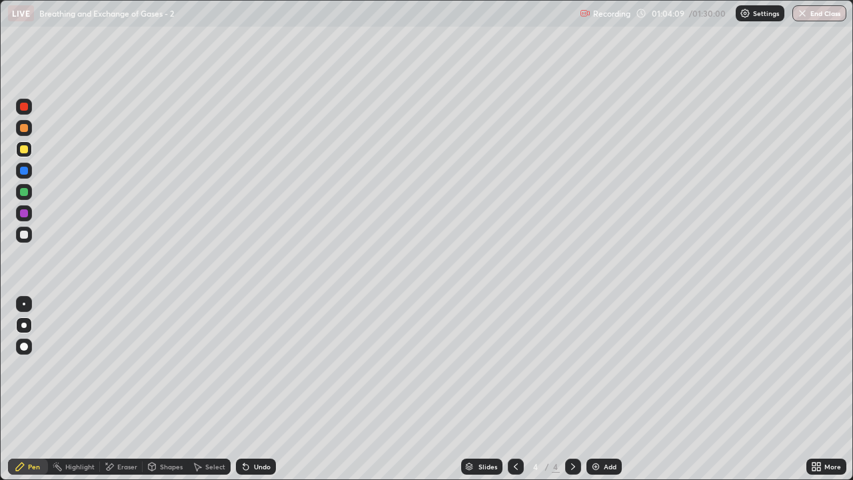
click at [25, 237] on div at bounding box center [24, 235] width 8 height 8
click at [24, 304] on div at bounding box center [24, 304] width 3 height 3
click at [168, 389] on div "Shapes" at bounding box center [171, 466] width 23 height 7
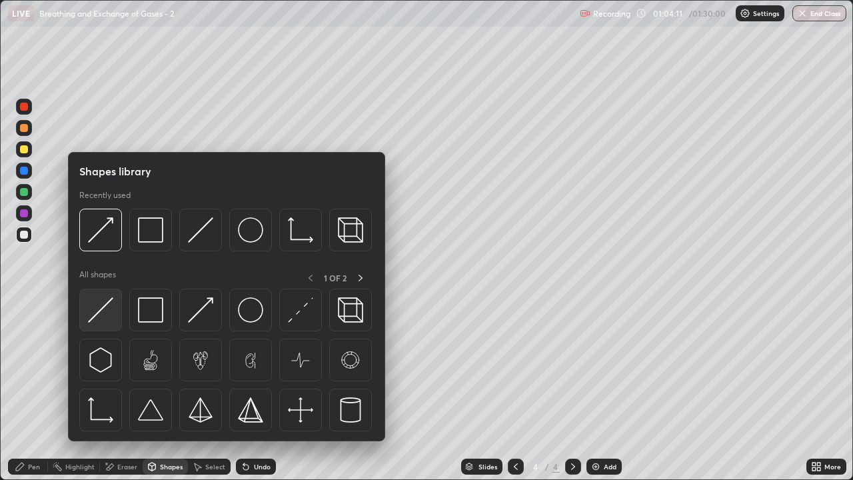
click at [108, 309] on img at bounding box center [100, 309] width 25 height 25
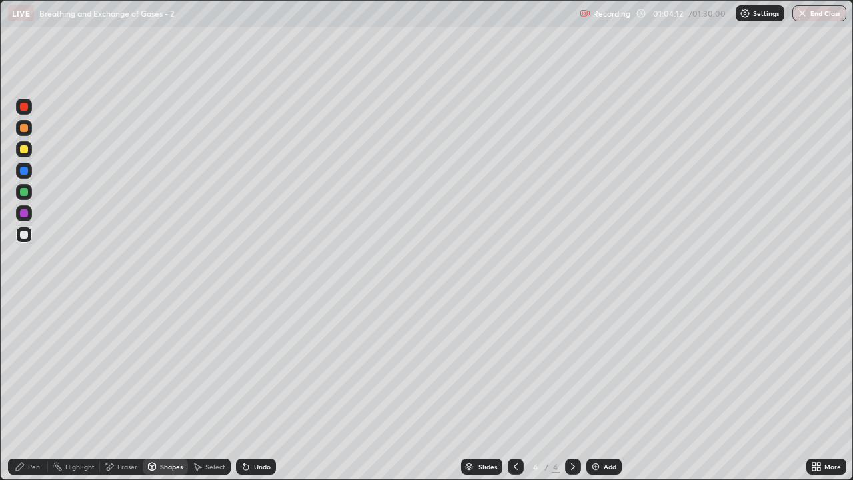
click at [164, 389] on div "Shapes" at bounding box center [171, 466] width 23 height 7
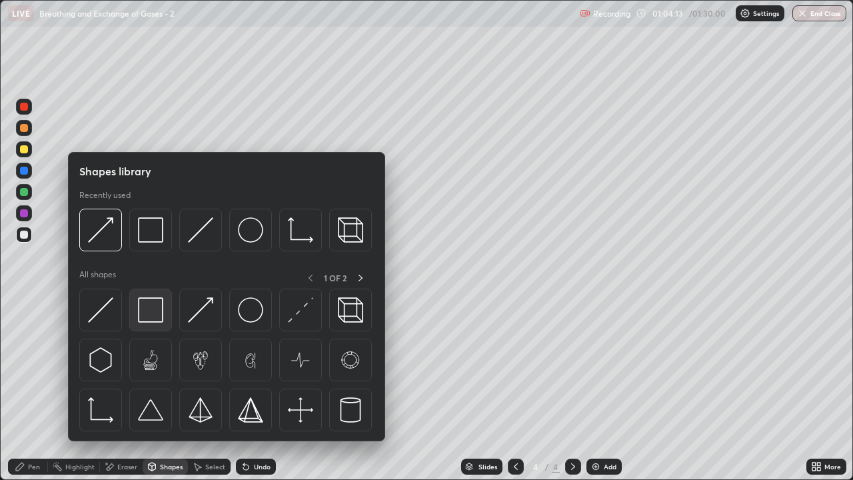
click at [153, 316] on img at bounding box center [150, 309] width 25 height 25
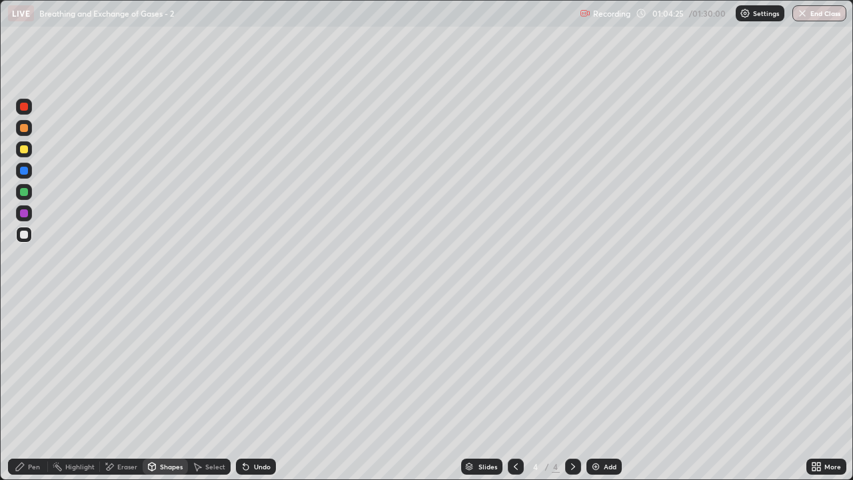
click at [24, 389] on icon at bounding box center [20, 466] width 11 height 11
click at [25, 237] on div at bounding box center [24, 235] width 8 height 8
click at [164, 389] on div "Shapes" at bounding box center [171, 466] width 23 height 7
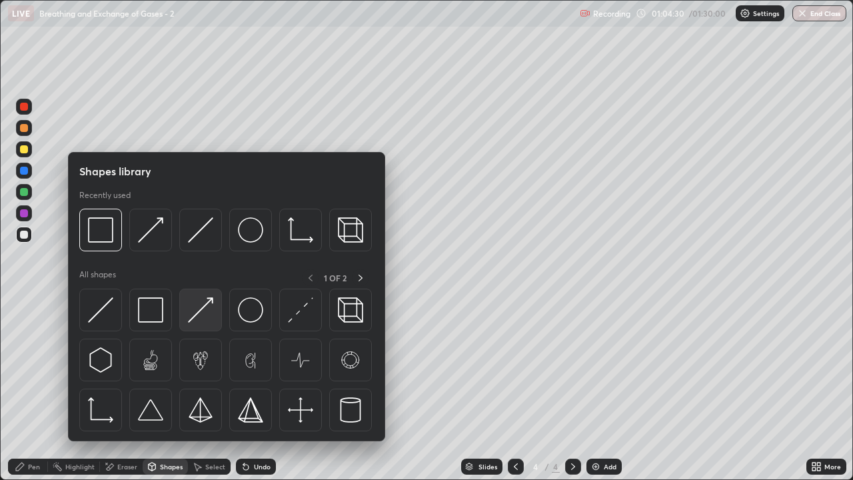
click at [203, 315] on img at bounding box center [200, 309] width 25 height 25
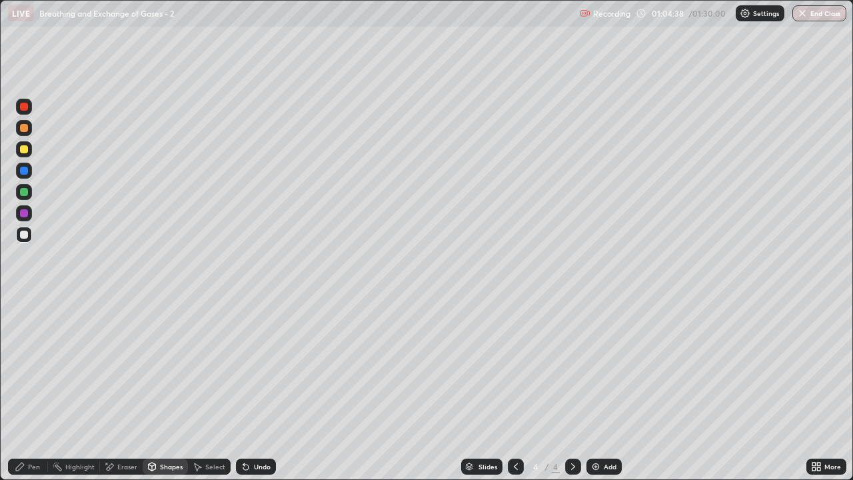
click at [35, 389] on div "Pen" at bounding box center [34, 466] width 12 height 7
click at [24, 151] on div at bounding box center [24, 149] width 8 height 8
click at [25, 128] on div at bounding box center [24, 128] width 8 height 8
click at [164, 389] on div "Shapes" at bounding box center [171, 466] width 23 height 7
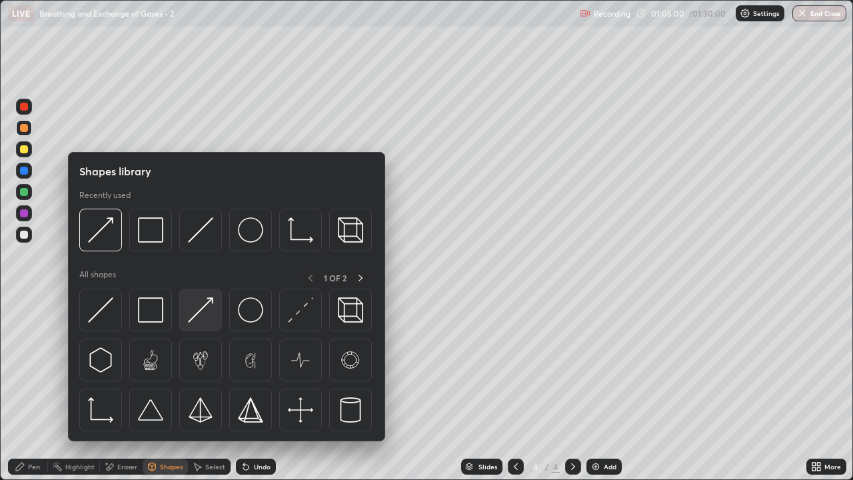
click at [200, 316] on img at bounding box center [200, 309] width 25 height 25
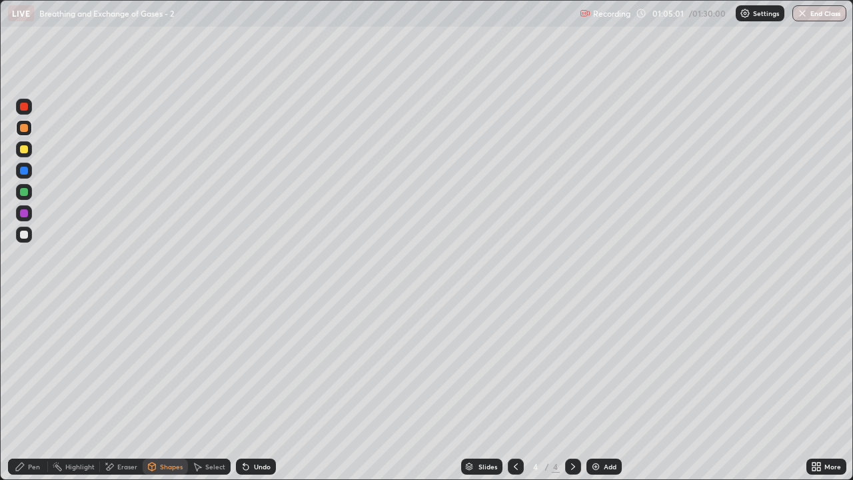
click at [24, 152] on div at bounding box center [24, 149] width 8 height 8
click at [39, 389] on div "Pen" at bounding box center [28, 467] width 40 height 16
click at [125, 389] on div "Eraser" at bounding box center [127, 466] width 20 height 7
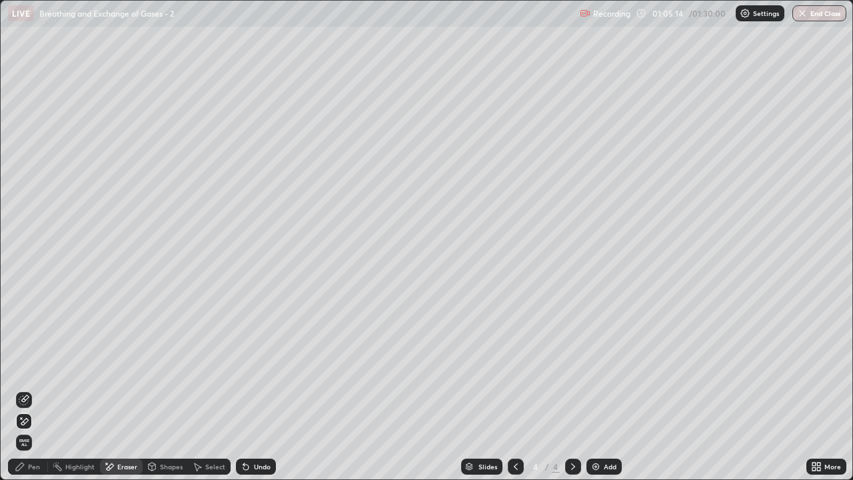
click at [33, 389] on div "Pen" at bounding box center [34, 466] width 12 height 7
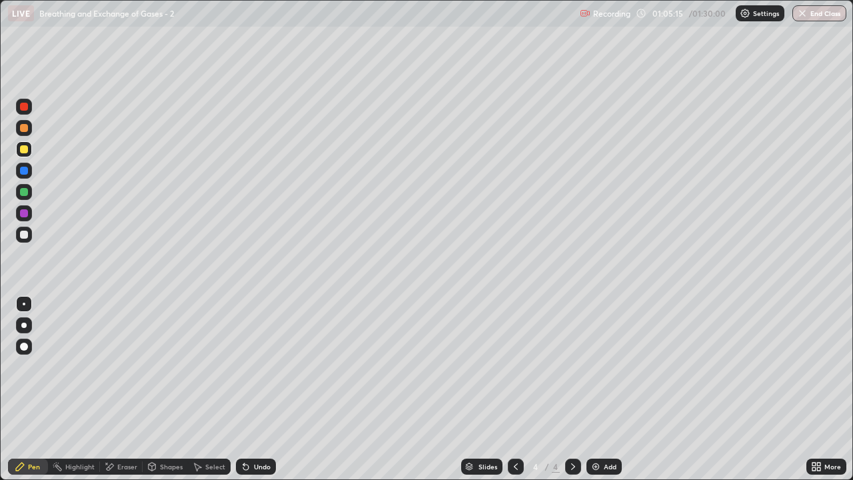
click at [25, 154] on div at bounding box center [24, 149] width 16 height 16
click at [24, 325] on div at bounding box center [23, 325] width 5 height 5
click at [26, 235] on div at bounding box center [24, 235] width 8 height 8
click at [164, 389] on div "Shapes" at bounding box center [171, 466] width 23 height 7
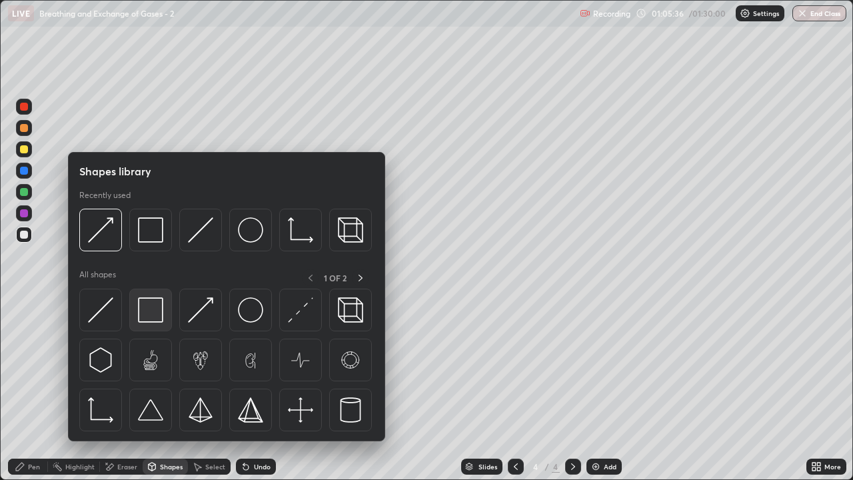
click at [156, 311] on img at bounding box center [150, 309] width 25 height 25
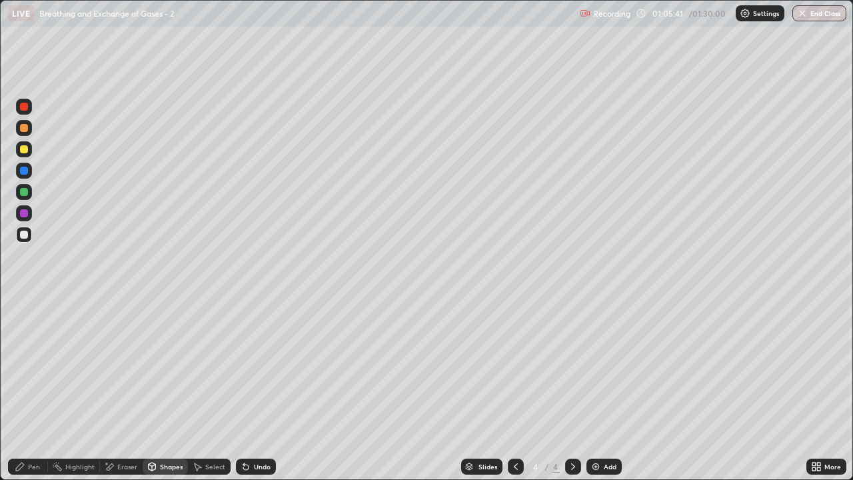
click at [169, 389] on div "Shapes" at bounding box center [171, 466] width 23 height 7
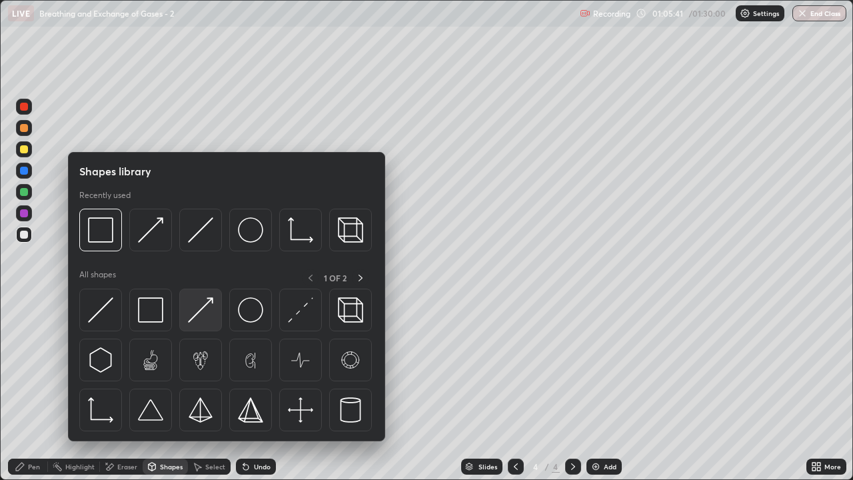
click at [207, 319] on img at bounding box center [200, 309] width 25 height 25
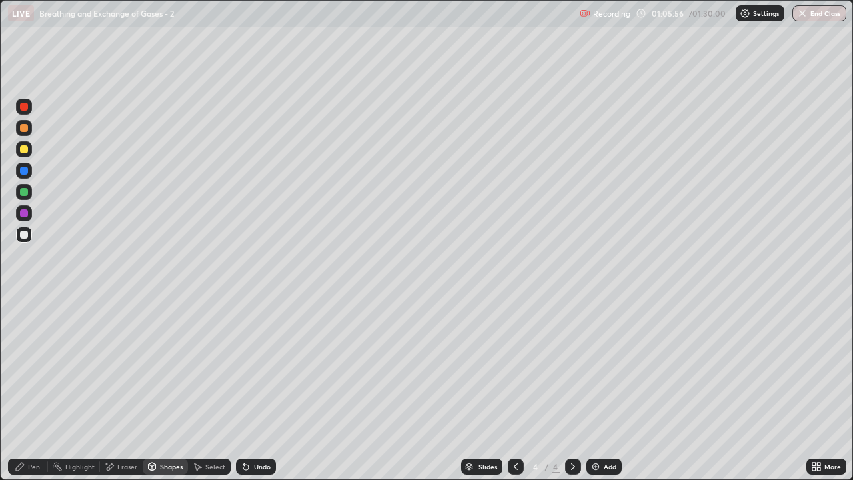
click at [24, 150] on div at bounding box center [24, 149] width 8 height 8
click at [36, 389] on div "Pen" at bounding box center [28, 467] width 40 height 16
click at [163, 389] on div "Shapes" at bounding box center [171, 466] width 23 height 7
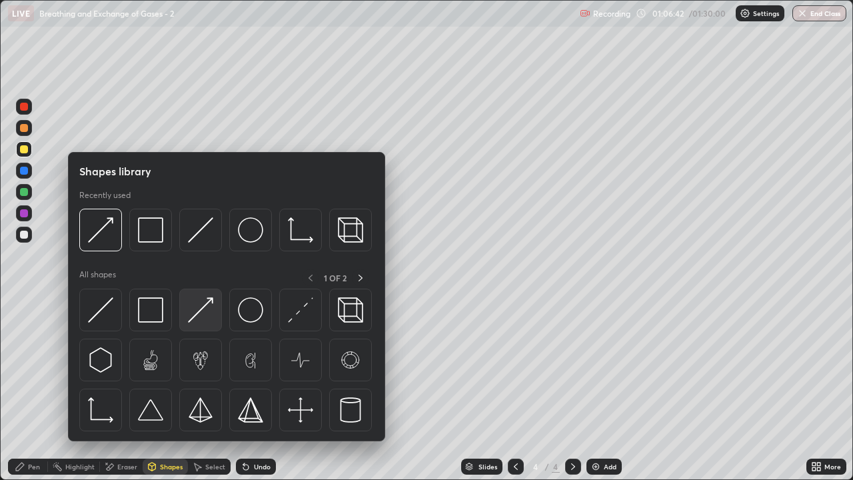
click at [209, 315] on img at bounding box center [200, 309] width 25 height 25
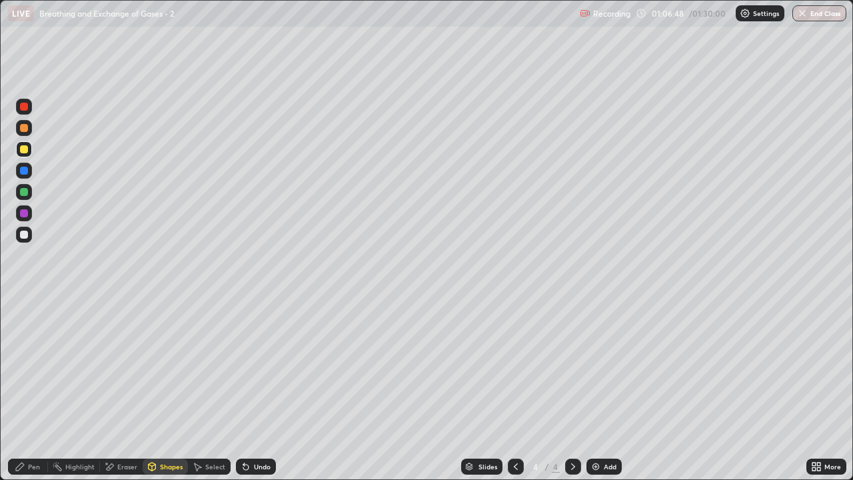
click at [33, 389] on div "Pen" at bounding box center [34, 466] width 12 height 7
click at [29, 236] on div at bounding box center [24, 235] width 16 height 16
click at [161, 389] on div "Shapes" at bounding box center [171, 466] width 23 height 7
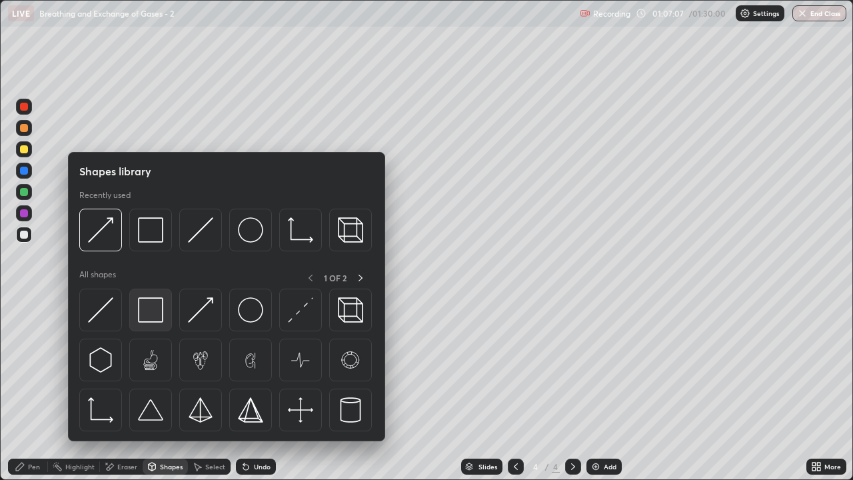
click at [151, 311] on img at bounding box center [150, 309] width 25 height 25
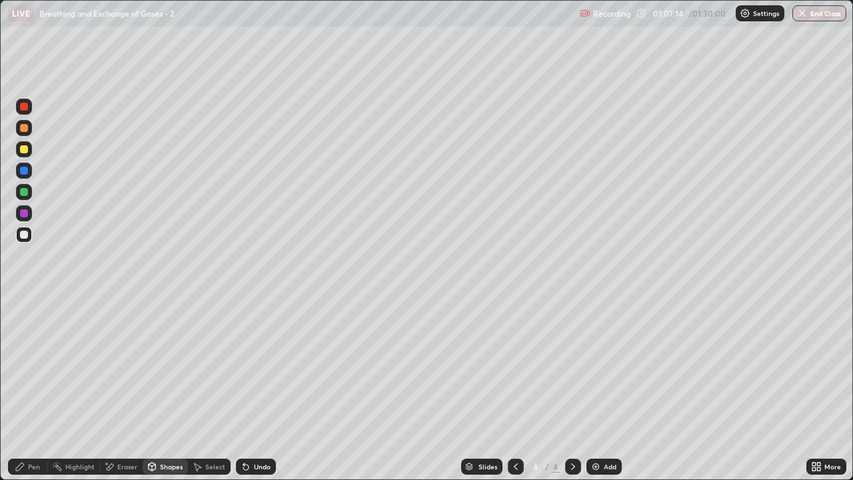
click at [171, 389] on div "Shapes" at bounding box center [171, 466] width 23 height 7
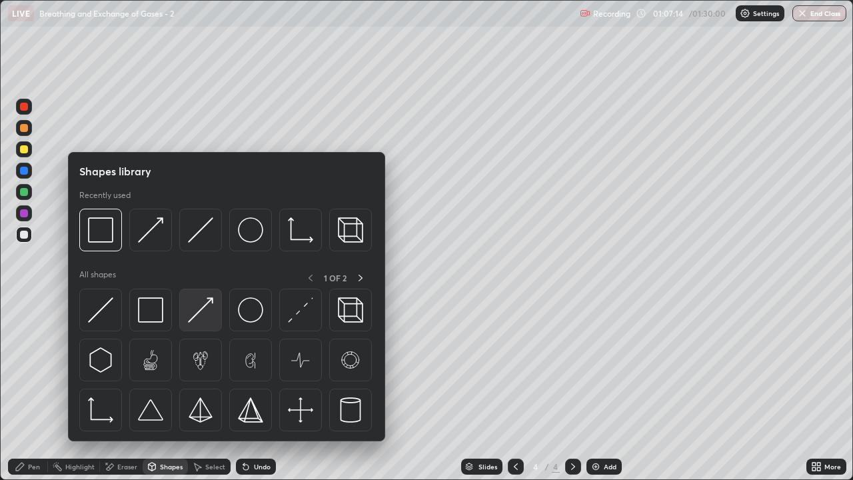
click at [209, 315] on img at bounding box center [200, 309] width 25 height 25
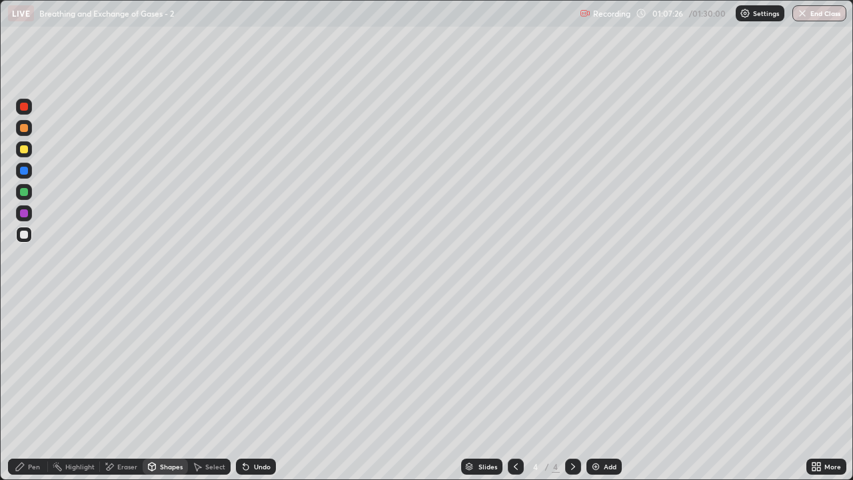
click at [33, 389] on div "Pen" at bounding box center [34, 466] width 12 height 7
click at [25, 235] on div at bounding box center [24, 235] width 8 height 8
click at [128, 389] on div "Eraser" at bounding box center [127, 466] width 20 height 7
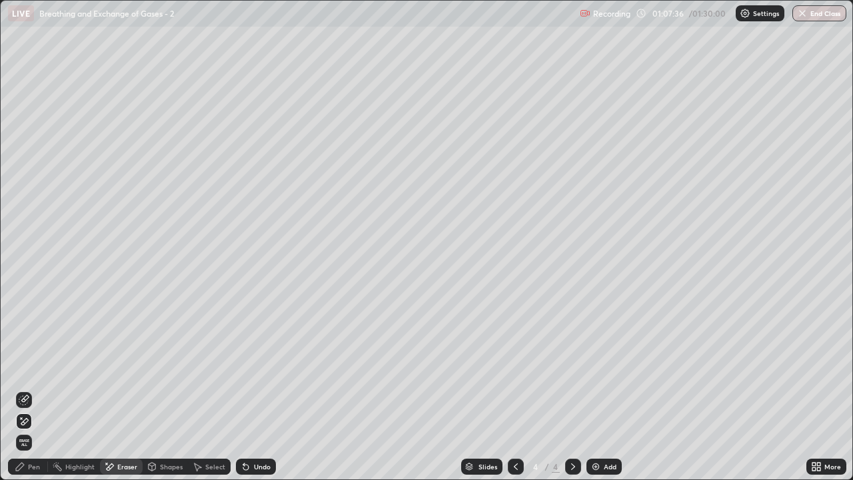
click at [31, 389] on div "Pen" at bounding box center [34, 466] width 12 height 7
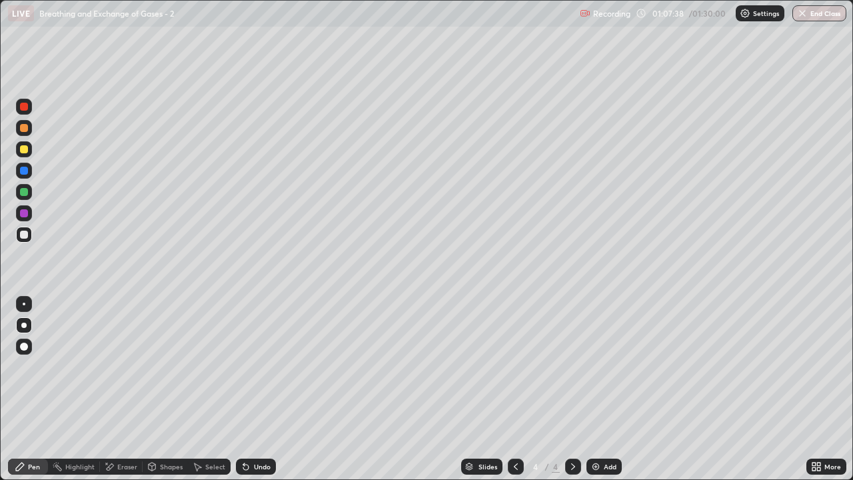
click at [29, 153] on div at bounding box center [24, 149] width 16 height 16
click at [24, 232] on div at bounding box center [24, 235] width 8 height 8
click at [167, 389] on div "Shapes" at bounding box center [171, 466] width 23 height 7
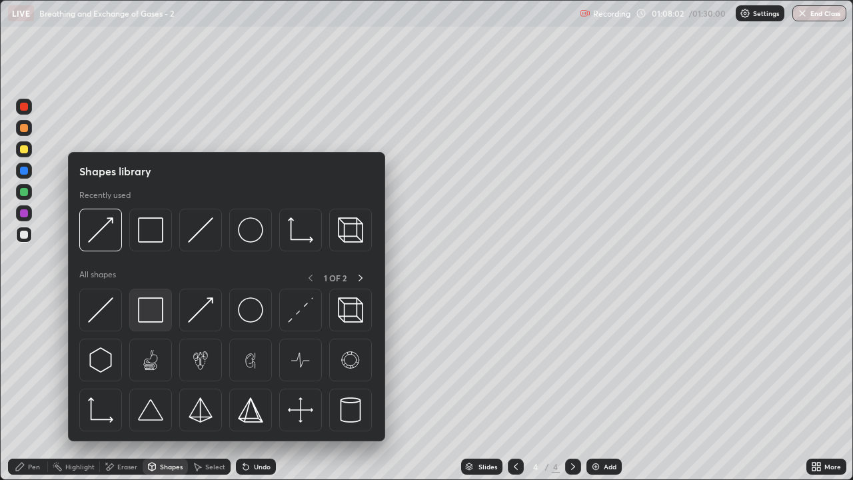
click at [155, 315] on img at bounding box center [150, 309] width 25 height 25
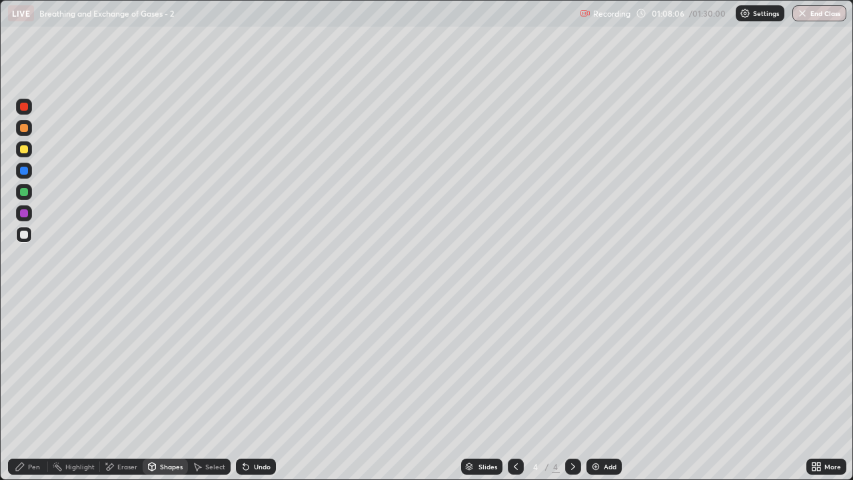
click at [32, 389] on div "Pen" at bounding box center [34, 466] width 12 height 7
click at [30, 238] on div at bounding box center [24, 235] width 16 height 16
click at [127, 389] on div "Eraser" at bounding box center [127, 466] width 20 height 7
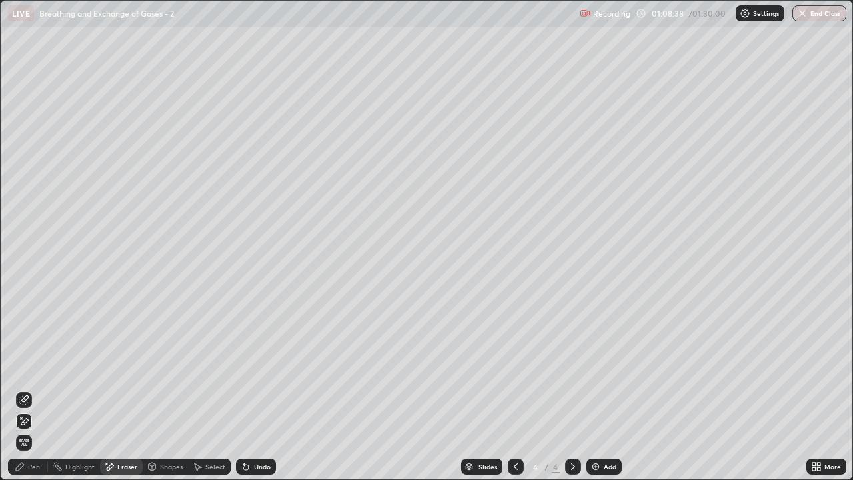
click at [34, 389] on div "Pen" at bounding box center [34, 466] width 12 height 7
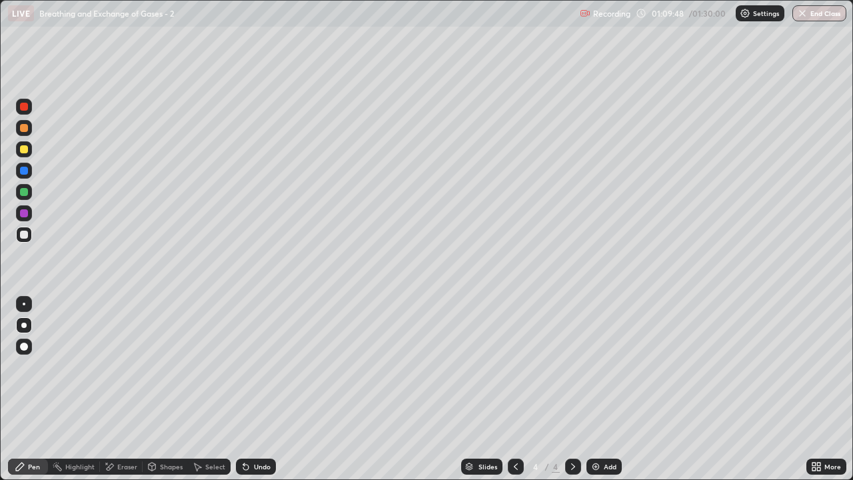
click at [515, 389] on icon at bounding box center [516, 466] width 11 height 11
click at [27, 149] on div at bounding box center [24, 149] width 8 height 8
click at [35, 389] on div "Pen" at bounding box center [34, 466] width 12 height 7
click at [23, 231] on div at bounding box center [24, 235] width 8 height 8
click at [165, 389] on div "Shapes" at bounding box center [171, 466] width 23 height 7
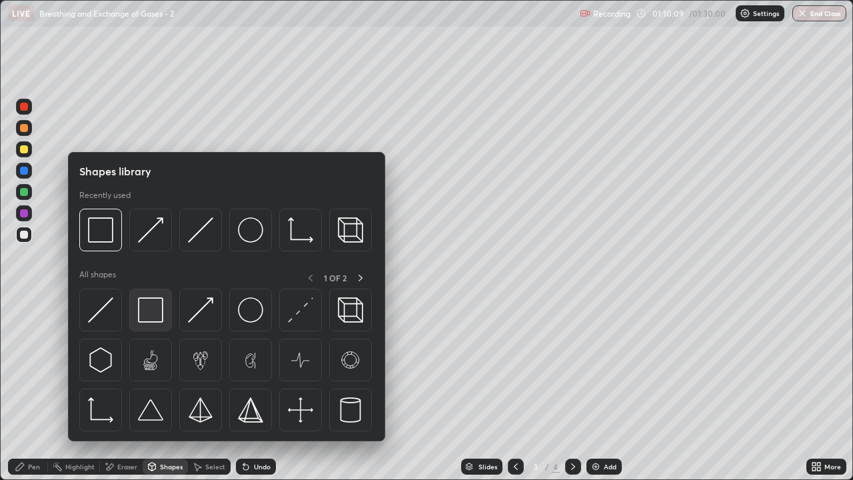
click at [146, 311] on img at bounding box center [150, 309] width 25 height 25
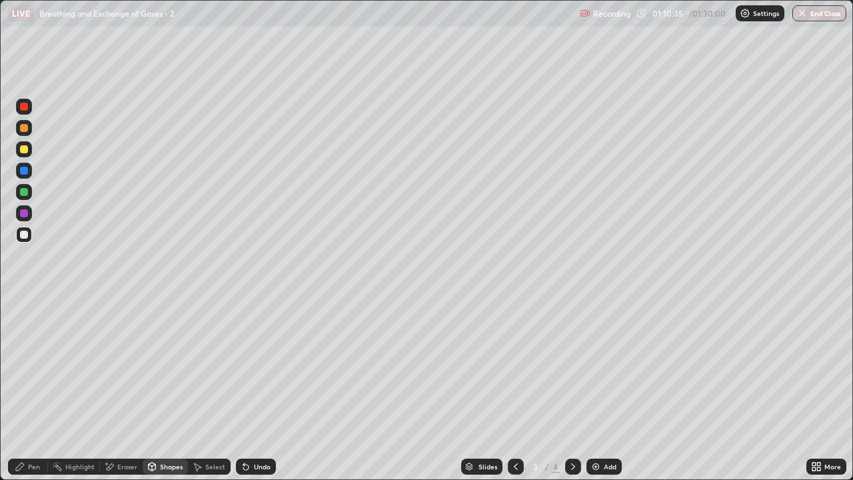
click at [571, 389] on icon at bounding box center [573, 466] width 11 height 11
click at [27, 233] on div at bounding box center [24, 235] width 8 height 8
click at [165, 389] on div "Shapes" at bounding box center [171, 466] width 23 height 7
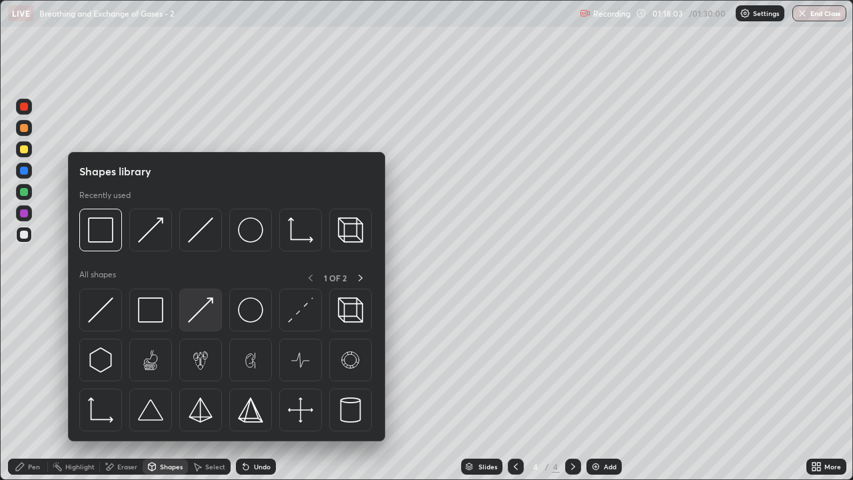
click at [196, 314] on img at bounding box center [200, 309] width 25 height 25
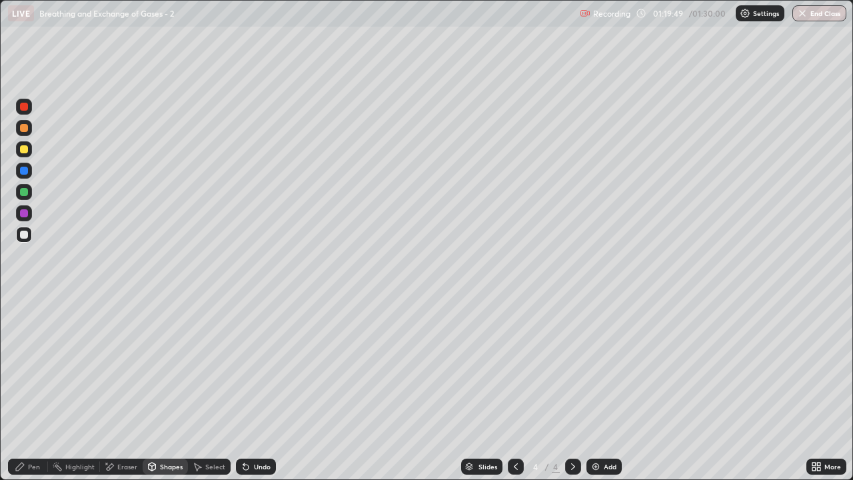
click at [25, 129] on div at bounding box center [24, 128] width 8 height 8
click at [35, 389] on div "Pen" at bounding box center [28, 467] width 40 height 16
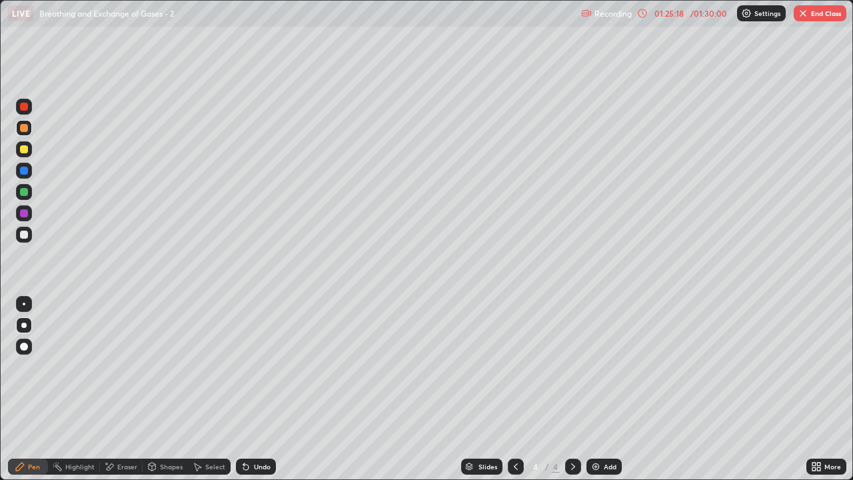
click at [35, 389] on div "Pen" at bounding box center [28, 467] width 40 height 16
click at [24, 236] on div at bounding box center [24, 235] width 8 height 8
click at [28, 155] on div at bounding box center [24, 149] width 16 height 16
click at [170, 389] on div "Shapes" at bounding box center [171, 466] width 23 height 7
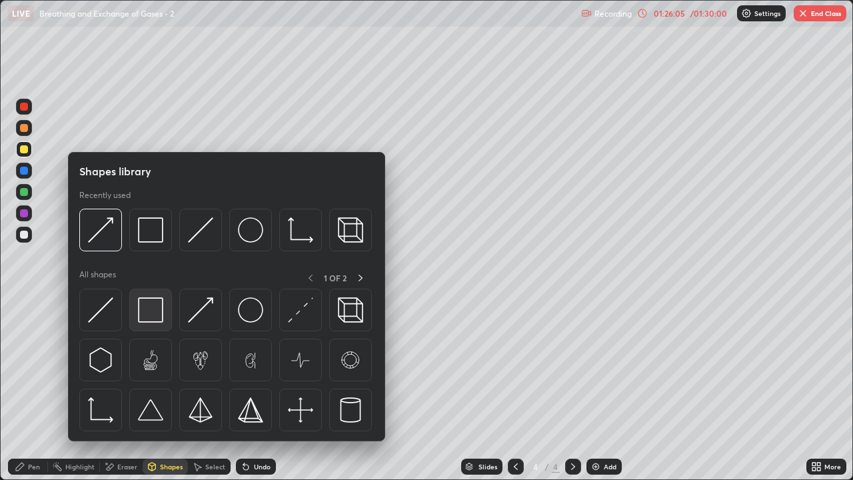
click at [149, 309] on img at bounding box center [150, 309] width 25 height 25
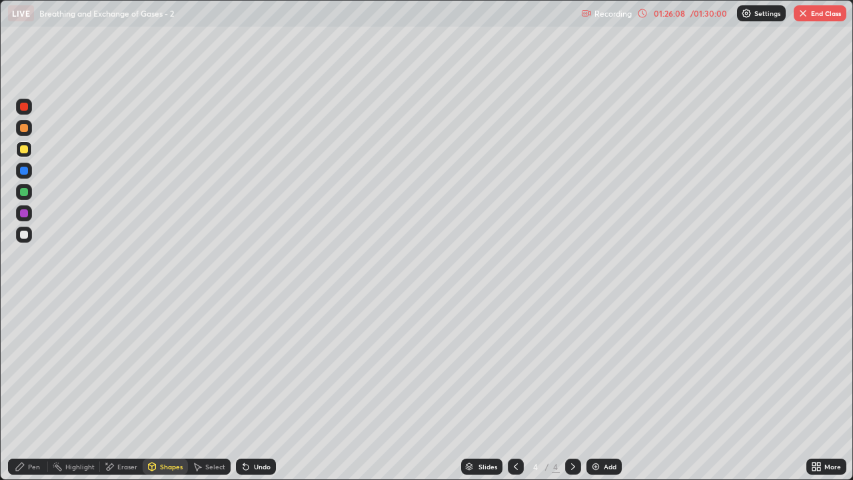
click at [160, 389] on div "Shapes" at bounding box center [171, 466] width 23 height 7
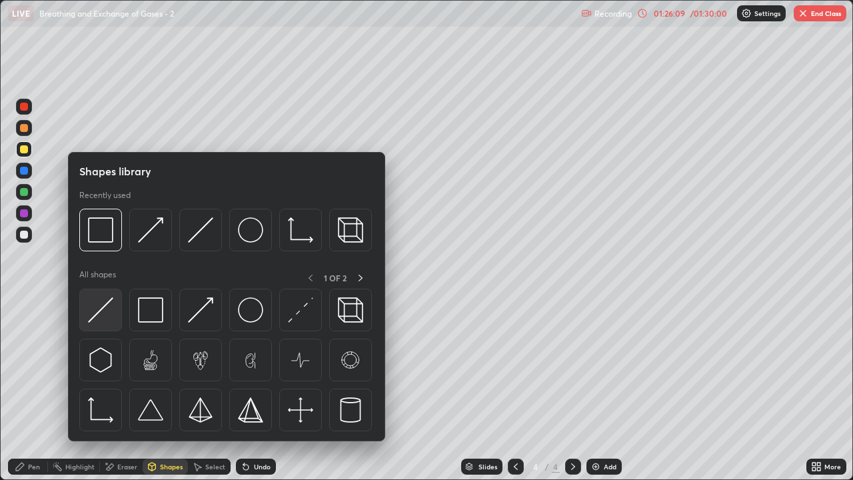
click at [105, 315] on img at bounding box center [100, 309] width 25 height 25
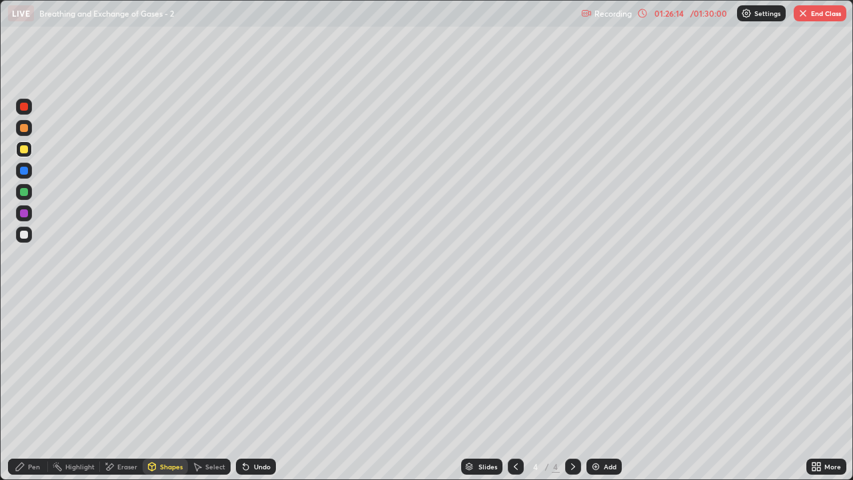
click at [25, 389] on icon at bounding box center [20, 466] width 11 height 11
click at [25, 237] on div at bounding box center [24, 235] width 8 height 8
click at [26, 129] on div at bounding box center [24, 128] width 8 height 8
click at [29, 389] on div "Pen" at bounding box center [34, 466] width 12 height 7
click at [27, 152] on div at bounding box center [24, 149] width 8 height 8
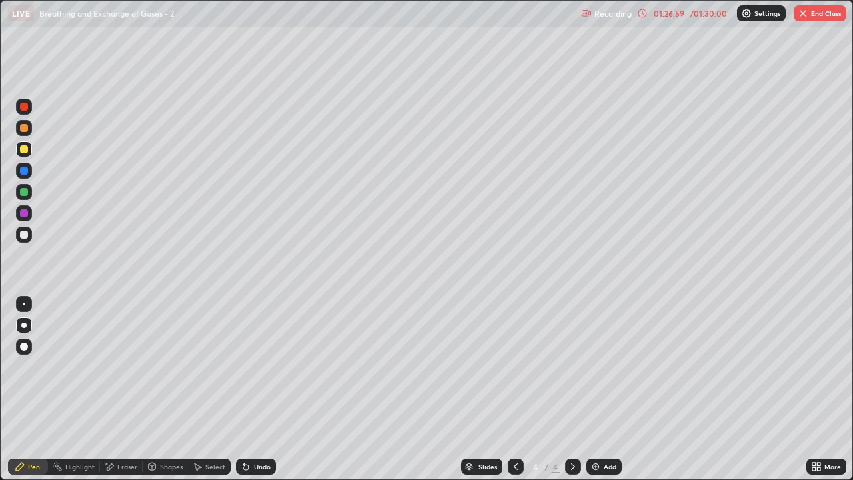
click at [27, 131] on div at bounding box center [24, 128] width 8 height 8
click at [24, 151] on div at bounding box center [24, 149] width 8 height 8
click at [807, 14] on img "button" at bounding box center [803, 13] width 11 height 11
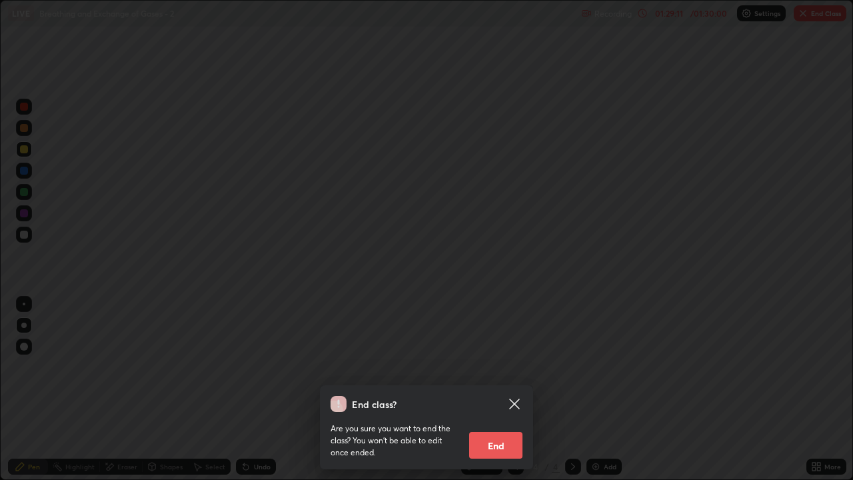
click at [497, 389] on button "End" at bounding box center [495, 445] width 53 height 27
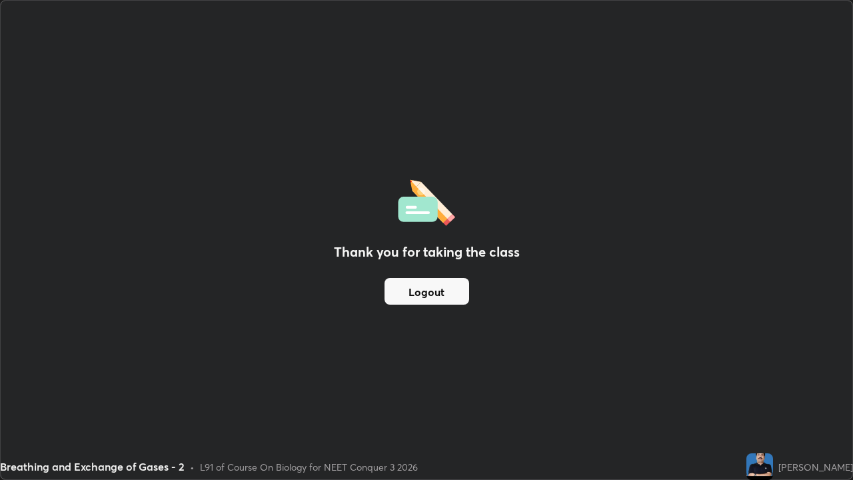
click at [442, 291] on button "Logout" at bounding box center [427, 291] width 85 height 27
